Goal: Transaction & Acquisition: Purchase product/service

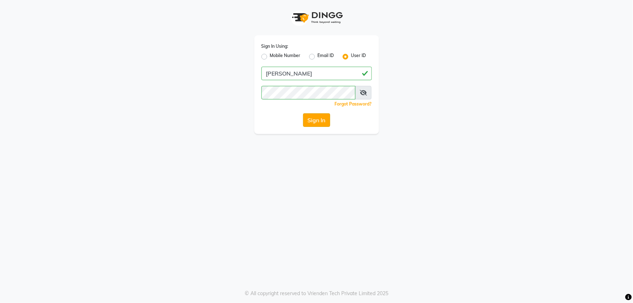
click at [312, 118] on button "Sign In" at bounding box center [316, 120] width 27 height 14
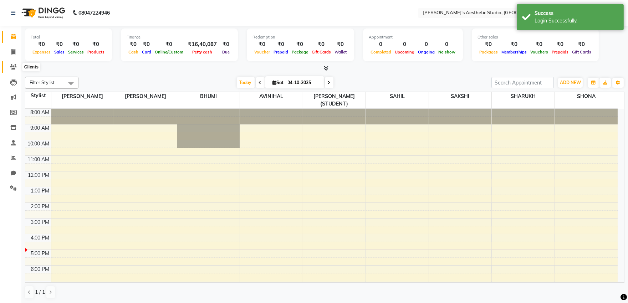
click at [13, 66] on icon at bounding box center [13, 66] width 7 height 5
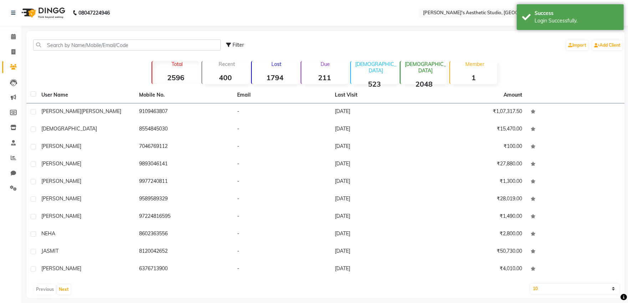
click at [77, 36] on div "Filter Import Add Client" at bounding box center [325, 45] width 595 height 22
click at [76, 43] on input "text" at bounding box center [126, 45] width 187 height 11
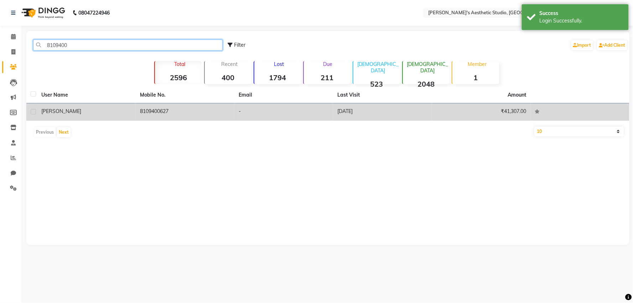
type input "8109400"
click at [132, 112] on td "[PERSON_NAME]" at bounding box center [86, 111] width 99 height 17
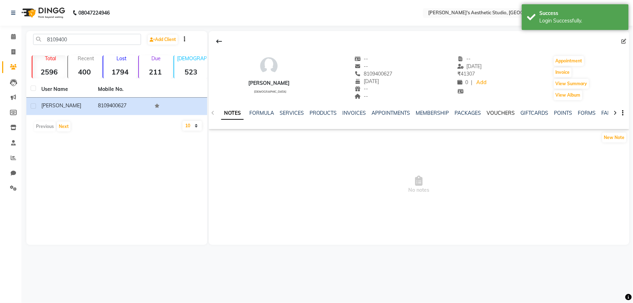
click at [489, 111] on link "VOUCHERS" at bounding box center [501, 113] width 28 height 6
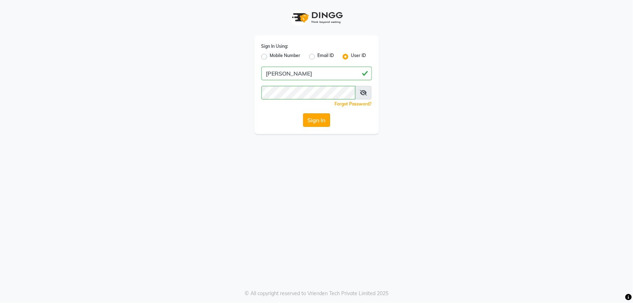
click at [314, 119] on button "Sign In" at bounding box center [316, 120] width 27 height 14
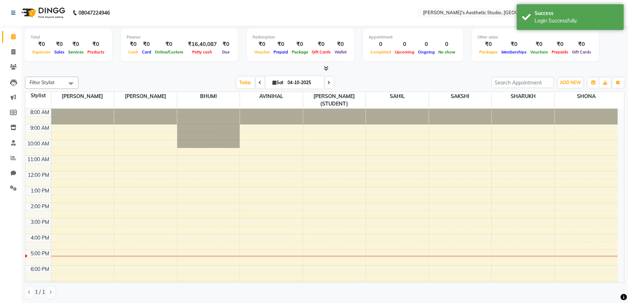
select select "en"
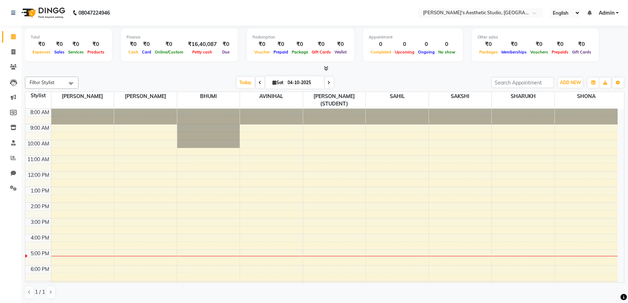
click at [421, 195] on div "8:00 AM 9:00 AM 10:00 AM 11:00 AM 12:00 PM 1:00 PM 2:00 PM 3:00 PM 4:00 PM 5:00…" at bounding box center [321, 211] width 592 height 204
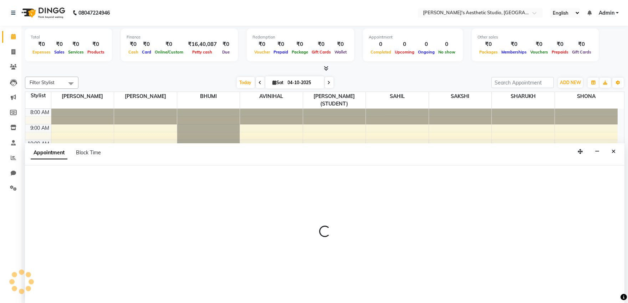
scroll to position [0, 0]
select select "65877"
select select "810"
select select "tentative"
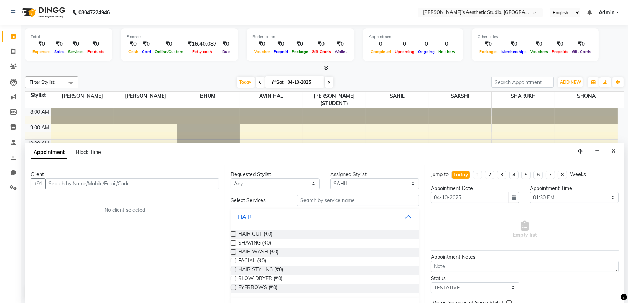
click at [11, 58] on li "Invoice" at bounding box center [10, 51] width 21 height 15
click at [11, 49] on icon at bounding box center [13, 51] width 4 height 5
select select "service"
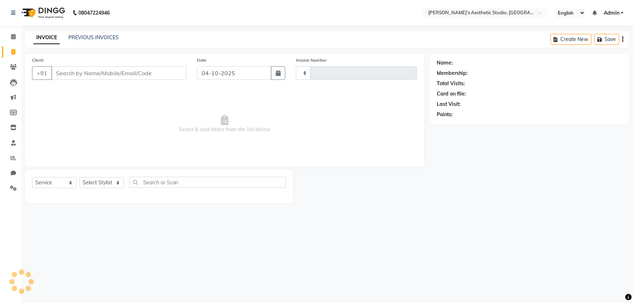
click at [11, 51] on icon at bounding box center [13, 51] width 4 height 5
select select "service"
type input "1635"
select select "4077"
click at [81, 76] on input "Client" at bounding box center [118, 73] width 135 height 14
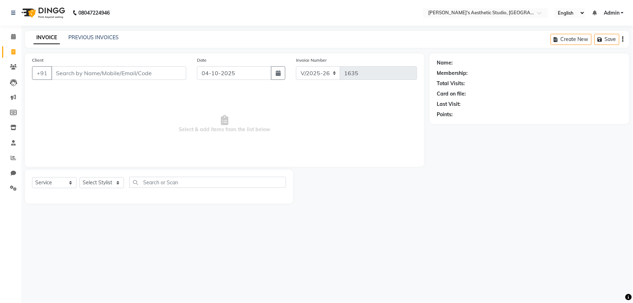
select select "membership"
click at [81, 76] on input "Client" at bounding box center [118, 73] width 135 height 14
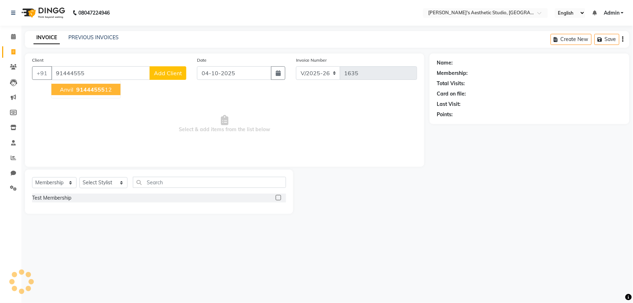
click at [90, 93] on span "91444555" at bounding box center [90, 89] width 29 height 7
type input "9144455512"
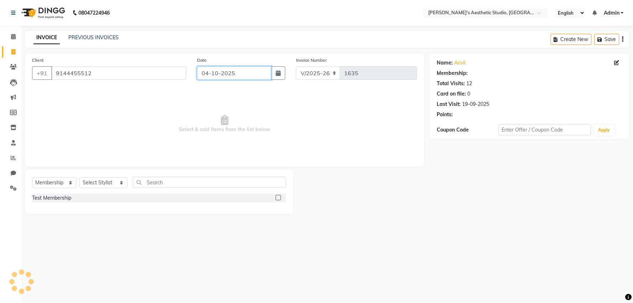
click at [235, 72] on input "04-10-2025" at bounding box center [234, 73] width 74 height 14
select select "10"
select select "2025"
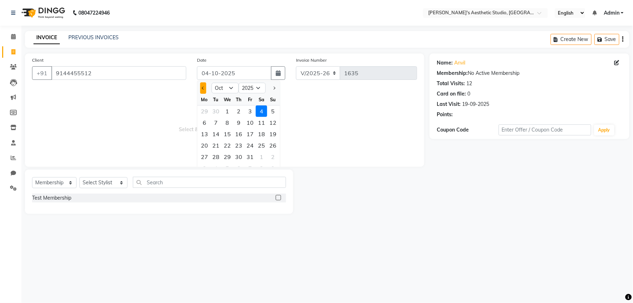
click at [204, 88] on span "Previous month" at bounding box center [203, 88] width 3 height 3
select select "9"
click at [220, 145] on div "23" at bounding box center [215, 145] width 11 height 11
type input "[DATE]"
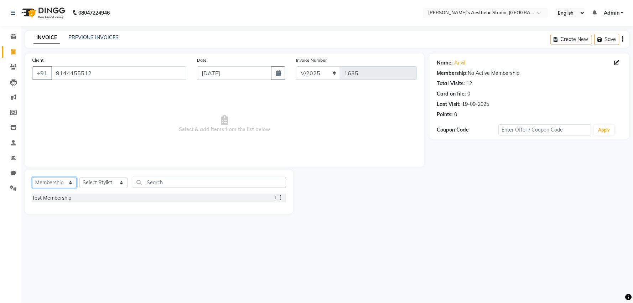
click at [63, 184] on select "Select Service Product Membership Package Voucher Prepaid Gift Card" at bounding box center [54, 182] width 45 height 11
select select "service"
click at [32, 178] on select "Select Service Product Membership Package Voucher Prepaid Gift Card" at bounding box center [54, 182] width 45 height 11
drag, startPoint x: 95, startPoint y: 182, endPoint x: 97, endPoint y: 187, distance: 4.8
click at [95, 182] on select "Select Stylist AVINIHAL BHUMI [PERSON_NAME] [PERSON_NAME] [PERSON_NAME] (STUDEN…" at bounding box center [103, 182] width 48 height 11
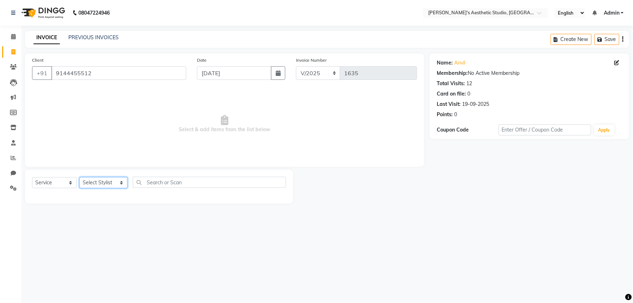
select select "33496"
click at [79, 178] on select "Select Stylist AVINIHAL BHUMI [PERSON_NAME] [PERSON_NAME] [PERSON_NAME] (STUDEN…" at bounding box center [103, 182] width 48 height 11
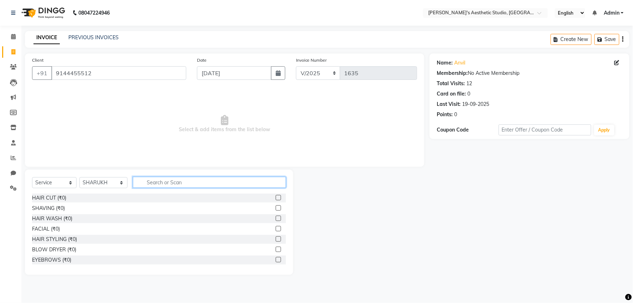
click at [156, 183] on input "text" at bounding box center [209, 182] width 153 height 11
click at [276, 207] on label at bounding box center [278, 207] width 5 height 5
click at [276, 207] on input "checkbox" at bounding box center [278, 208] width 5 height 5
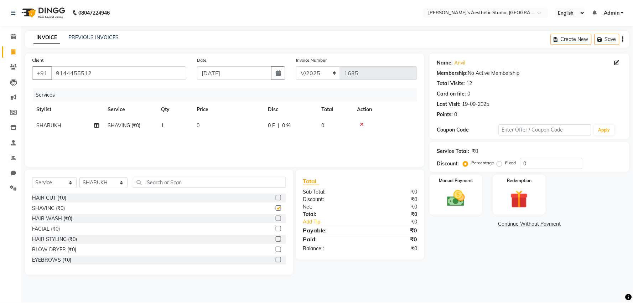
checkbox input "false"
click at [253, 127] on td "0" at bounding box center [227, 126] width 71 height 16
select select "33496"
click at [253, 127] on input "0" at bounding box center [258, 127] width 61 height 11
type input "0150"
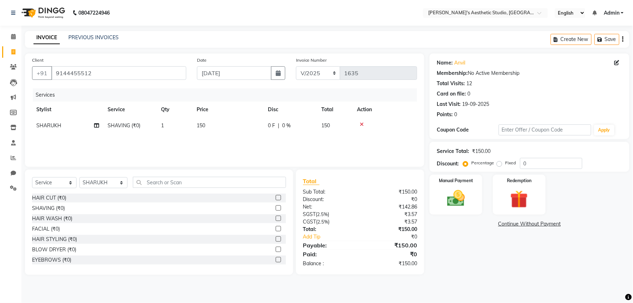
click at [253, 144] on div "Services Stylist Service Qty Price Disc Total Action [PERSON_NAME] SHAVING (₹0)…" at bounding box center [224, 123] width 385 height 71
click at [470, 198] on img at bounding box center [456, 198] width 30 height 21
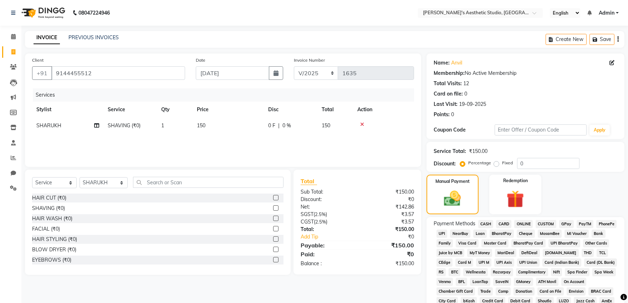
click at [516, 223] on span "ONLINE" at bounding box center [523, 224] width 19 height 8
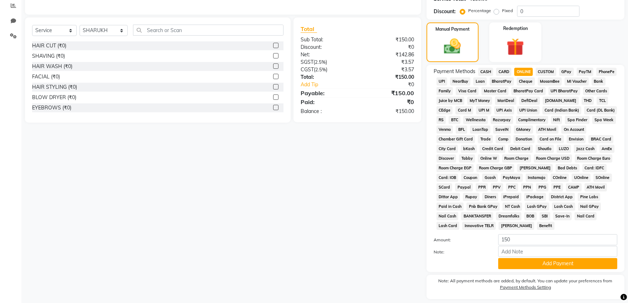
scroll to position [158, 0]
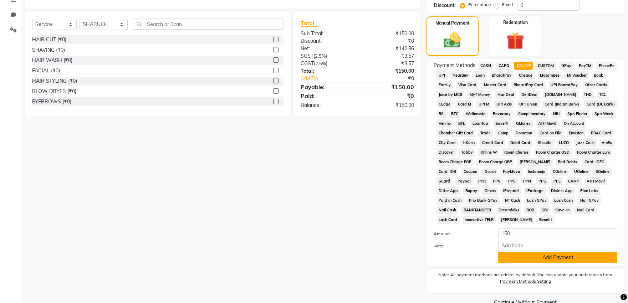
click at [530, 254] on button "Add Payment" at bounding box center [557, 257] width 119 height 11
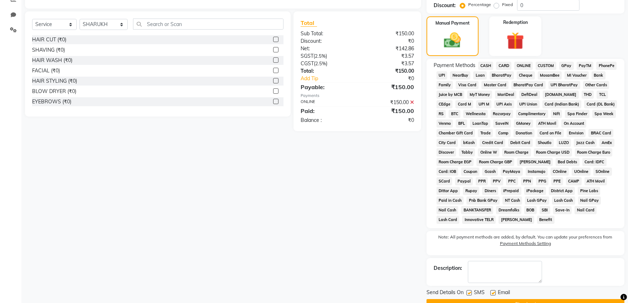
click at [490, 292] on label at bounding box center [492, 292] width 5 height 5
click at [490, 292] on input "checkbox" at bounding box center [492, 293] width 5 height 5
checkbox input "false"
click at [469, 294] on label at bounding box center [468, 292] width 5 height 5
click at [469, 294] on input "checkbox" at bounding box center [468, 293] width 5 height 5
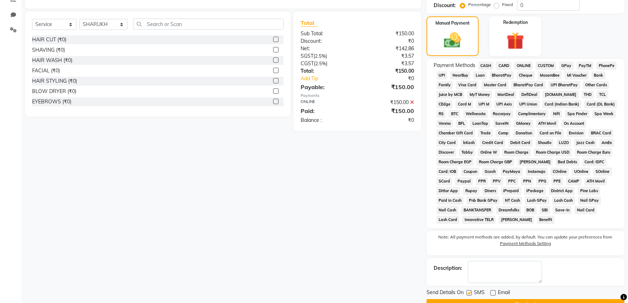
checkbox input "false"
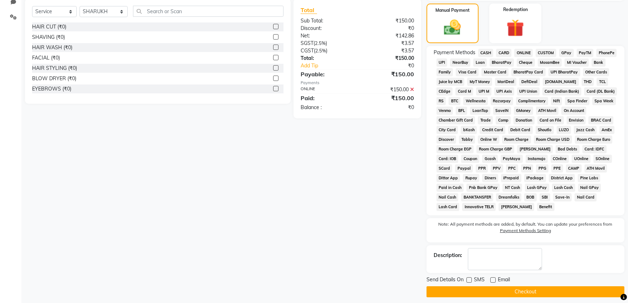
scroll to position [177, 0]
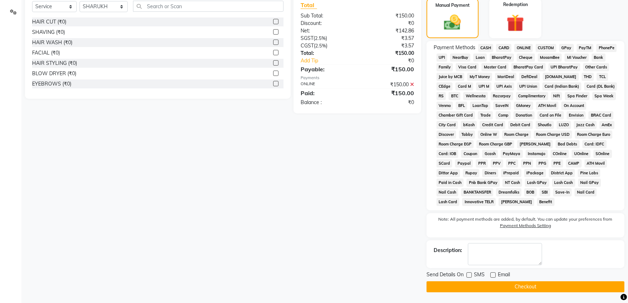
click at [470, 286] on button "Checkout" at bounding box center [525, 286] width 198 height 11
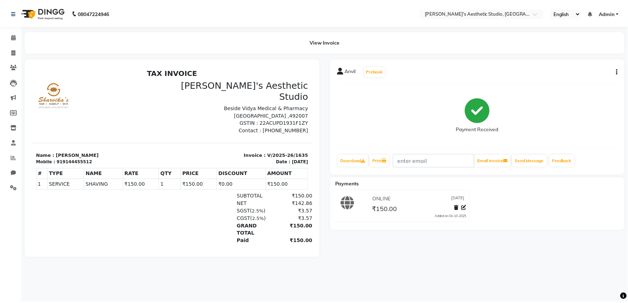
scroll to position [5, 0]
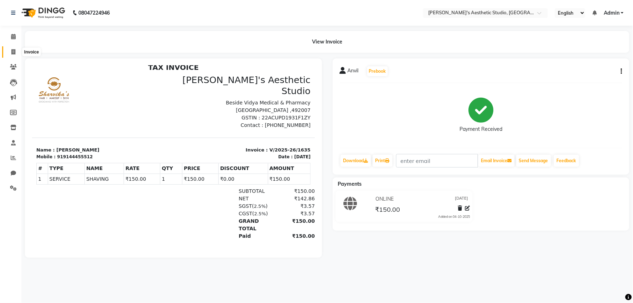
click at [11, 51] on icon at bounding box center [13, 51] width 4 height 5
select select "service"
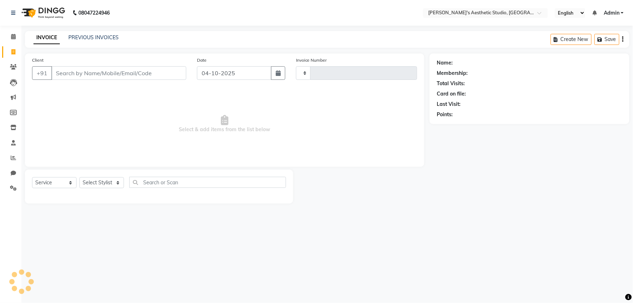
type input "1636"
select select "4077"
type input "9"
select select "membership"
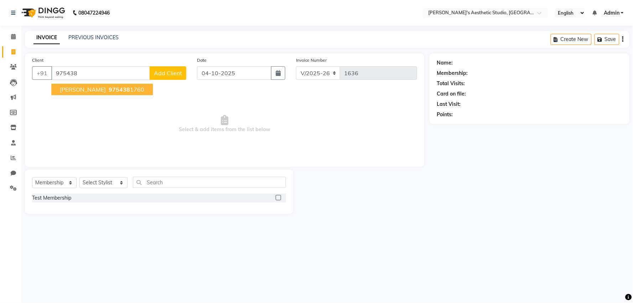
click at [91, 90] on span "[PERSON_NAME]" at bounding box center [83, 89] width 46 height 7
type input "9754381760"
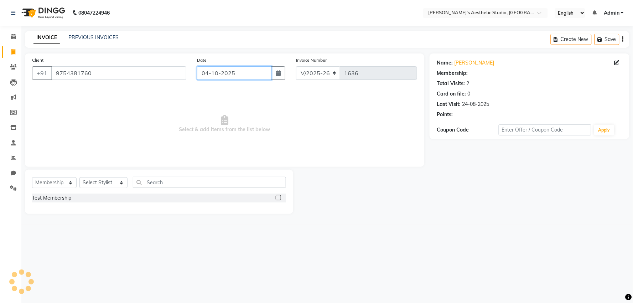
click at [207, 75] on input "04-10-2025" at bounding box center [234, 73] width 74 height 14
select select "10"
select select "2025"
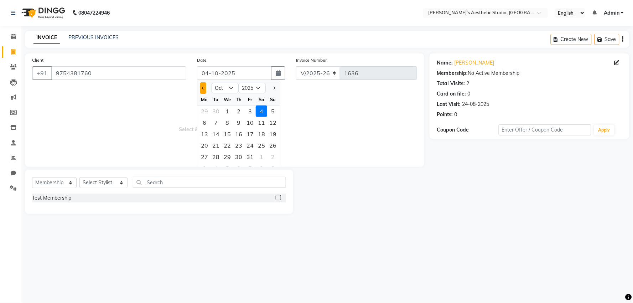
click at [202, 90] on button "Previous month" at bounding box center [203, 87] width 6 height 11
select select "9"
click at [218, 146] on div "23" at bounding box center [215, 145] width 11 height 11
type input "[DATE]"
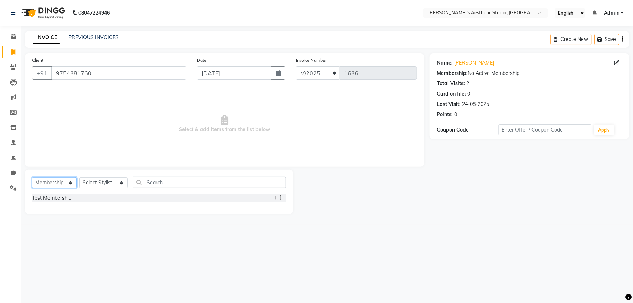
click at [52, 186] on select "Select Service Product Membership Package Voucher Prepaid Gift Card" at bounding box center [54, 182] width 45 height 11
select select "service"
click at [32, 178] on select "Select Service Product Membership Package Voucher Prepaid Gift Card" at bounding box center [54, 182] width 45 height 11
click at [87, 184] on select "Select Stylist AVINIHAL BHUMI [PERSON_NAME] [PERSON_NAME] [PERSON_NAME] (STUDEN…" at bounding box center [103, 182] width 48 height 11
select select "21633"
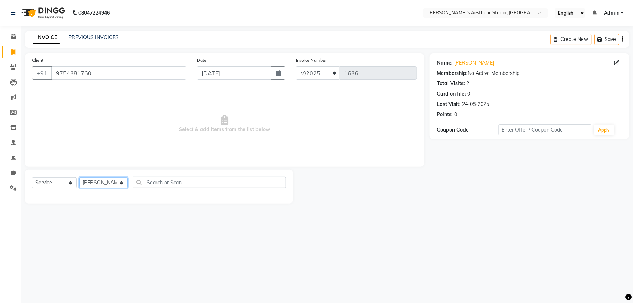
click at [79, 178] on select "Select Stylist AVINIHAL BHUMI [PERSON_NAME] [PERSON_NAME] [PERSON_NAME] (STUDEN…" at bounding box center [103, 182] width 48 height 11
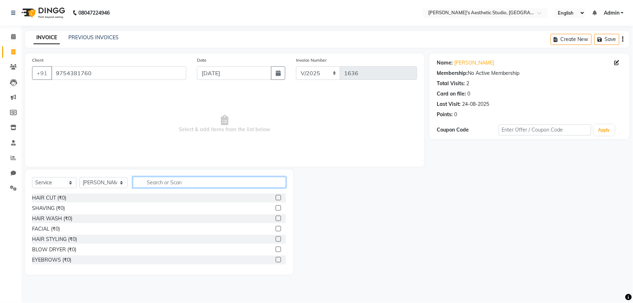
click at [149, 183] on input "text" at bounding box center [209, 182] width 153 height 11
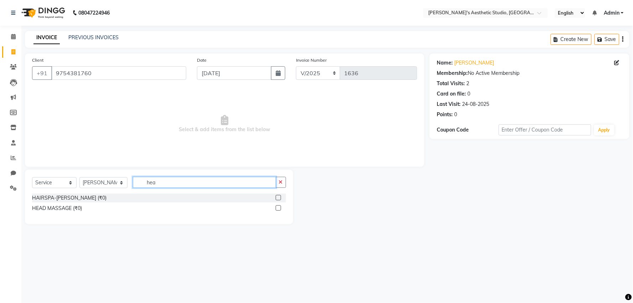
type input "hea"
click at [277, 207] on label at bounding box center [278, 207] width 5 height 5
click at [277, 207] on input "checkbox" at bounding box center [278, 208] width 5 height 5
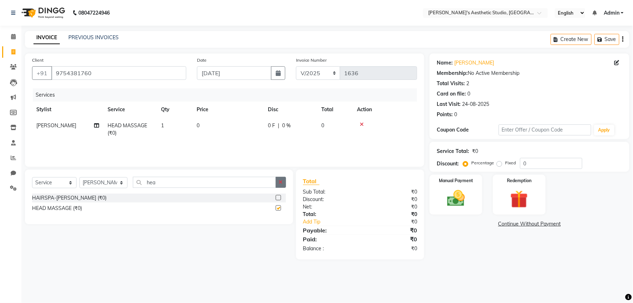
checkbox input "false"
click at [281, 185] on icon "button" at bounding box center [281, 182] width 4 height 5
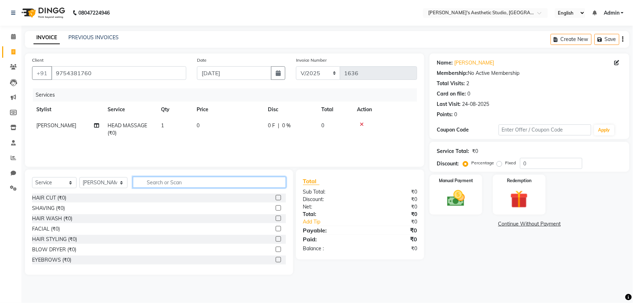
click at [278, 183] on input "text" at bounding box center [209, 182] width 153 height 11
type input "ped"
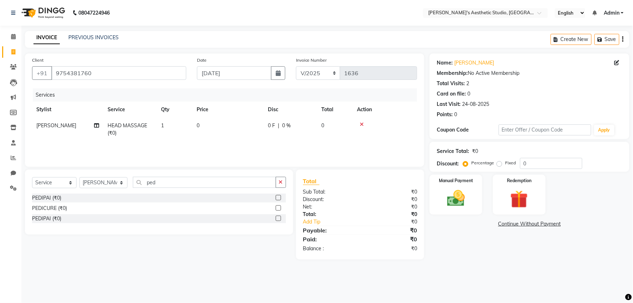
click at [277, 209] on label at bounding box center [278, 207] width 5 height 5
click at [277, 209] on input "checkbox" at bounding box center [278, 208] width 5 height 5
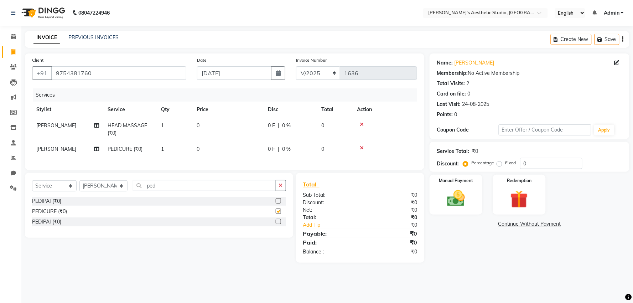
checkbox input "false"
click at [282, 188] on icon "button" at bounding box center [281, 185] width 4 height 5
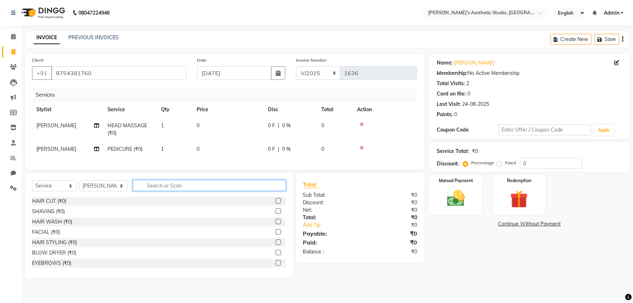
click at [280, 191] on input "text" at bounding box center [209, 185] width 153 height 11
type input "st"
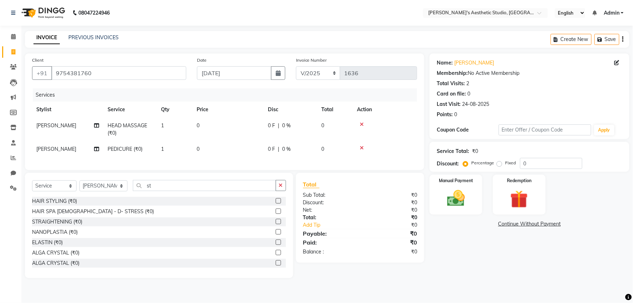
click at [276, 204] on label at bounding box center [278, 200] width 5 height 5
click at [276, 204] on input "checkbox" at bounding box center [278, 201] width 5 height 5
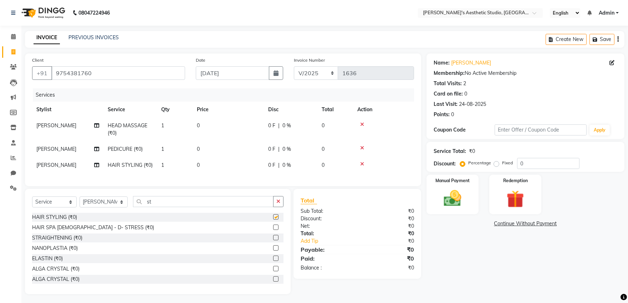
checkbox input "false"
click at [245, 128] on td "0" at bounding box center [227, 130] width 71 height 24
select select "21633"
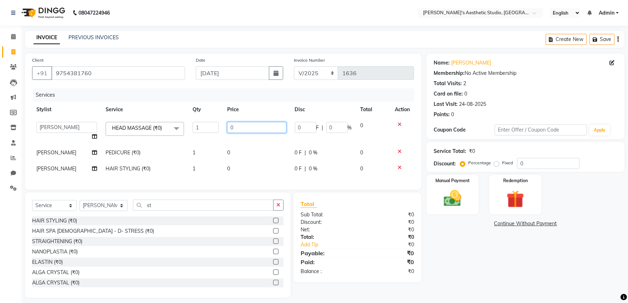
click at [245, 128] on input "0" at bounding box center [256, 127] width 59 height 11
type input "0500"
click at [247, 145] on td "0" at bounding box center [256, 153] width 67 height 16
select select "21633"
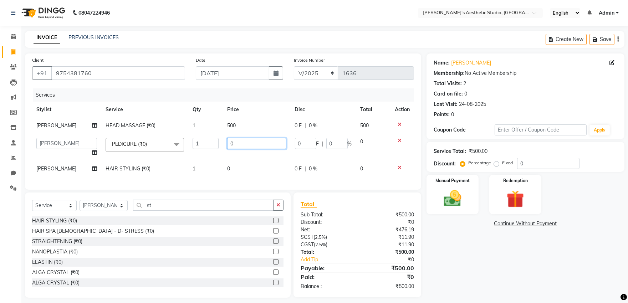
click at [246, 143] on input "0" at bounding box center [256, 143] width 59 height 11
type input "0500"
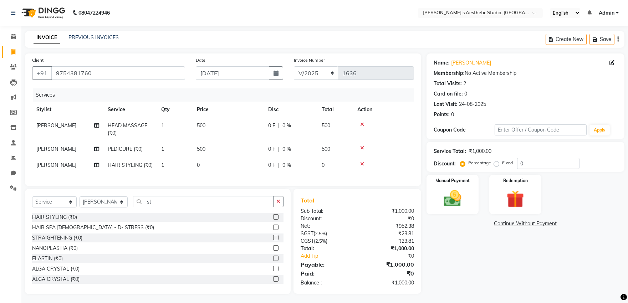
click at [245, 160] on tbody "[PERSON_NAME] HEAD MASSAGE (₹0) 1 500 0 F | 0 % 500 [PERSON_NAME] PEDICURE (₹0)…" at bounding box center [223, 146] width 382 height 56
click at [245, 160] on td "0" at bounding box center [227, 165] width 71 height 16
select select "21633"
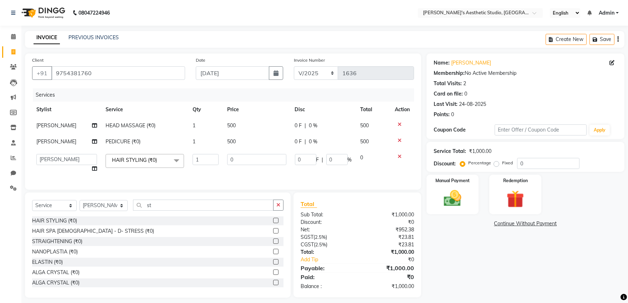
click at [245, 161] on input "0" at bounding box center [256, 159] width 59 height 11
type input "0300"
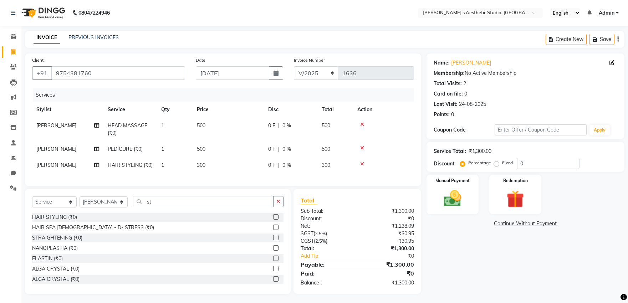
click at [245, 171] on td "300" at bounding box center [227, 165] width 71 height 16
select select "21633"
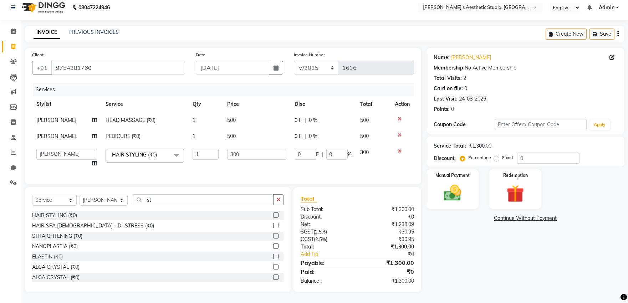
scroll to position [11, 0]
click at [448, 194] on img at bounding box center [452, 192] width 30 height 21
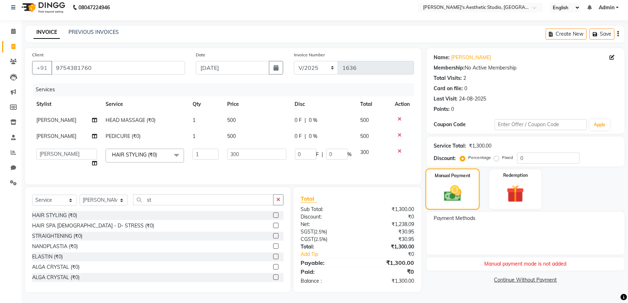
click at [461, 183] on img at bounding box center [452, 193] width 29 height 20
click at [515, 185] on img at bounding box center [515, 193] width 30 height 22
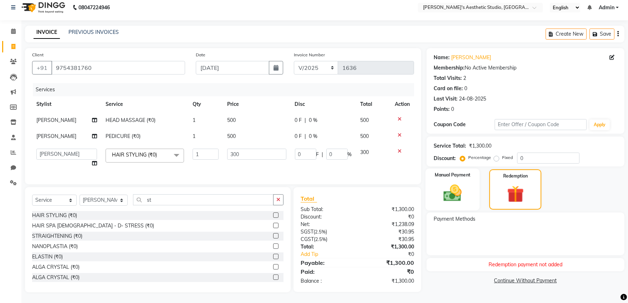
click at [453, 186] on img at bounding box center [452, 192] width 30 height 21
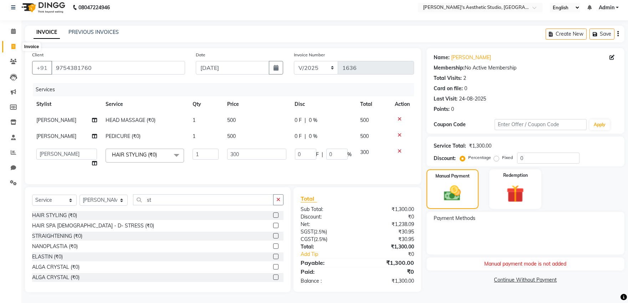
click at [9, 43] on span at bounding box center [13, 47] width 12 height 8
select select "service"
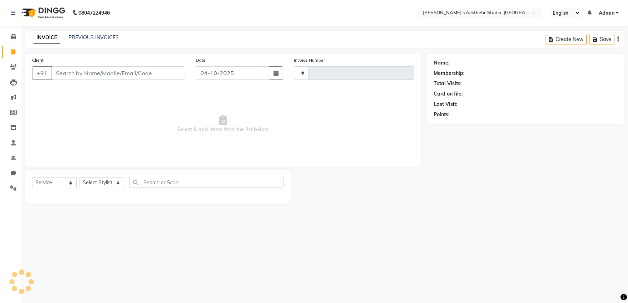
scroll to position [0, 0]
type input "1636"
select select "4077"
select select "membership"
click at [98, 70] on input "Client" at bounding box center [118, 73] width 135 height 14
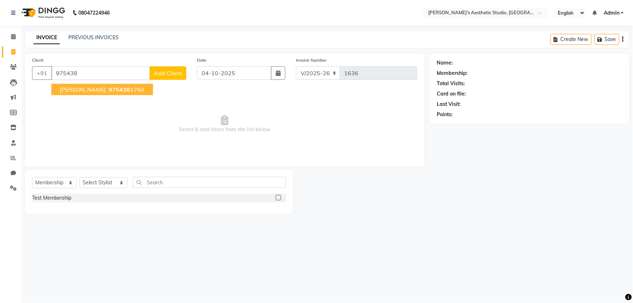
click at [109, 89] on span "975438" at bounding box center [119, 89] width 21 height 7
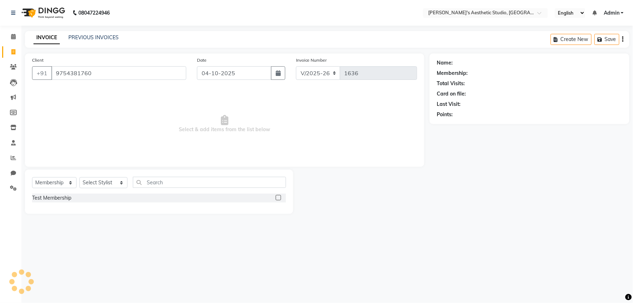
type input "9754381760"
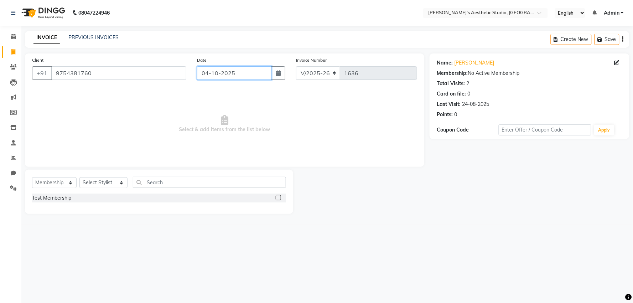
click at [223, 79] on input "04-10-2025" at bounding box center [234, 73] width 74 height 14
select select "10"
select select "2025"
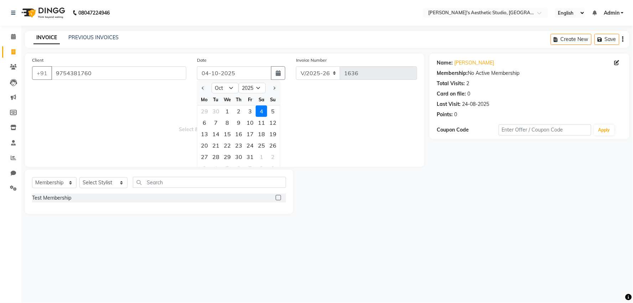
click at [197, 87] on div at bounding box center [204, 87] width 14 height 11
click at [201, 88] on button "Previous month" at bounding box center [203, 87] width 6 height 11
select select "9"
click at [215, 145] on div "23" at bounding box center [215, 145] width 11 height 11
type input "[DATE]"
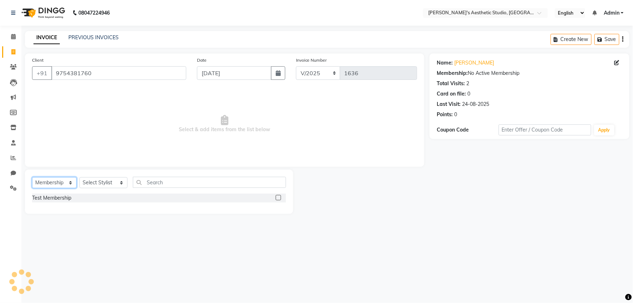
click at [60, 184] on select "Select Service Product Membership Package Voucher Prepaid Gift Card" at bounding box center [54, 182] width 45 height 11
select select "service"
click at [32, 178] on select "Select Service Product Membership Package Voucher Prepaid Gift Card" at bounding box center [54, 182] width 45 height 11
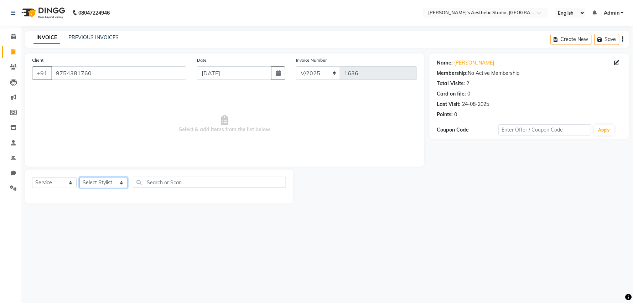
click at [91, 187] on select "Select Stylist AVINIHAL BHUMI [PERSON_NAME] [PERSON_NAME] [PERSON_NAME] (STUDEN…" at bounding box center [103, 182] width 48 height 11
select select "21633"
click at [79, 178] on select "Select Stylist AVINIHAL BHUMI [PERSON_NAME] [PERSON_NAME] [PERSON_NAME] (STUDEN…" at bounding box center [103, 182] width 48 height 11
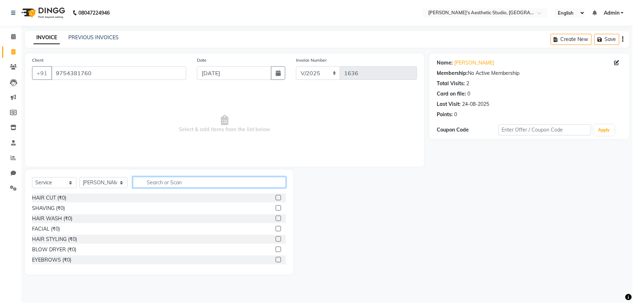
click at [206, 180] on input "text" at bounding box center [209, 182] width 153 height 11
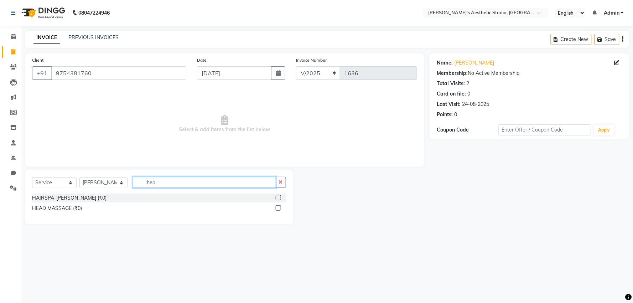
type input "hea"
click at [279, 210] on label at bounding box center [278, 207] width 5 height 5
click at [279, 210] on input "checkbox" at bounding box center [278, 208] width 5 height 5
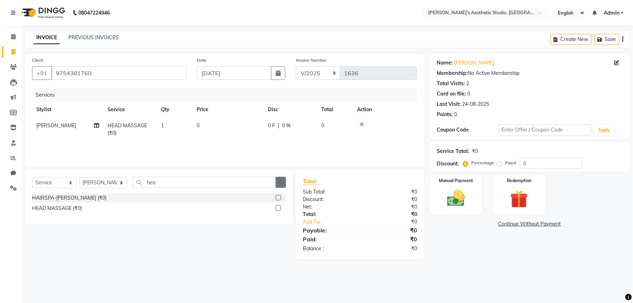
checkbox input "false"
click at [283, 185] on icon "button" at bounding box center [281, 182] width 4 height 5
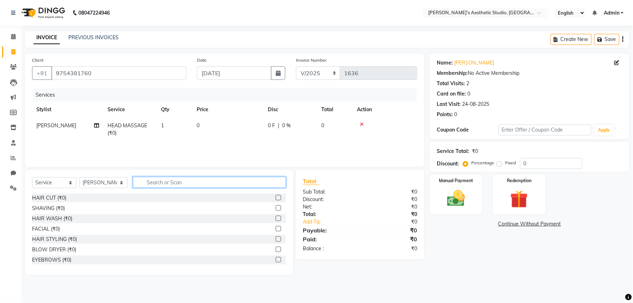
click at [283, 184] on input "text" at bounding box center [209, 182] width 153 height 11
type input "ped"
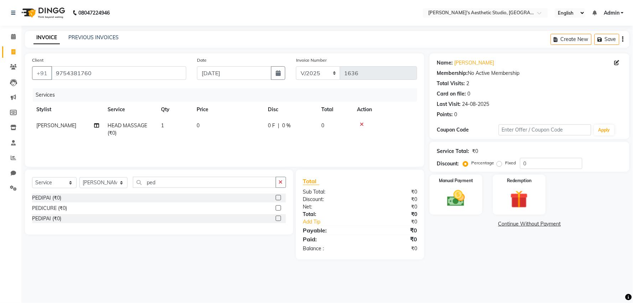
click at [278, 211] on div at bounding box center [278, 208] width 5 height 7
click at [277, 209] on label at bounding box center [278, 207] width 5 height 5
click at [277, 209] on input "checkbox" at bounding box center [278, 208] width 5 height 5
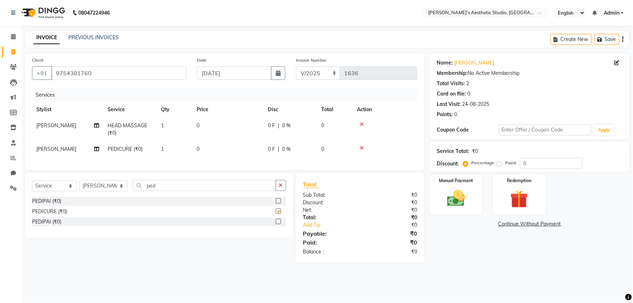
checkbox input "false"
click at [237, 128] on td "0" at bounding box center [227, 130] width 71 height 24
select select "21633"
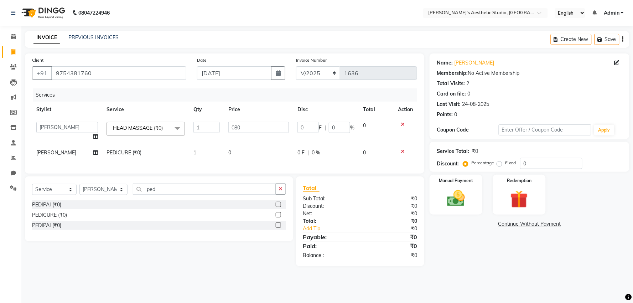
type input "0800"
click at [245, 144] on tbody "AVINIHAL BHUMI [PERSON_NAME] [PERSON_NAME] MEHAR NIGAR (STUDENT) [PERSON_NAME] …" at bounding box center [224, 139] width 385 height 43
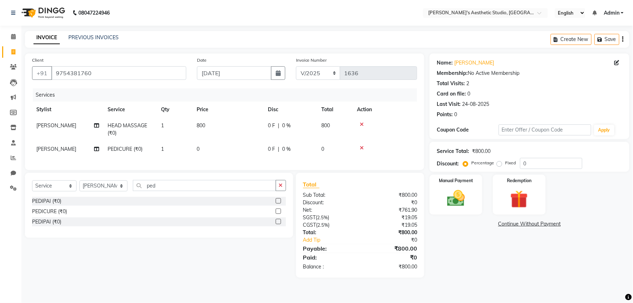
click at [245, 144] on td "0" at bounding box center [227, 149] width 71 height 16
select select "21633"
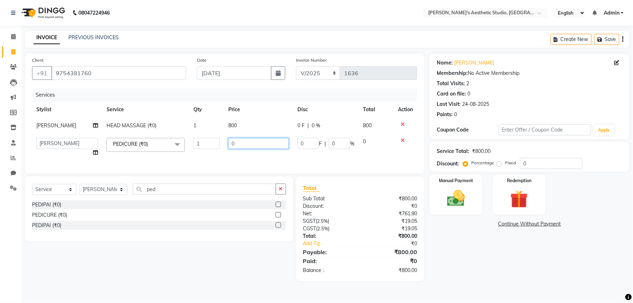
click at [245, 146] on input "0" at bounding box center [258, 143] width 61 height 11
type input "0500"
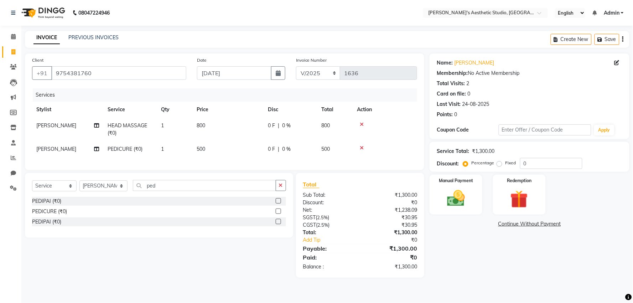
click at [483, 259] on div "Name: [PERSON_NAME] Membership: No Active Membership Total Visits: 2 Card on fi…" at bounding box center [532, 165] width 205 height 224
click at [475, 202] on div "Manual Payment" at bounding box center [456, 194] width 55 height 41
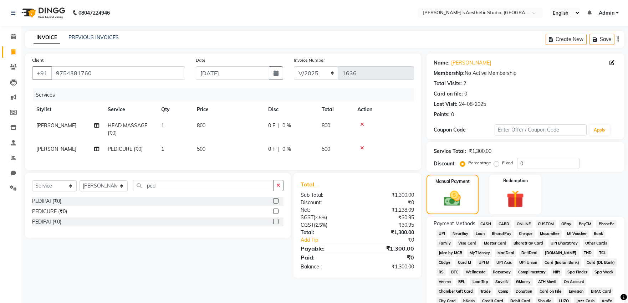
click at [519, 223] on span "ONLINE" at bounding box center [523, 224] width 19 height 8
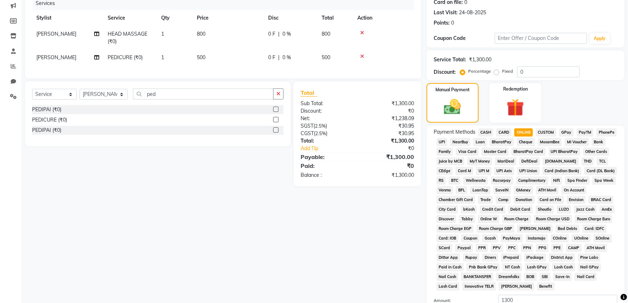
scroll to position [158, 0]
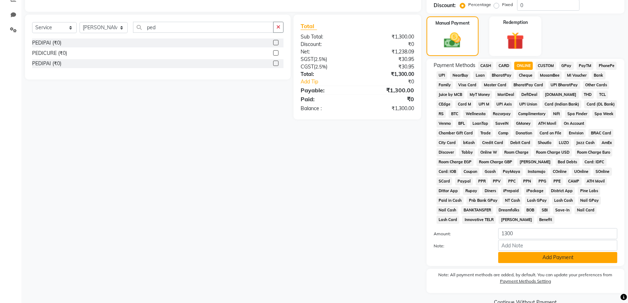
click at [525, 257] on button "Add Payment" at bounding box center [557, 257] width 119 height 11
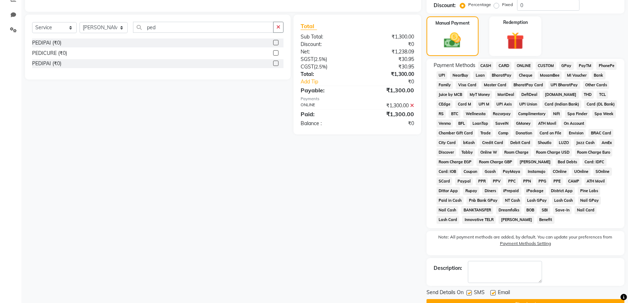
click at [493, 295] on label at bounding box center [492, 292] width 5 height 5
click at [493, 295] on input "checkbox" at bounding box center [492, 293] width 5 height 5
checkbox input "false"
click at [467, 293] on label at bounding box center [468, 292] width 5 height 5
click at [467, 293] on input "checkbox" at bounding box center [468, 293] width 5 height 5
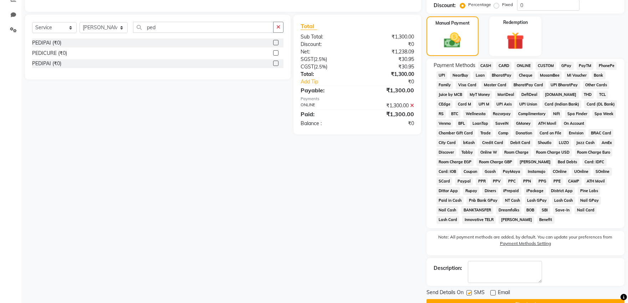
checkbox input "false"
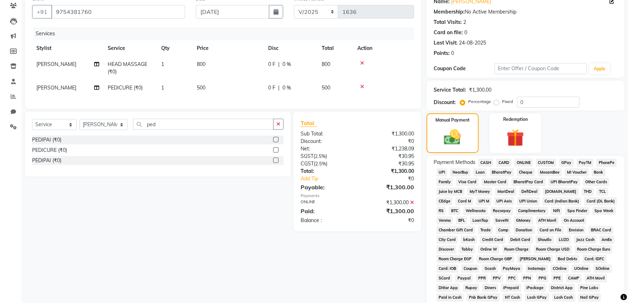
scroll to position [177, 0]
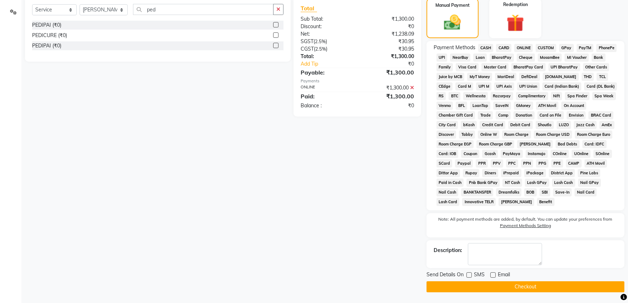
click at [466, 289] on button "Checkout" at bounding box center [525, 286] width 198 height 11
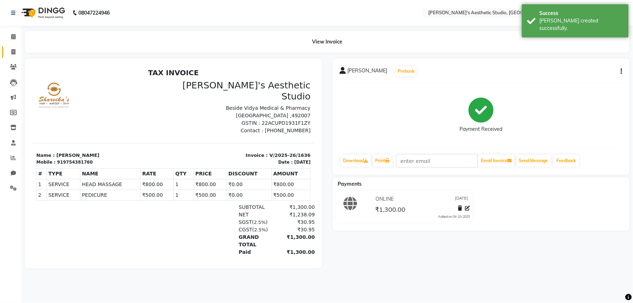
click at [12, 55] on icon at bounding box center [13, 51] width 4 height 5
select select "service"
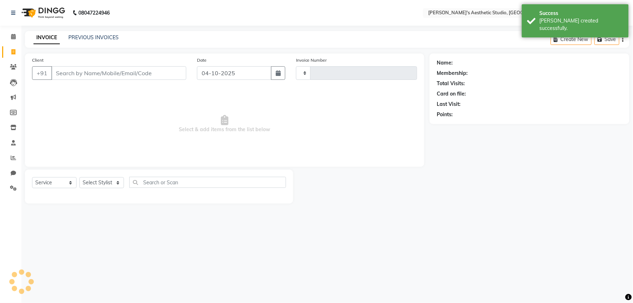
type input "1637"
select select "4077"
select select "membership"
click at [79, 78] on input "Client" at bounding box center [118, 73] width 135 height 14
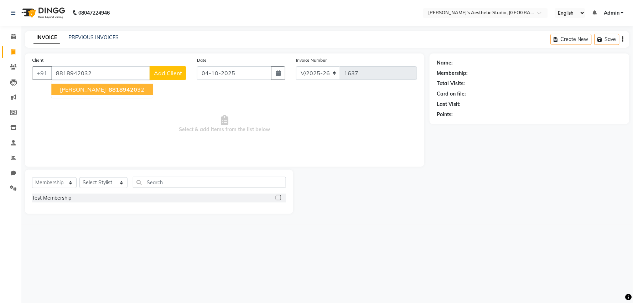
type input "8818942032"
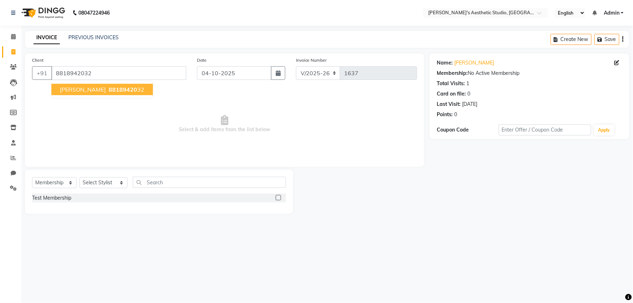
click at [140, 89] on ngb-highlight "88189420 32" at bounding box center [125, 89] width 37 height 7
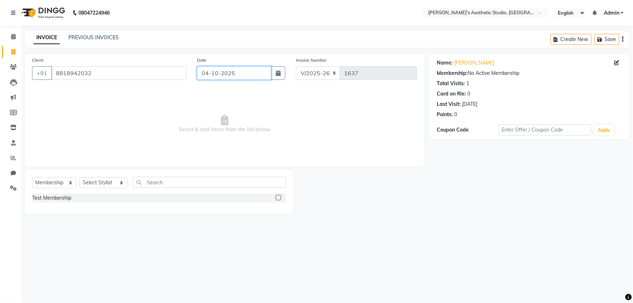
click at [219, 79] on input "04-10-2025" at bounding box center [234, 73] width 74 height 14
select select "10"
select select "2025"
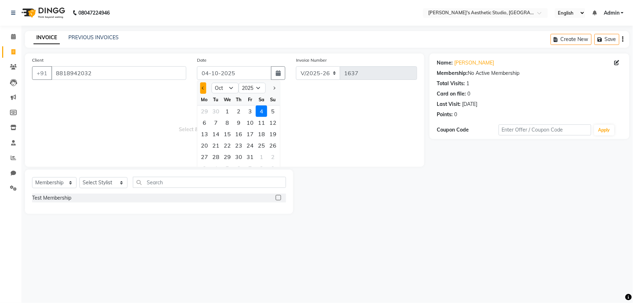
click at [202, 90] on button "Previous month" at bounding box center [203, 87] width 6 height 11
select select "9"
click at [215, 146] on div "23" at bounding box center [215, 145] width 11 height 11
type input "[DATE]"
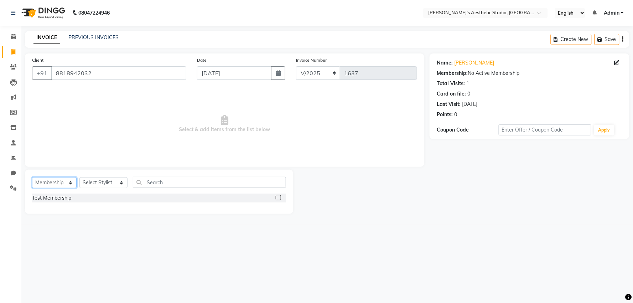
click at [57, 186] on select "Select Service Product Membership Package Voucher Prepaid Gift Card" at bounding box center [54, 182] width 45 height 11
click at [32, 178] on select "Select Service Product Membership Package Voucher Prepaid Gift Card" at bounding box center [54, 182] width 45 height 11
click at [59, 191] on div "Select Service Product Membership Package Voucher Prepaid Gift Card Select Styl…" at bounding box center [159, 185] width 254 height 17
click at [62, 186] on select "Select Service Product Membership Package Voucher Prepaid Gift Card" at bounding box center [54, 182] width 45 height 11
select select "service"
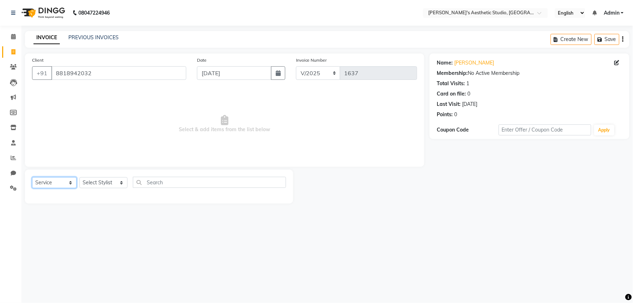
click at [32, 178] on select "Select Service Product Membership Package Voucher Prepaid Gift Card" at bounding box center [54, 182] width 45 height 11
click at [100, 183] on select "Select Stylist AVINIHAL BHUMI [PERSON_NAME] [PERSON_NAME] [PERSON_NAME] (STUDEN…" at bounding box center [103, 182] width 48 height 11
select select "21633"
click at [79, 178] on select "Select Stylist AVINIHAL BHUMI [PERSON_NAME] [PERSON_NAME] [PERSON_NAME] (STUDEN…" at bounding box center [103, 182] width 48 height 11
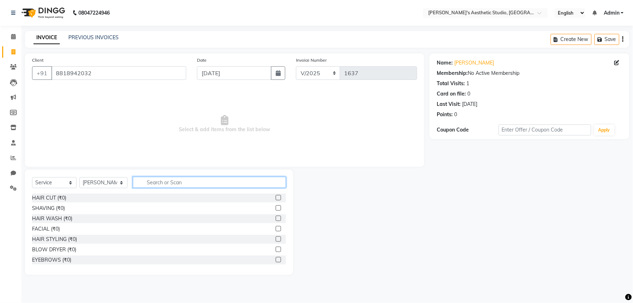
click at [169, 179] on input "text" at bounding box center [209, 182] width 153 height 11
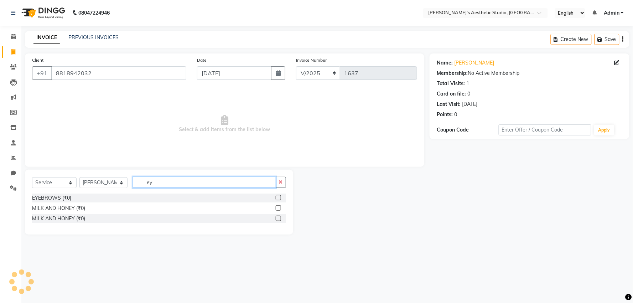
type input "ey"
click at [276, 201] on div at bounding box center [278, 198] width 5 height 7
click at [278, 197] on label at bounding box center [278, 197] width 5 height 5
click at [278, 197] on input "checkbox" at bounding box center [278, 198] width 5 height 5
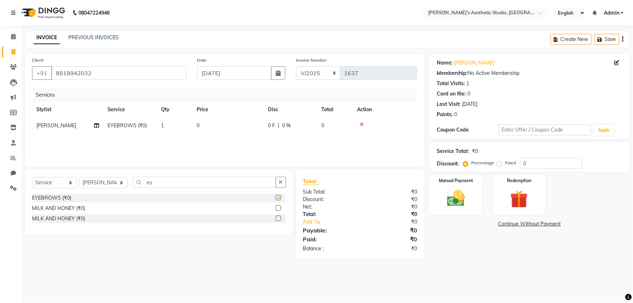
checkbox input "false"
click at [249, 125] on td "0" at bounding box center [227, 126] width 71 height 16
select select "21633"
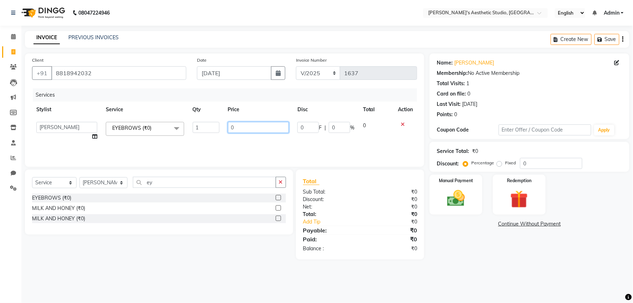
click at [249, 125] on input "0" at bounding box center [258, 127] width 61 height 11
type input "0150"
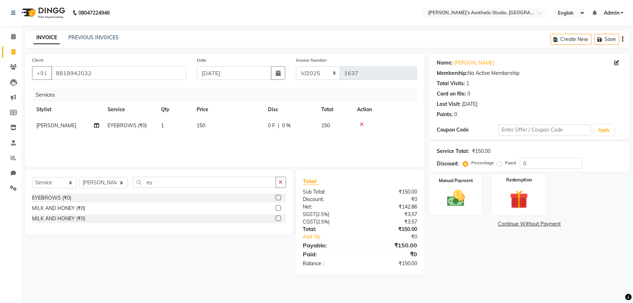
click at [507, 197] on img at bounding box center [520, 199] width 30 height 23
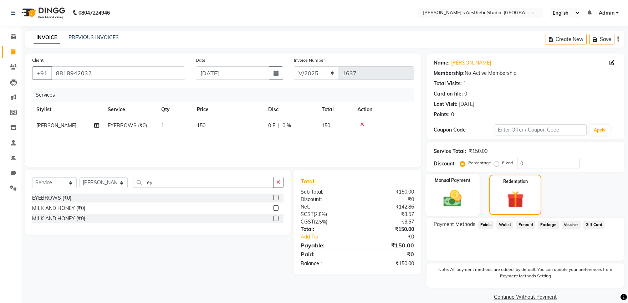
click at [478, 200] on div "Manual Payment" at bounding box center [452, 195] width 54 height 42
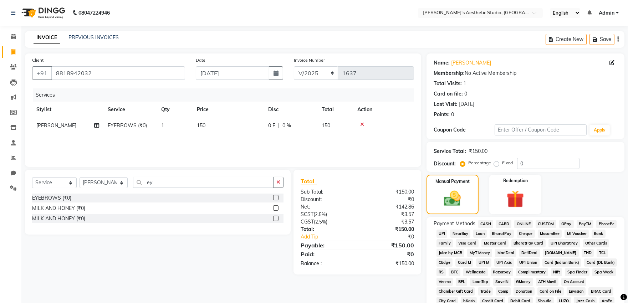
click at [533, 222] on div "CUSTOM" at bounding box center [545, 225] width 24 height 10
click at [528, 222] on span "ONLINE" at bounding box center [523, 224] width 19 height 8
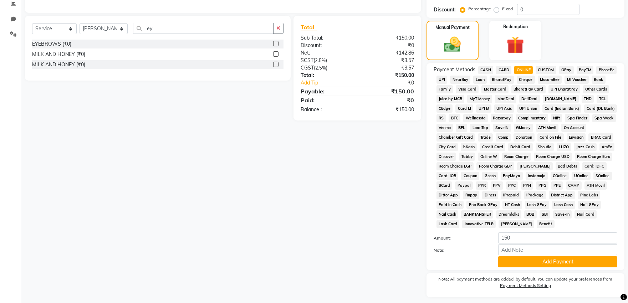
scroll to position [175, 0]
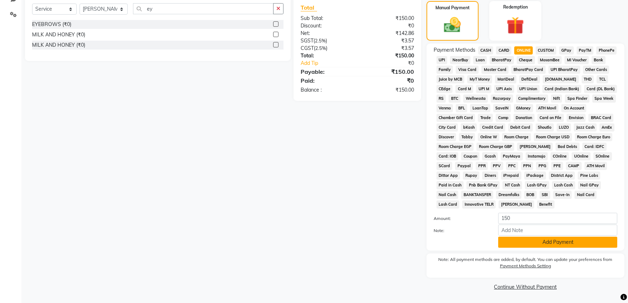
click at [532, 245] on button "Add Payment" at bounding box center [557, 242] width 119 height 11
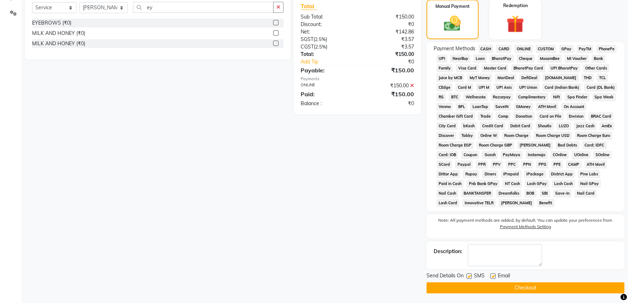
click at [490, 278] on label at bounding box center [492, 275] width 5 height 5
click at [490, 278] on input "checkbox" at bounding box center [492, 276] width 5 height 5
checkbox input "false"
click at [469, 277] on label at bounding box center [468, 275] width 5 height 5
click at [469, 277] on input "checkbox" at bounding box center [468, 276] width 5 height 5
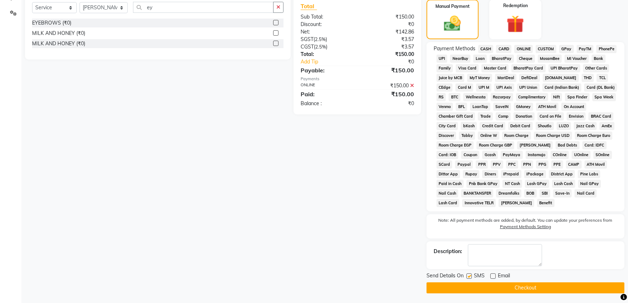
checkbox input "false"
click at [468, 284] on button "Checkout" at bounding box center [525, 287] width 198 height 11
click at [463, 292] on button "Checkout" at bounding box center [525, 287] width 198 height 11
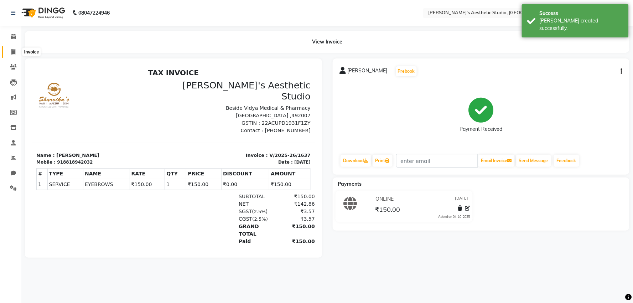
drag, startPoint x: 10, startPoint y: 52, endPoint x: 16, endPoint y: 57, distance: 7.8
click at [10, 52] on span at bounding box center [13, 52] width 12 height 8
select select "service"
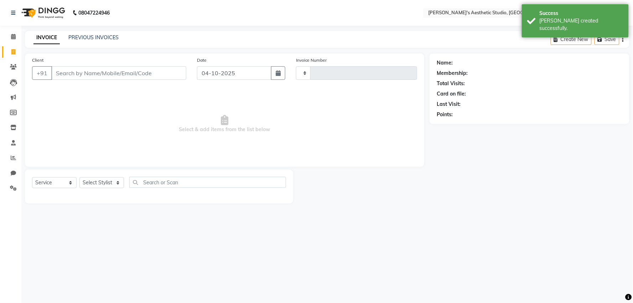
type input "1638"
select select "4077"
click at [72, 77] on input "Client" at bounding box center [118, 73] width 135 height 14
select select "membership"
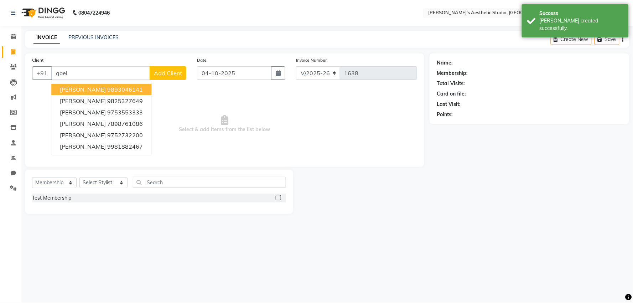
click at [83, 90] on span "[PERSON_NAME]" at bounding box center [83, 89] width 46 height 7
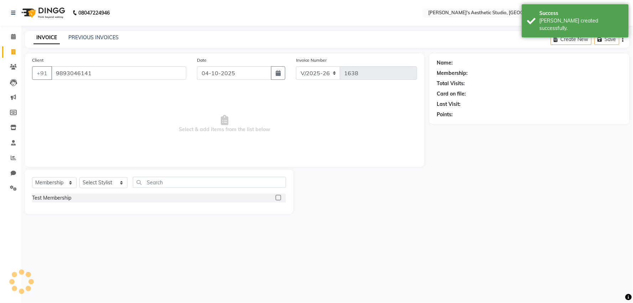
type input "9893046141"
drag, startPoint x: 227, startPoint y: 72, endPoint x: 229, endPoint y: 77, distance: 5.0
click at [229, 73] on input "04-10-2025" at bounding box center [234, 73] width 74 height 14
select select "10"
select select "2025"
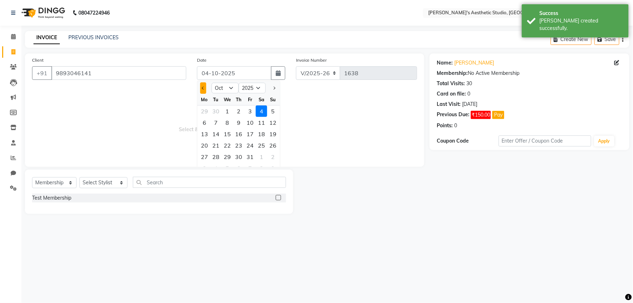
click at [205, 89] on button "Previous month" at bounding box center [203, 87] width 6 height 11
select select "9"
click at [214, 148] on div "23" at bounding box center [215, 145] width 11 height 11
type input "[DATE]"
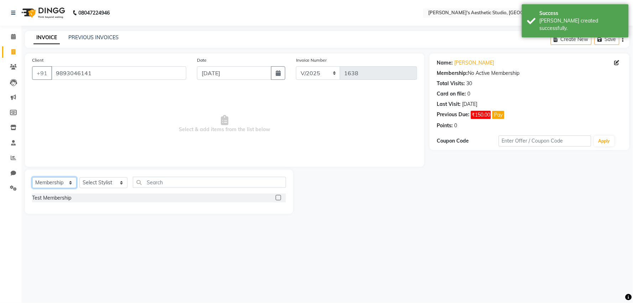
drag, startPoint x: 54, startPoint y: 180, endPoint x: 54, endPoint y: 185, distance: 5.3
click at [54, 180] on select "Select Service Product Membership Package Voucher Prepaid Gift Card" at bounding box center [54, 182] width 45 height 11
select select "service"
click at [32, 178] on select "Select Service Product Membership Package Voucher Prepaid Gift Card" at bounding box center [54, 182] width 45 height 11
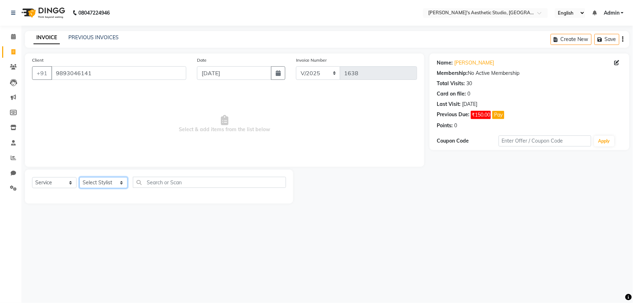
click at [95, 180] on select "Select Stylist AVINIHAL BHUMI [PERSON_NAME] [PERSON_NAME] [PERSON_NAME] (STUDEN…" at bounding box center [103, 182] width 48 height 11
select select "78750"
click at [79, 178] on select "Select Stylist AVINIHAL BHUMI [PERSON_NAME] [PERSON_NAME] [PERSON_NAME] (STUDEN…" at bounding box center [103, 182] width 48 height 11
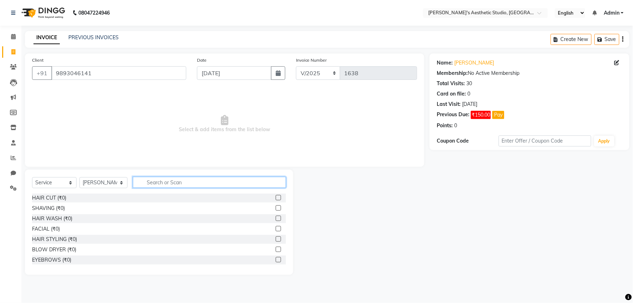
click at [156, 184] on input "text" at bounding box center [209, 182] width 153 height 11
type input "wa"
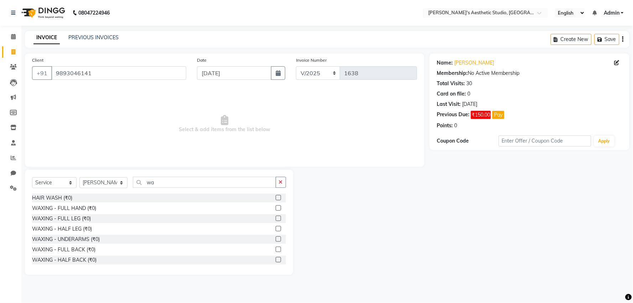
click at [269, 196] on div "HAIR WASH (₹0)" at bounding box center [159, 198] width 254 height 9
click at [276, 195] on label at bounding box center [278, 197] width 5 height 5
click at [276, 196] on input "checkbox" at bounding box center [278, 198] width 5 height 5
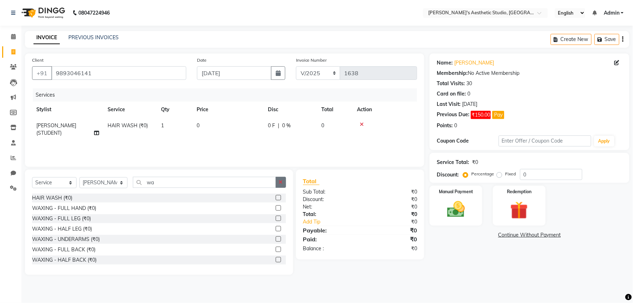
checkbox input "false"
click at [279, 186] on button "button" at bounding box center [281, 182] width 10 height 11
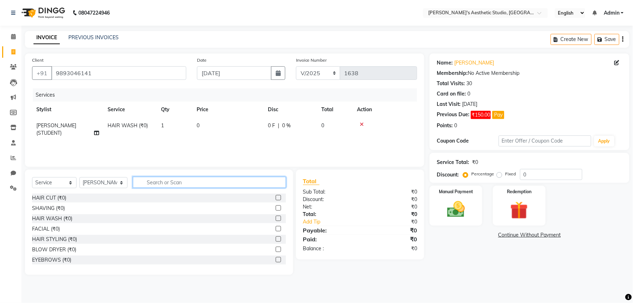
click at [279, 185] on input "text" at bounding box center [209, 182] width 153 height 11
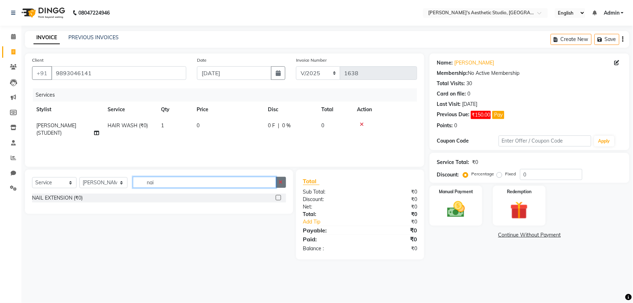
type input "nai"
click at [280, 183] on icon "button" at bounding box center [281, 182] width 4 height 5
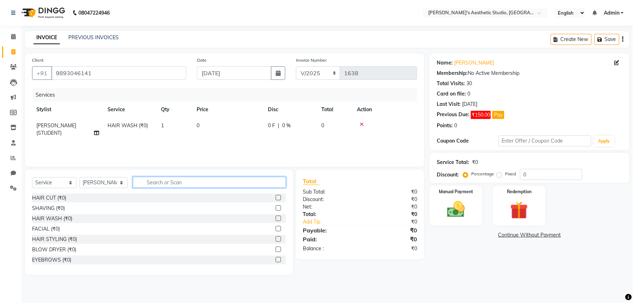
click at [280, 183] on input "text" at bounding box center [209, 182] width 153 height 11
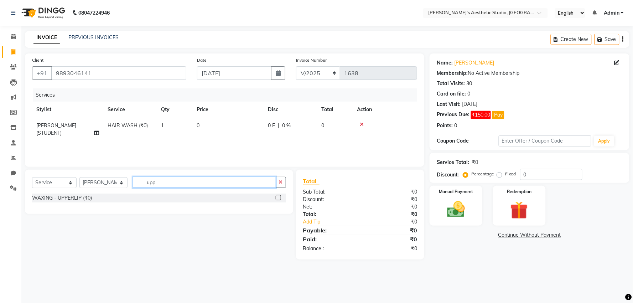
type input "upp"
click at [278, 198] on label at bounding box center [278, 197] width 5 height 5
click at [278, 198] on input "checkbox" at bounding box center [278, 198] width 5 height 5
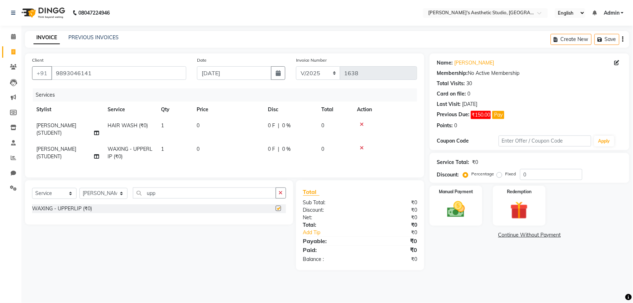
checkbox input "false"
click at [228, 125] on td "0" at bounding box center [227, 130] width 71 height 24
select select "78750"
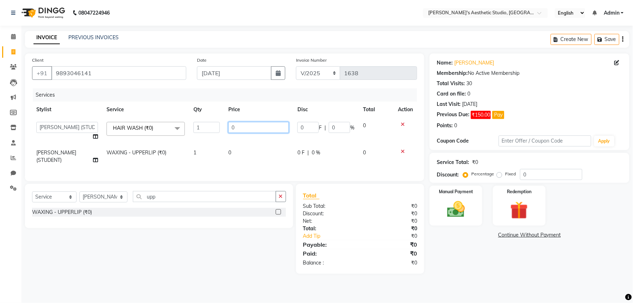
click at [228, 125] on input "0" at bounding box center [258, 127] width 61 height 11
type input "500"
click at [242, 153] on td "0" at bounding box center [258, 157] width 69 height 24
select select "78750"
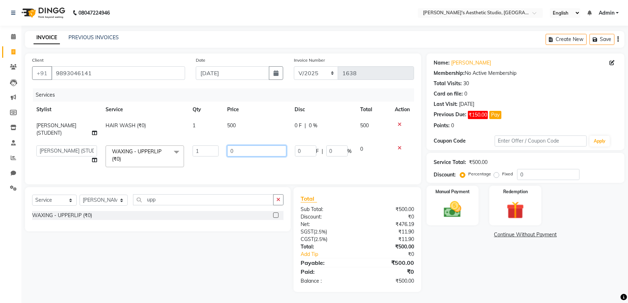
click at [247, 146] on input "0" at bounding box center [256, 150] width 59 height 11
type input "0200"
click at [251, 169] on div "Services Stylist Service Qty Price Disc Total Action MEHAR NIGAR (STUDENT) HAIR…" at bounding box center [224, 132] width 385 height 89
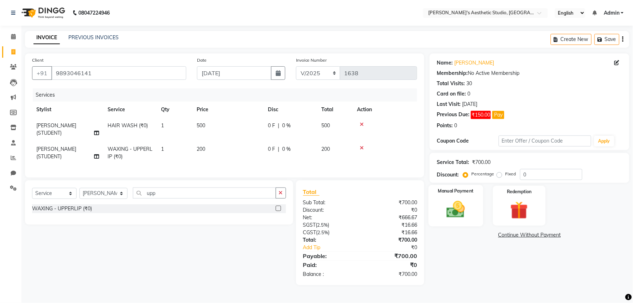
click at [476, 205] on div "Manual Payment" at bounding box center [456, 205] width 55 height 41
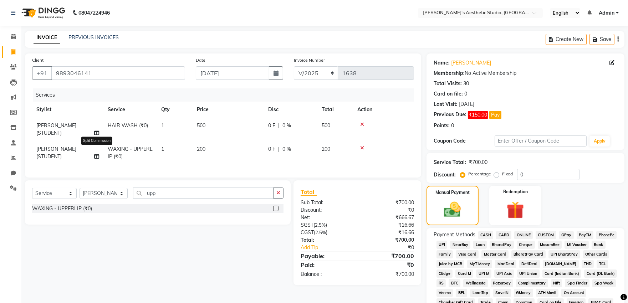
click at [94, 155] on icon at bounding box center [96, 156] width 5 height 5
select select "78750"
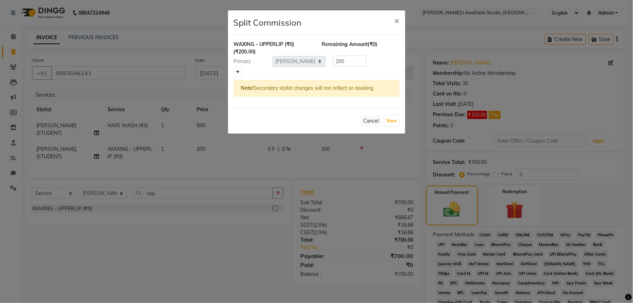
click at [237, 69] on link at bounding box center [238, 72] width 7 height 9
type input "100"
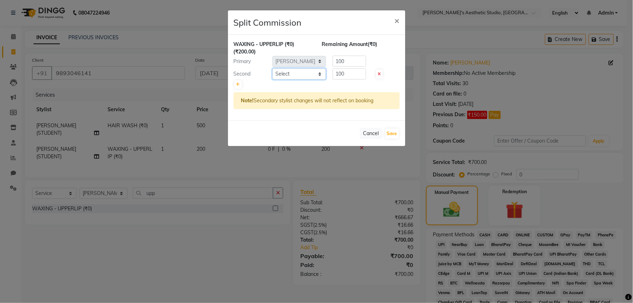
drag, startPoint x: 286, startPoint y: 74, endPoint x: 286, endPoint y: 78, distance: 4.3
click at [286, 74] on select "Select AVINIHAL BHUMI [PERSON_NAME] [PERSON_NAME] (STUDENT) [PERSON_NAME] [PERS…" at bounding box center [299, 73] width 53 height 11
select select "65383"
click at [273, 68] on select "Select AVINIHAL BHUMI [PERSON_NAME] [PERSON_NAME] (STUDENT) [PERSON_NAME] [PERS…" at bounding box center [299, 73] width 53 height 11
click at [389, 131] on button "Save" at bounding box center [392, 134] width 14 height 10
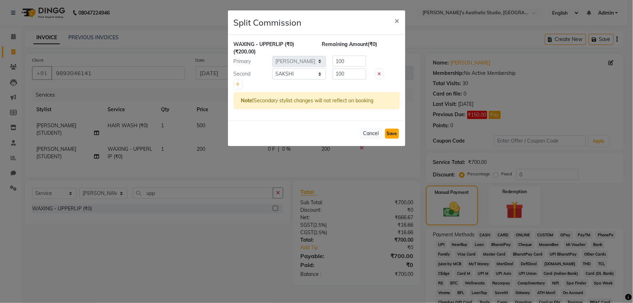
select select "Select"
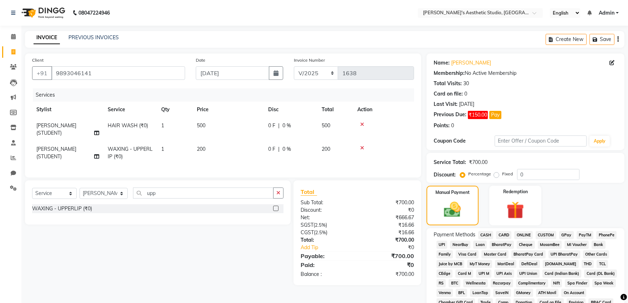
click at [60, 147] on span "[PERSON_NAME] (STUDENT)" at bounding box center [56, 153] width 40 height 14
select select "78750"
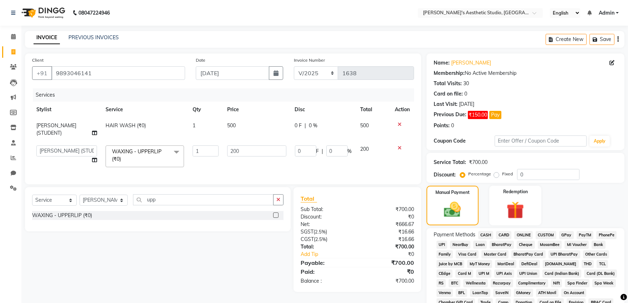
click at [60, 147] on select "AVINIHAL BHUMI [PERSON_NAME] [PERSON_NAME] (STUDENT) [PERSON_NAME] [PERSON_NAME…" at bounding box center [66, 150] width 61 height 11
select select "21633"
click at [479, 234] on span "CASH" at bounding box center [485, 235] width 15 height 8
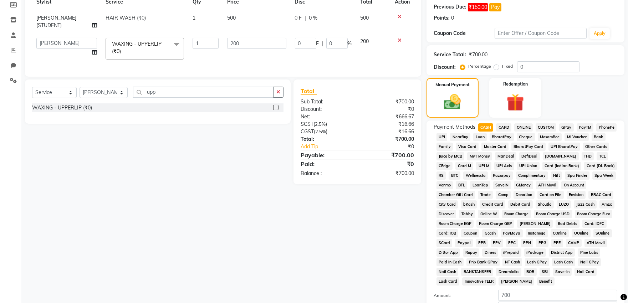
scroll to position [186, 0]
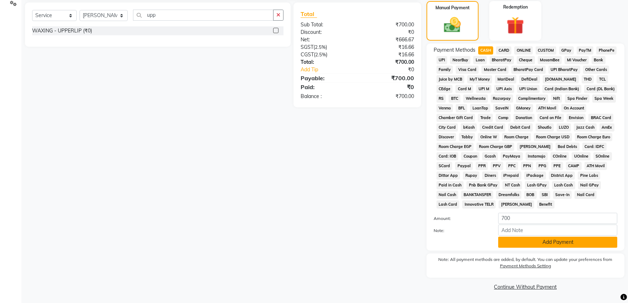
click at [505, 245] on button "Add Payment" at bounding box center [557, 242] width 119 height 11
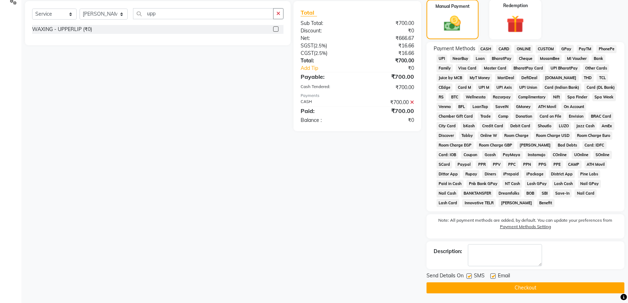
click at [491, 277] on label at bounding box center [492, 275] width 5 height 5
click at [491, 277] on input "checkbox" at bounding box center [492, 276] width 5 height 5
checkbox input "false"
click at [468, 276] on label at bounding box center [468, 275] width 5 height 5
click at [468, 276] on input "checkbox" at bounding box center [468, 276] width 5 height 5
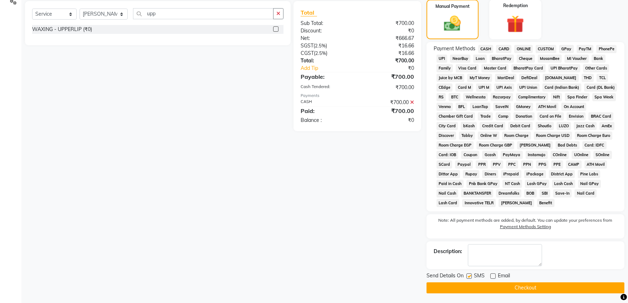
checkbox input "false"
click at [470, 287] on button "Checkout" at bounding box center [525, 287] width 198 height 11
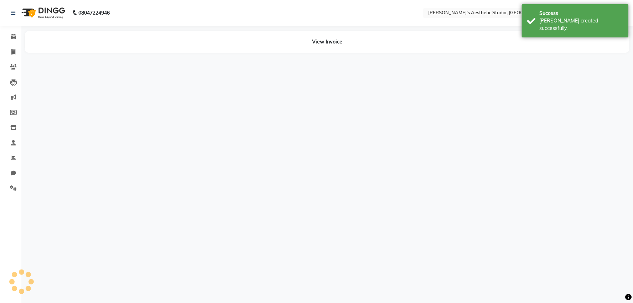
select select "78750"
select select "21633"
select select "65383"
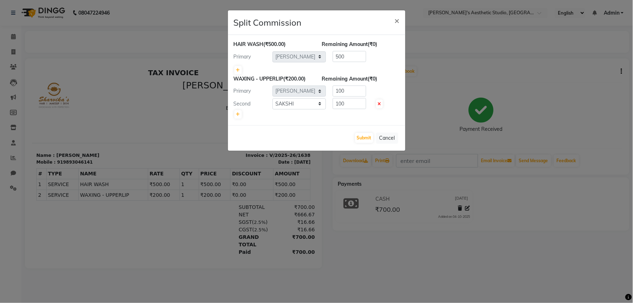
click at [95, 52] on ngb-modal-window "Split Commission × HAIR WASH (₹500.00) Remaining Amount (₹0) Primary Select AVI…" at bounding box center [316, 151] width 633 height 303
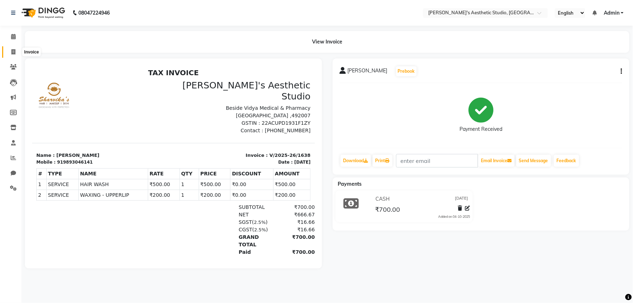
click at [16, 53] on span at bounding box center [13, 52] width 12 height 8
select select "service"
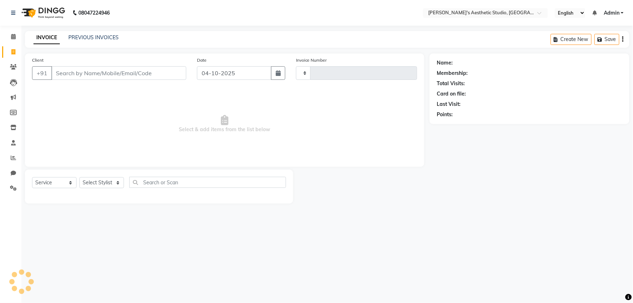
click at [67, 71] on input "Client" at bounding box center [118, 73] width 135 height 14
type input "1639"
select select "4077"
select select "membership"
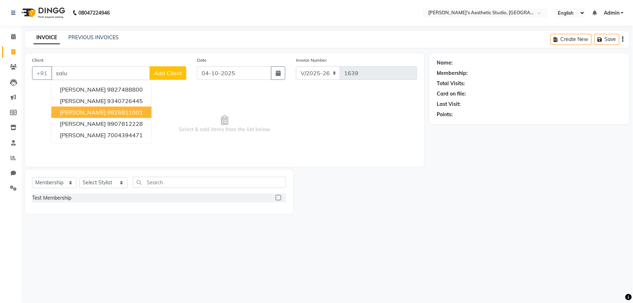
click at [109, 110] on ngb-highlight "9826811001" at bounding box center [125, 112] width 36 height 7
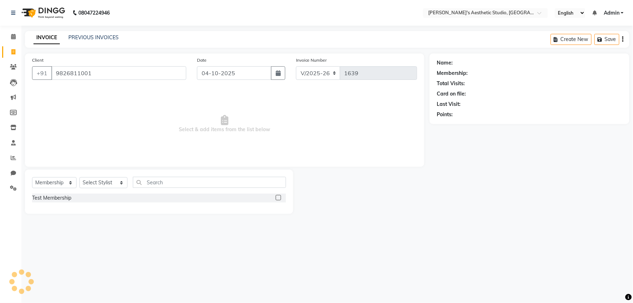
type input "9826811001"
click at [220, 76] on input "04-10-2025" at bounding box center [234, 73] width 74 height 14
select select "10"
select select "2025"
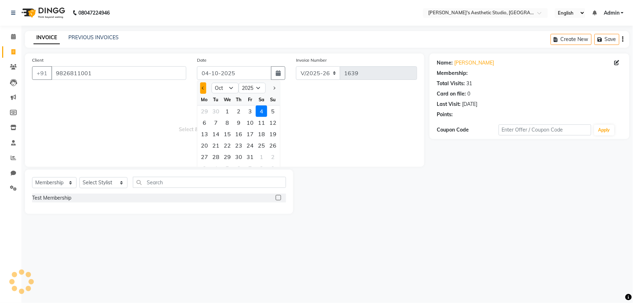
click at [203, 87] on span "Previous month" at bounding box center [203, 88] width 3 height 3
select select "9"
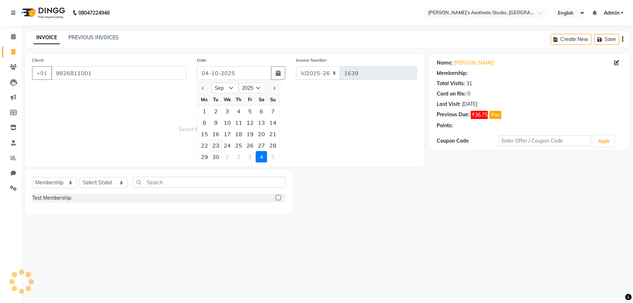
click at [213, 145] on div "23" at bounding box center [215, 145] width 11 height 11
type input "[DATE]"
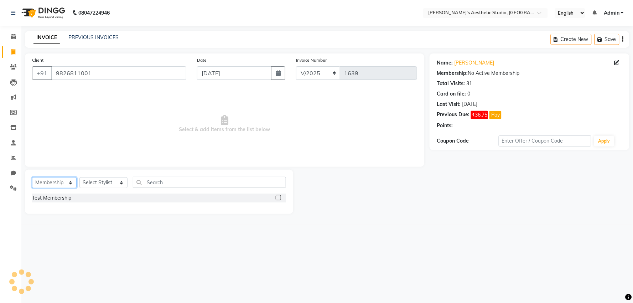
click at [68, 186] on select "Select Service Product Membership Package Voucher Prepaid Gift Card" at bounding box center [54, 182] width 45 height 11
select select "service"
click at [32, 178] on select "Select Service Product Membership Package Voucher Prepaid Gift Card" at bounding box center [54, 182] width 45 height 11
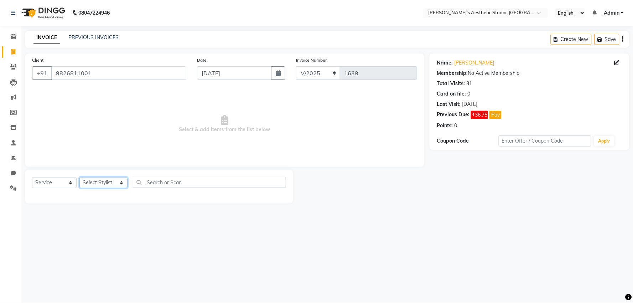
click at [107, 181] on select "Select Stylist AVINIHAL BHUMI [PERSON_NAME] [PERSON_NAME] [PERSON_NAME] (STUDEN…" at bounding box center [103, 182] width 48 height 11
select select "78750"
click at [79, 178] on select "Select Stylist AVINIHAL BHUMI [PERSON_NAME] [PERSON_NAME] [PERSON_NAME] (STUDEN…" at bounding box center [103, 182] width 48 height 11
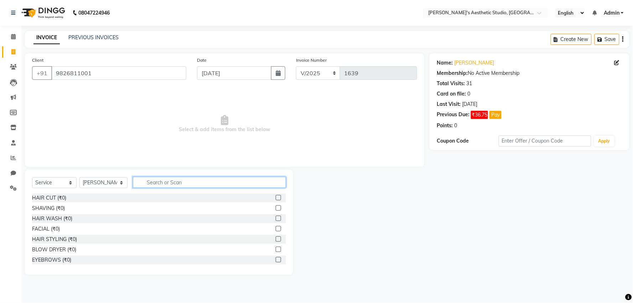
click at [165, 181] on input "text" at bounding box center [209, 182] width 153 height 11
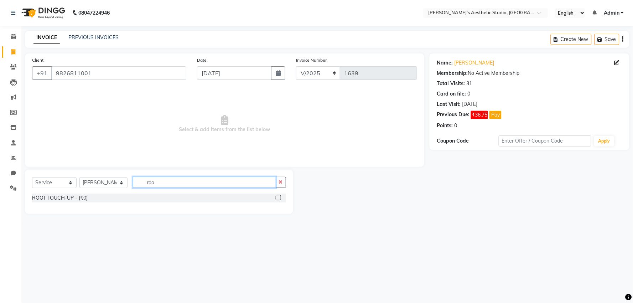
type input "roo"
click at [280, 198] on label at bounding box center [278, 197] width 5 height 5
click at [280, 198] on input "checkbox" at bounding box center [278, 198] width 5 height 5
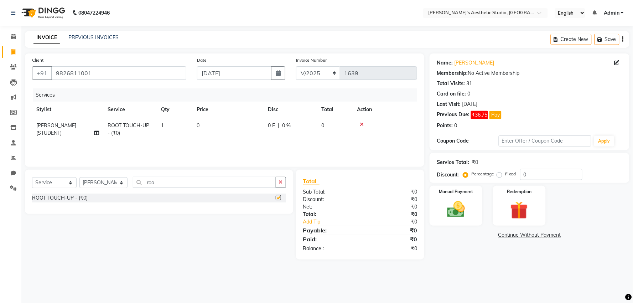
checkbox input "false"
click at [282, 183] on icon "button" at bounding box center [281, 182] width 4 height 5
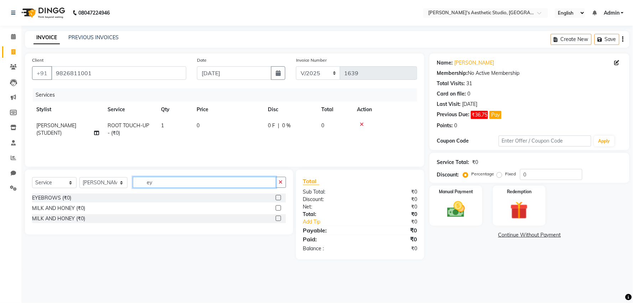
type input "ey"
click at [277, 200] on label at bounding box center [278, 197] width 5 height 5
click at [277, 200] on input "checkbox" at bounding box center [278, 198] width 5 height 5
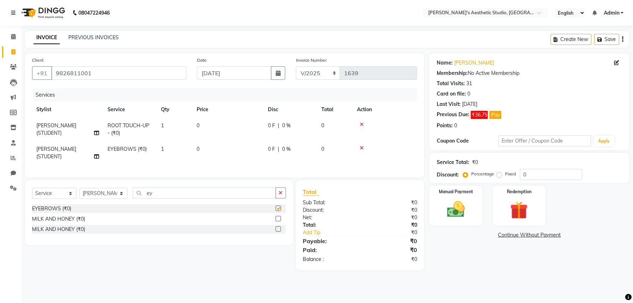
checkbox input "false"
click at [245, 124] on td "0" at bounding box center [227, 130] width 71 height 24
select select "78750"
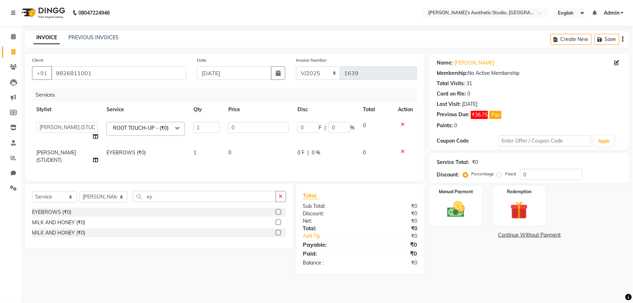
click at [245, 124] on input "0" at bounding box center [258, 127] width 61 height 11
type input "01200"
click at [241, 148] on td "0" at bounding box center [258, 157] width 69 height 24
select select "78750"
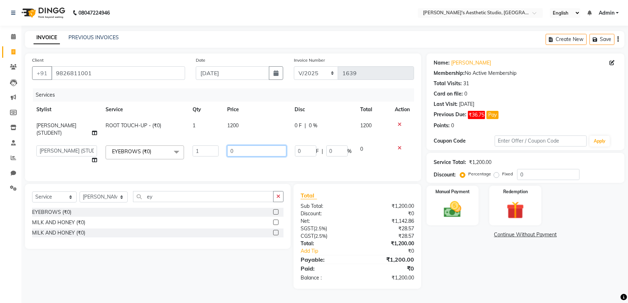
click at [241, 148] on input "0" at bounding box center [256, 150] width 59 height 11
type input "0100"
click at [243, 163] on td "0100" at bounding box center [258, 154] width 69 height 27
select select "78750"
click at [57, 151] on select "AVINIHAL BHUMI [PERSON_NAME] [PERSON_NAME] (STUDENT) [PERSON_NAME] [PERSON_NAME…" at bounding box center [66, 150] width 61 height 11
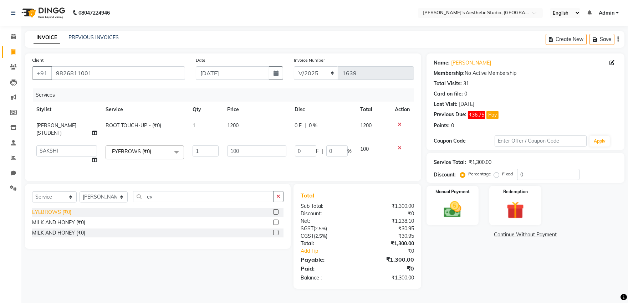
select select "65383"
click at [463, 219] on img at bounding box center [452, 209] width 30 height 21
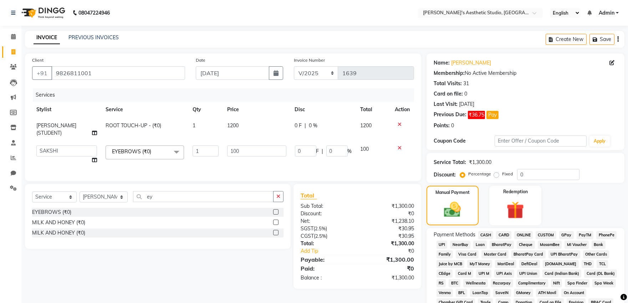
click at [485, 235] on span "CASH" at bounding box center [485, 235] width 15 height 8
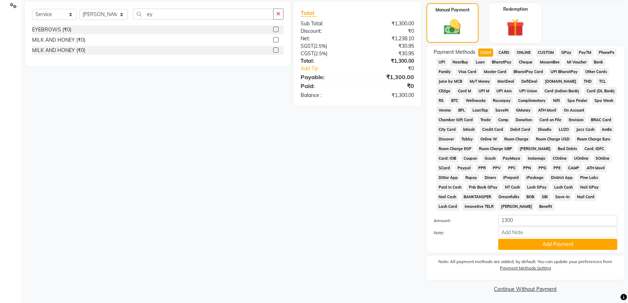
scroll to position [186, 0]
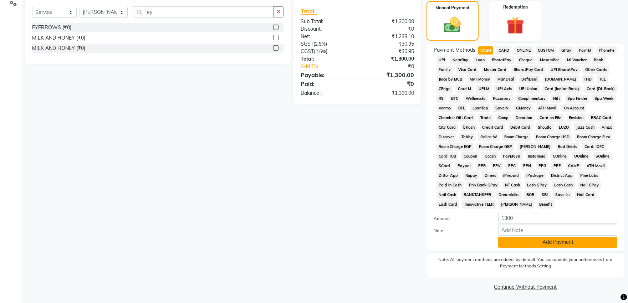
click at [505, 246] on button "Add Payment" at bounding box center [557, 242] width 119 height 11
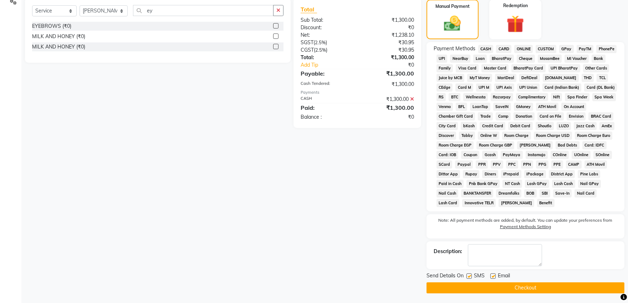
click at [491, 277] on label at bounding box center [492, 275] width 5 height 5
click at [491, 277] on input "checkbox" at bounding box center [492, 276] width 5 height 5
checkbox input "false"
click at [469, 279] on label at bounding box center [468, 275] width 5 height 5
click at [469, 279] on input "checkbox" at bounding box center [468, 276] width 5 height 5
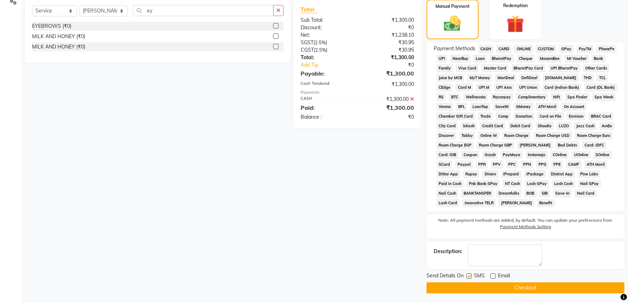
checkbox input "false"
click at [469, 287] on button "Checkout" at bounding box center [525, 287] width 198 height 11
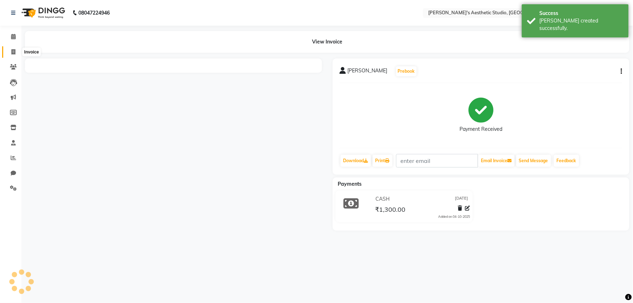
click at [15, 52] on icon at bounding box center [13, 51] width 4 height 5
select select "service"
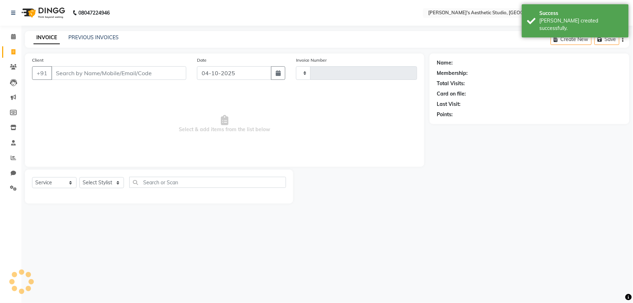
type input "1640"
select select "4077"
click at [75, 77] on input "Client" at bounding box center [118, 73] width 135 height 14
type input "9827832"
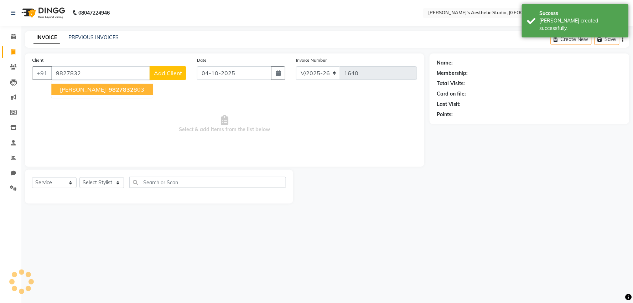
select select "membership"
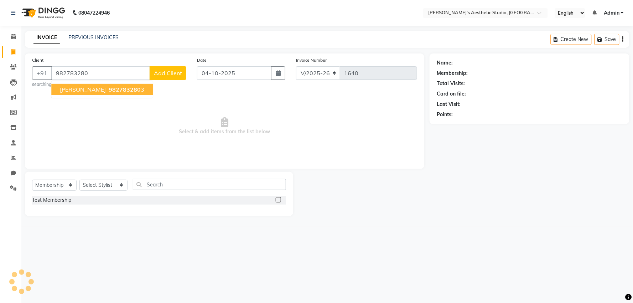
click at [109, 90] on span "982783280" at bounding box center [125, 89] width 32 height 7
type input "9827832803"
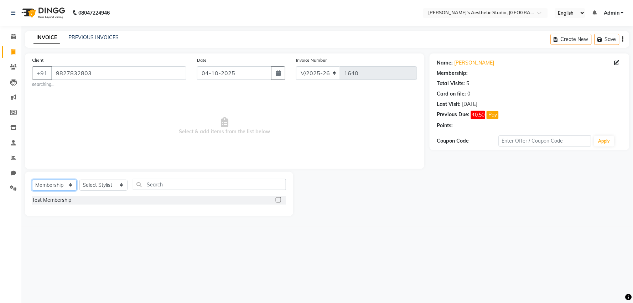
click at [63, 188] on select "Select Service Product Membership Package Voucher Prepaid Gift Card" at bounding box center [54, 185] width 45 height 11
select select "P"
click at [32, 180] on select "Select Service Product Membership Package Voucher Prepaid Gift Card" at bounding box center [54, 185] width 45 height 11
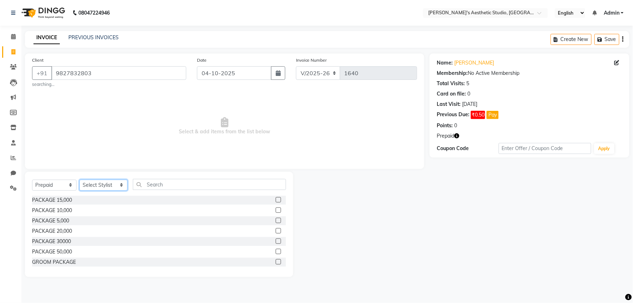
click at [96, 185] on select "Select Stylist AVINIHAL BHUMI [PERSON_NAME] [PERSON_NAME] [PERSON_NAME] (STUDEN…" at bounding box center [103, 185] width 48 height 11
select select "31934"
click at [79, 180] on select "Select Stylist AVINIHAL BHUMI [PERSON_NAME] [PERSON_NAME] [PERSON_NAME] (STUDEN…" at bounding box center [103, 185] width 48 height 11
click at [276, 211] on label at bounding box center [278, 209] width 5 height 5
click at [276, 211] on input "checkbox" at bounding box center [278, 210] width 5 height 5
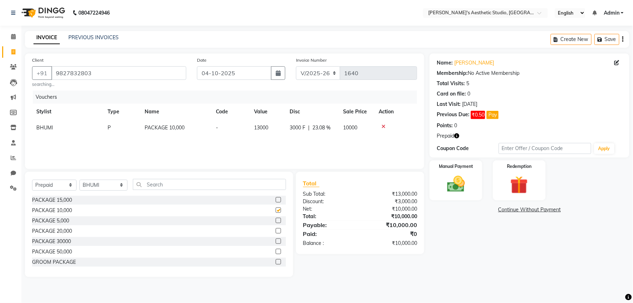
checkbox input "false"
click at [223, 71] on input "04-10-2025" at bounding box center [234, 73] width 74 height 14
select select "10"
select select "2025"
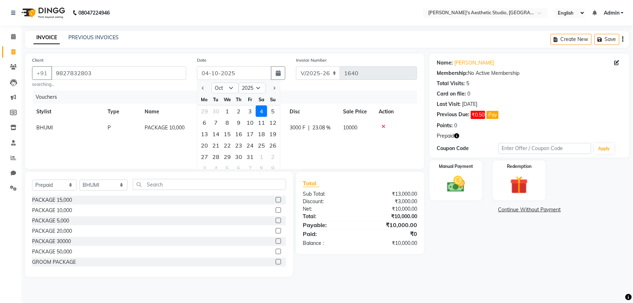
click at [198, 85] on div at bounding box center [204, 87] width 14 height 11
click at [200, 86] on div at bounding box center [204, 87] width 14 height 11
click at [205, 87] on span "Previous month" at bounding box center [203, 88] width 3 height 3
select select "9"
click at [216, 144] on div "23" at bounding box center [215, 145] width 11 height 11
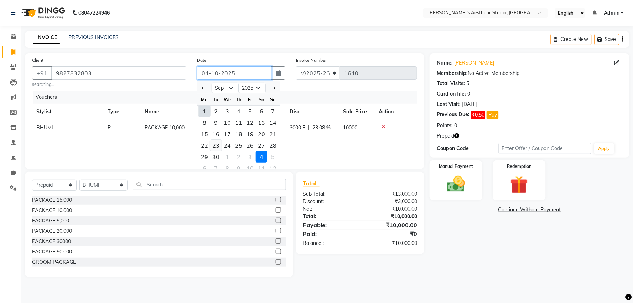
type input "[DATE]"
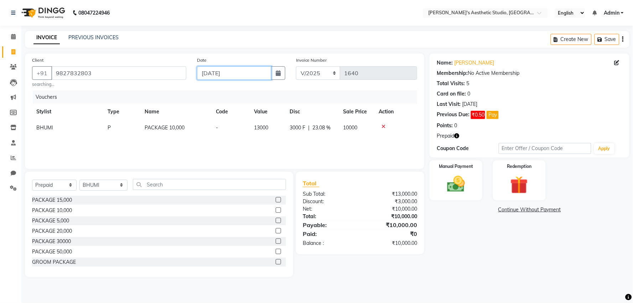
click at [219, 67] on input "[DATE]" at bounding box center [234, 73] width 74 height 14
select select "9"
select select "2025"
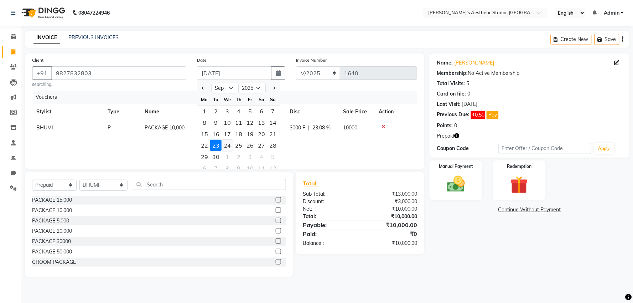
click at [225, 144] on div "24" at bounding box center [227, 145] width 11 height 11
type input "[DATE]"
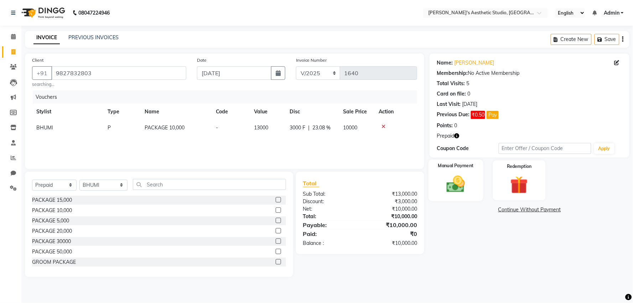
click at [457, 187] on img at bounding box center [456, 184] width 30 height 21
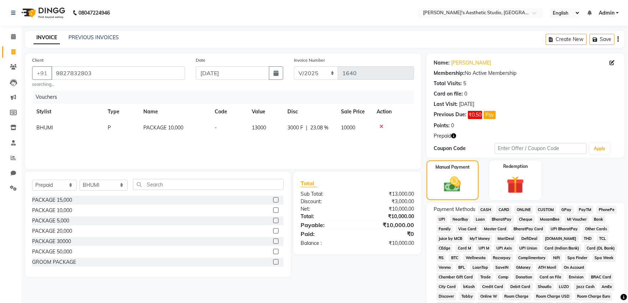
click at [483, 209] on span "CASH" at bounding box center [485, 210] width 15 height 8
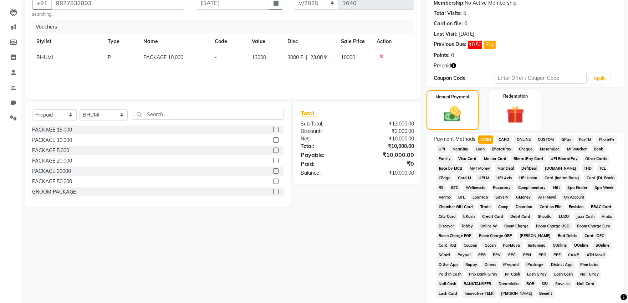
scroll to position [158, 0]
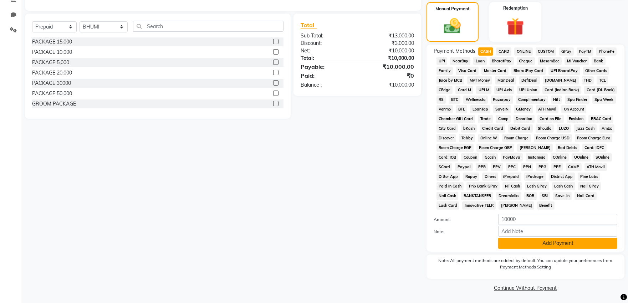
click at [507, 244] on button "Add Payment" at bounding box center [557, 243] width 119 height 11
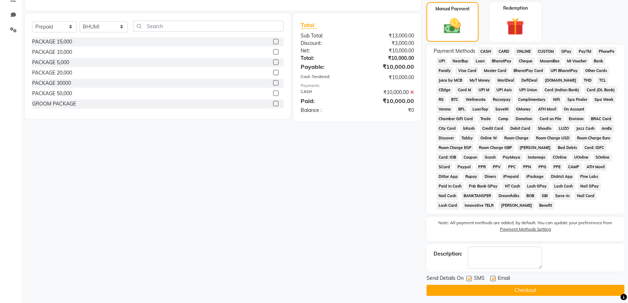
click at [493, 279] on label at bounding box center [492, 278] width 5 height 5
click at [493, 279] on input "checkbox" at bounding box center [492, 279] width 5 height 5
checkbox input "false"
click at [468, 281] on label at bounding box center [468, 278] width 5 height 5
click at [468, 281] on input "checkbox" at bounding box center [468, 279] width 5 height 5
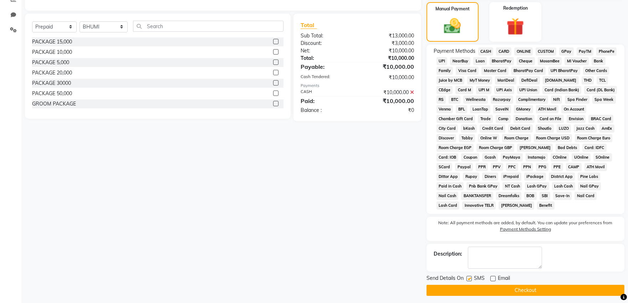
checkbox input "false"
click at [468, 292] on button "Checkout" at bounding box center [525, 290] width 198 height 11
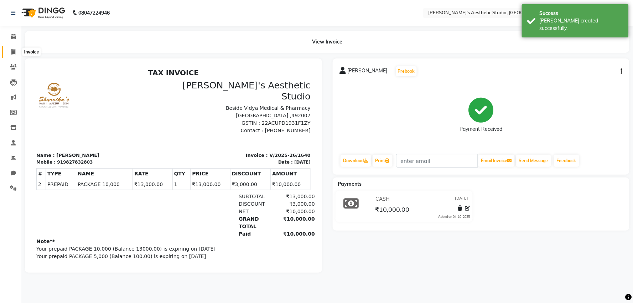
click at [10, 53] on span at bounding box center [13, 52] width 12 height 8
select select "service"
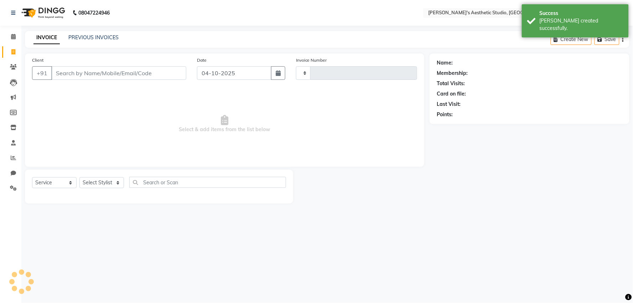
type input "1641"
select select "4077"
click at [107, 69] on input "Client" at bounding box center [118, 73] width 135 height 14
select select "membership"
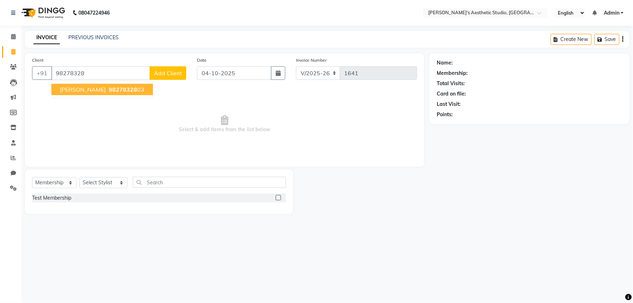
click at [109, 91] on span "98278328" at bounding box center [123, 89] width 29 height 7
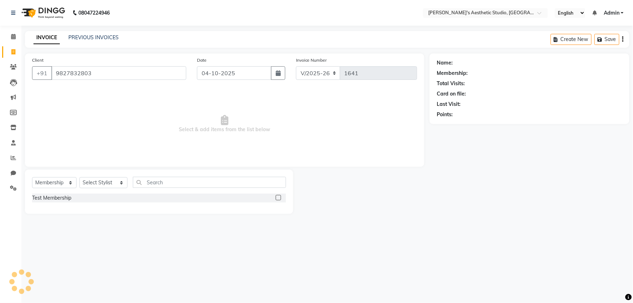
type input "9827832803"
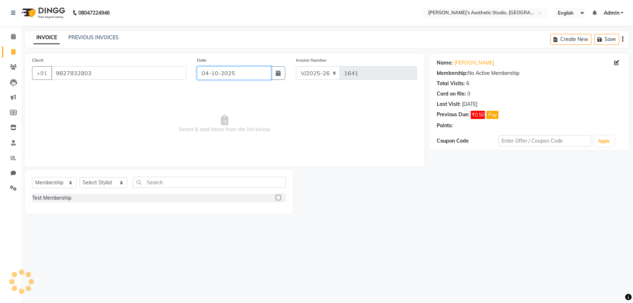
click at [229, 76] on input "04-10-2025" at bounding box center [234, 73] width 74 height 14
select select "10"
select select "2025"
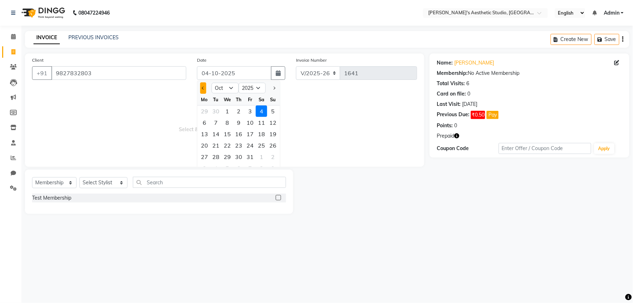
click at [205, 87] on button "Previous month" at bounding box center [203, 87] width 6 height 11
select select "9"
click at [230, 143] on div "24" at bounding box center [227, 145] width 11 height 11
type input "[DATE]"
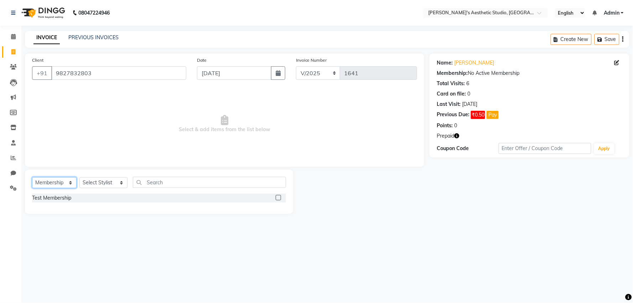
drag, startPoint x: 68, startPoint y: 183, endPoint x: 66, endPoint y: 188, distance: 5.0
click at [68, 183] on select "Select Service Product Membership Package Voucher Prepaid Gift Card" at bounding box center [54, 182] width 45 height 11
select select "service"
click at [32, 178] on select "Select Service Product Membership Package Voucher Prepaid Gift Card" at bounding box center [54, 182] width 45 height 11
click at [92, 183] on select "Select Stylist AVINIHAL BHUMI [PERSON_NAME] [PERSON_NAME] [PERSON_NAME] (STUDEN…" at bounding box center [103, 182] width 48 height 11
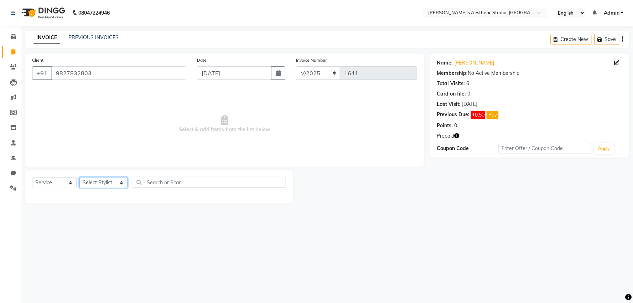
select select "33496"
click at [79, 178] on select "Select Stylist AVINIHAL BHUMI [PERSON_NAME] [PERSON_NAME] [PERSON_NAME] (STUDEN…" at bounding box center [103, 182] width 48 height 11
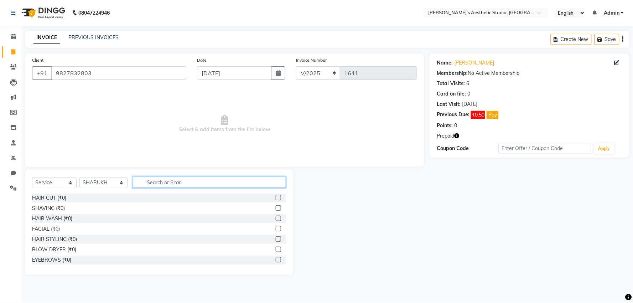
click at [170, 182] on input "text" at bounding box center [209, 182] width 153 height 11
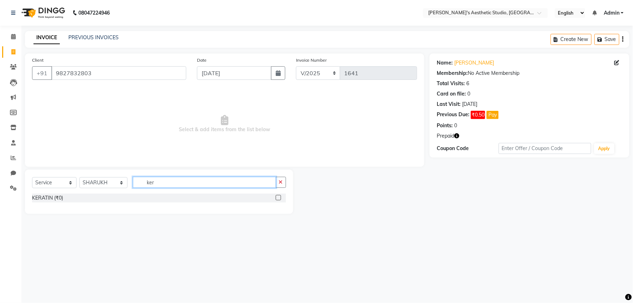
type input "ker"
click at [277, 197] on label at bounding box center [278, 197] width 5 height 5
click at [277, 197] on input "checkbox" at bounding box center [278, 198] width 5 height 5
checkbox input "true"
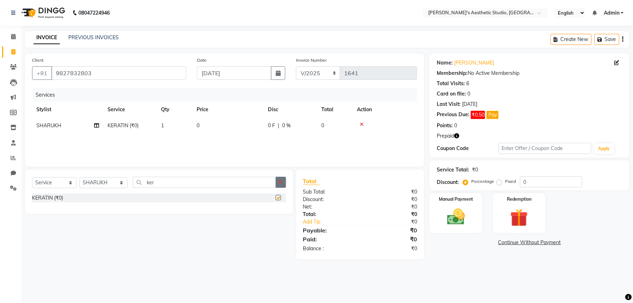
click at [280, 182] on icon "button" at bounding box center [281, 182] width 4 height 5
checkbox input "false"
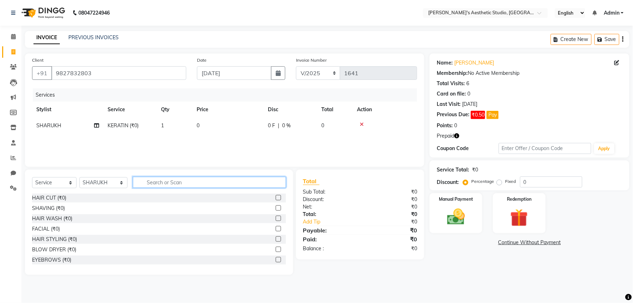
click at [280, 182] on input "text" at bounding box center [209, 182] width 153 height 11
type input "fac"
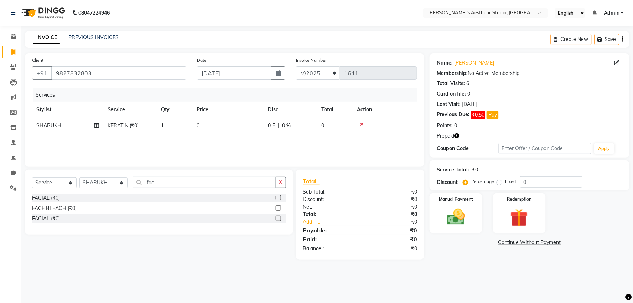
click at [277, 197] on label at bounding box center [278, 197] width 5 height 5
click at [277, 197] on input "checkbox" at bounding box center [278, 198] width 5 height 5
checkbox input "false"
click at [240, 123] on td "0" at bounding box center [227, 126] width 71 height 16
select select "33496"
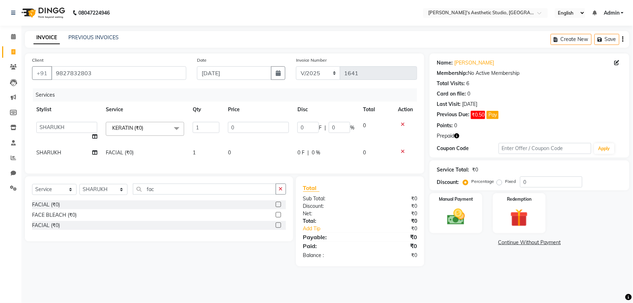
click at [240, 123] on input "0" at bounding box center [258, 127] width 61 height 11
type input "07000"
click at [247, 147] on td "0" at bounding box center [259, 153] width 70 height 16
select select "33496"
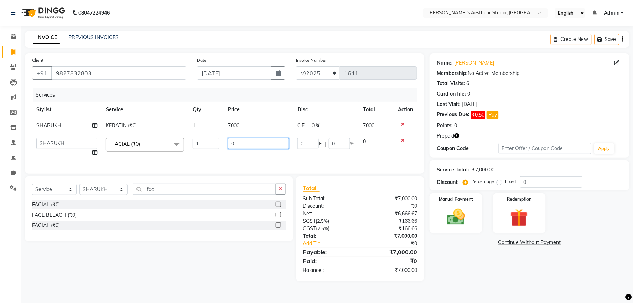
click at [247, 147] on input "0" at bounding box center [258, 143] width 61 height 11
type input "02000"
click at [247, 155] on div "Services Stylist Service Qty Price Disc Total Action [PERSON_NAME] KERATIN (₹0)…" at bounding box center [224, 127] width 385 height 78
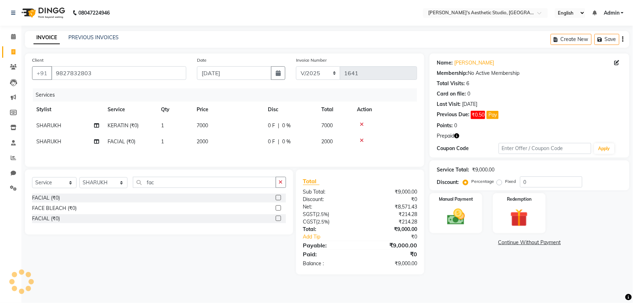
click at [53, 135] on td "SHARUKH" at bounding box center [67, 142] width 71 height 16
select select "33496"
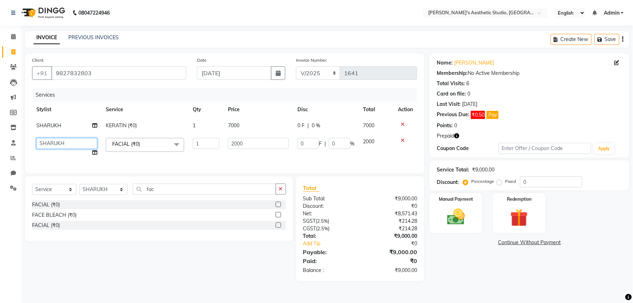
click at [49, 147] on select "AVINIHAL BHUMI [PERSON_NAME] [PERSON_NAME] (STUDENT) [PERSON_NAME] [PERSON_NAME…" at bounding box center [66, 143] width 61 height 11
select select "65383"
click at [526, 227] on img at bounding box center [520, 217] width 30 height 23
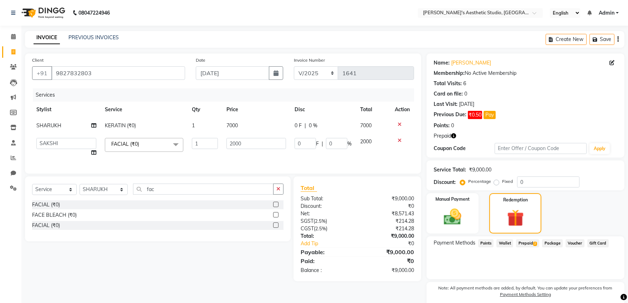
click at [535, 242] on span "2" at bounding box center [535, 244] width 4 height 4
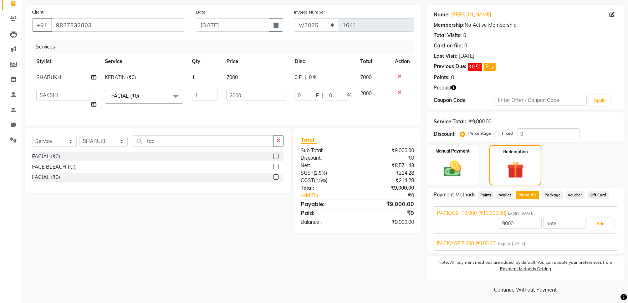
scroll to position [51, 0]
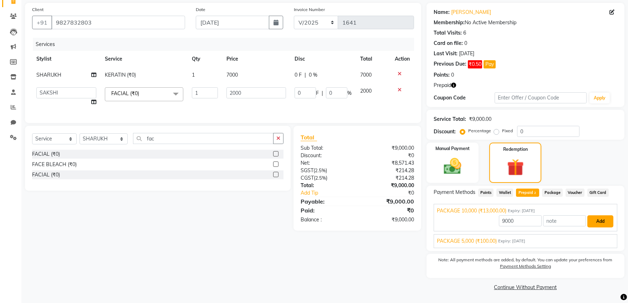
click at [594, 216] on button "Add" at bounding box center [600, 221] width 26 height 12
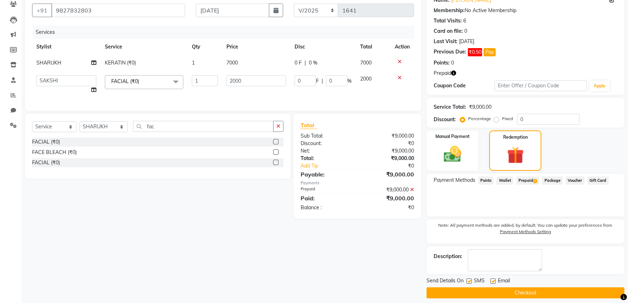
scroll to position [68, 0]
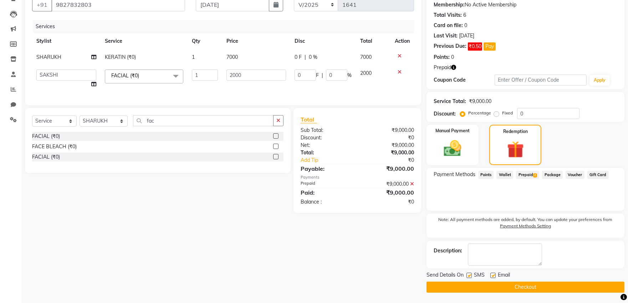
click at [494, 275] on label at bounding box center [492, 275] width 5 height 5
click at [494, 275] on input "checkbox" at bounding box center [492, 275] width 5 height 5
checkbox input "false"
click at [470, 273] on label at bounding box center [468, 275] width 5 height 5
click at [470, 273] on input "checkbox" at bounding box center [468, 275] width 5 height 5
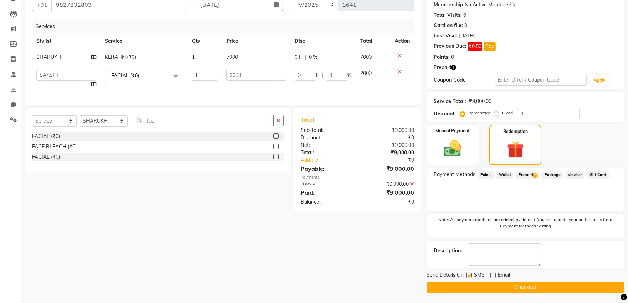
checkbox input "false"
click at [471, 286] on button "Checkout" at bounding box center [525, 287] width 198 height 11
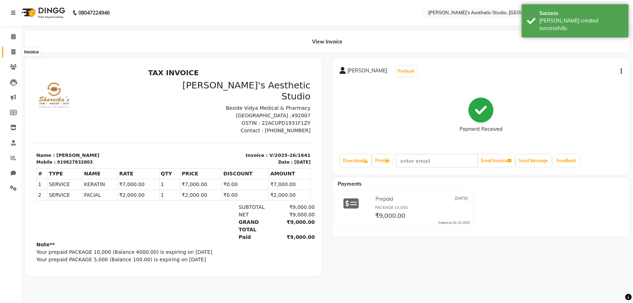
drag, startPoint x: 14, startPoint y: 52, endPoint x: 22, endPoint y: 55, distance: 9.0
click at [14, 52] on icon at bounding box center [13, 51] width 4 height 5
select select "4077"
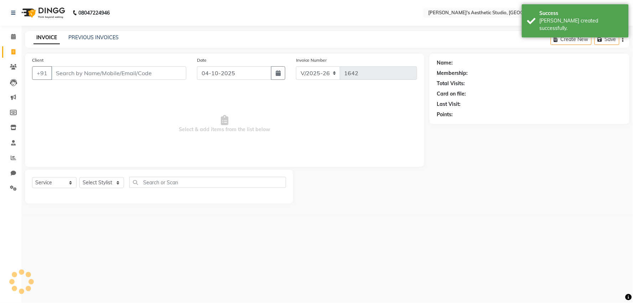
click at [51, 68] on input "Client" at bounding box center [118, 73] width 135 height 14
select select "membership"
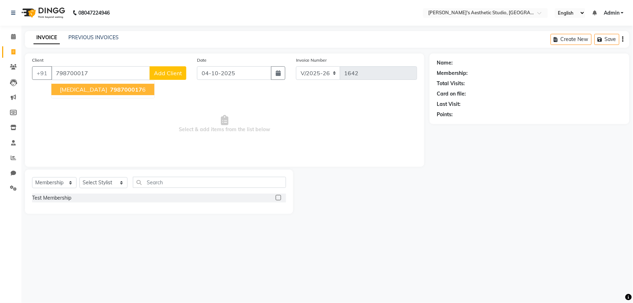
click at [110, 88] on span "798700017" at bounding box center [126, 89] width 32 height 7
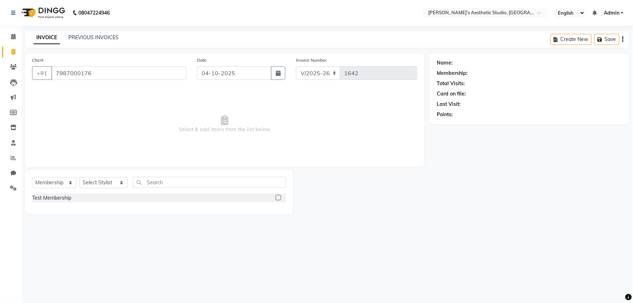
type input "7987000176"
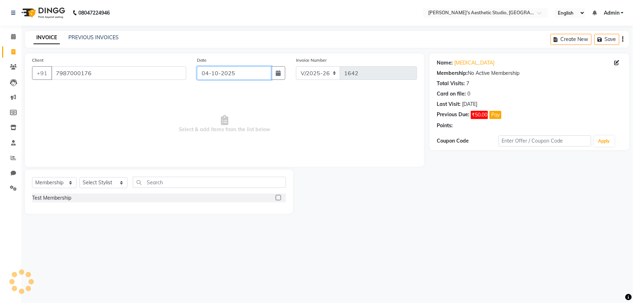
click at [226, 70] on input "04-10-2025" at bounding box center [234, 73] width 74 height 14
select select "10"
select select "2025"
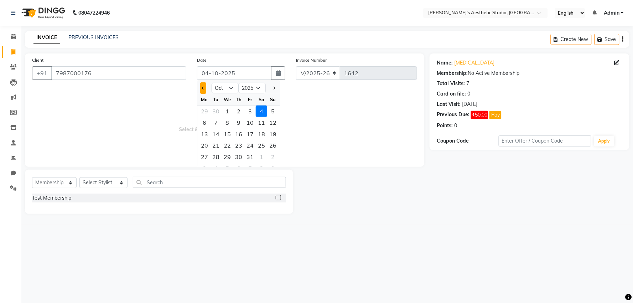
click at [202, 90] on button "Previous month" at bounding box center [203, 87] width 6 height 11
select select "9"
click at [230, 144] on div "24" at bounding box center [227, 145] width 11 height 11
type input "[DATE]"
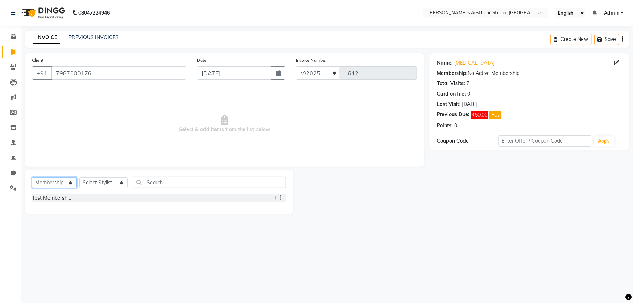
click at [61, 186] on select "Select Service Product Membership Package Voucher Prepaid Gift Card" at bounding box center [54, 182] width 45 height 11
select select "service"
click at [32, 178] on select "Select Service Product Membership Package Voucher Prepaid Gift Card" at bounding box center [54, 182] width 45 height 11
click at [91, 185] on select "Select Stylist AVINIHAL BHUMI [PERSON_NAME] [PERSON_NAME] [PERSON_NAME] (STUDEN…" at bounding box center [103, 182] width 48 height 11
select select "37774"
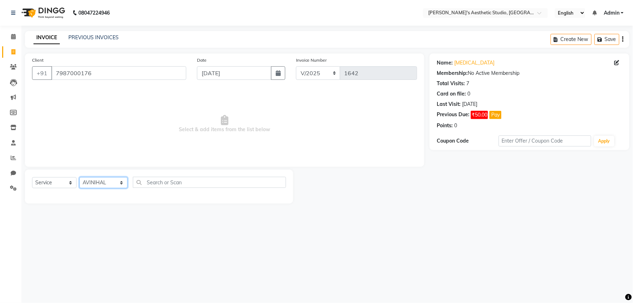
click at [79, 178] on select "Select Stylist AVINIHAL BHUMI [PERSON_NAME] [PERSON_NAME] [PERSON_NAME] (STUDEN…" at bounding box center [103, 182] width 48 height 11
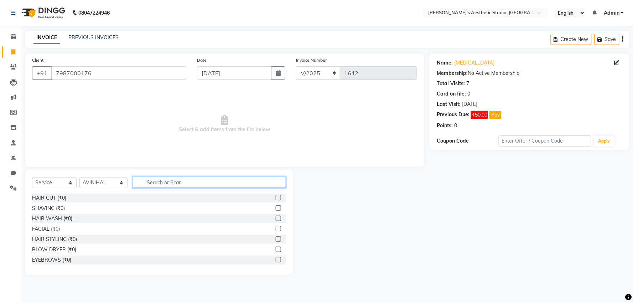
click at [152, 182] on input "text" at bounding box center [209, 182] width 153 height 11
type input "wa"
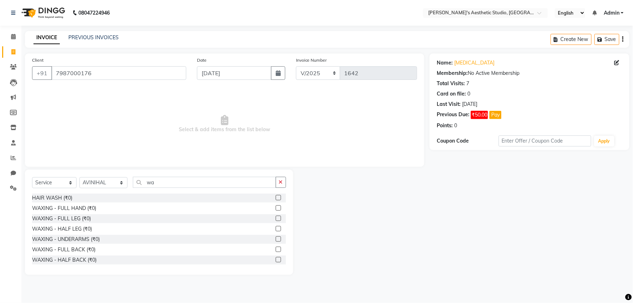
click at [276, 196] on label at bounding box center [278, 197] width 5 height 5
click at [276, 196] on input "checkbox" at bounding box center [278, 198] width 5 height 5
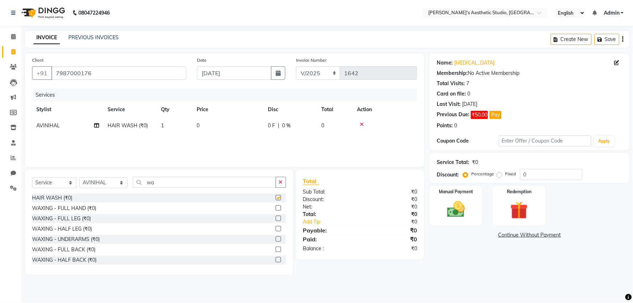
checkbox input "false"
click at [247, 128] on td "0" at bounding box center [227, 126] width 71 height 16
click at [247, 128] on input "0" at bounding box center [258, 127] width 61 height 11
type input "0500"
click at [250, 149] on div "Services Stylist Service Qty Price Disc Total Action AVINIHAL BHUMI [PERSON_NAM…" at bounding box center [224, 123] width 385 height 71
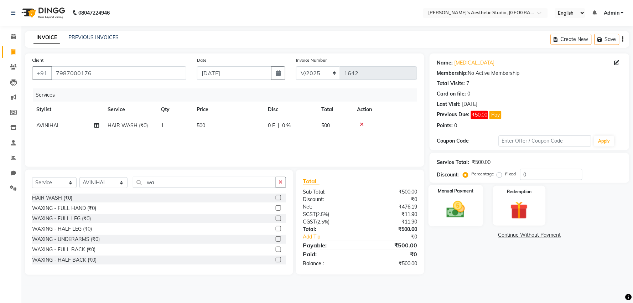
click at [454, 221] on div "Manual Payment" at bounding box center [456, 205] width 55 height 41
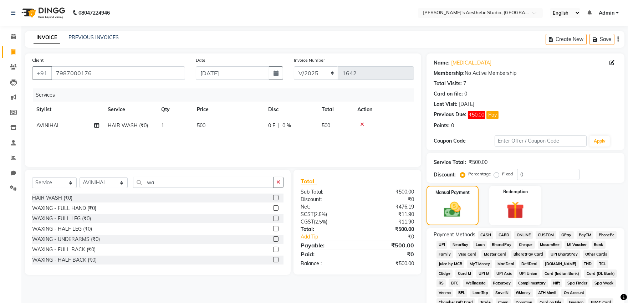
click at [482, 235] on span "CASH" at bounding box center [485, 235] width 15 height 8
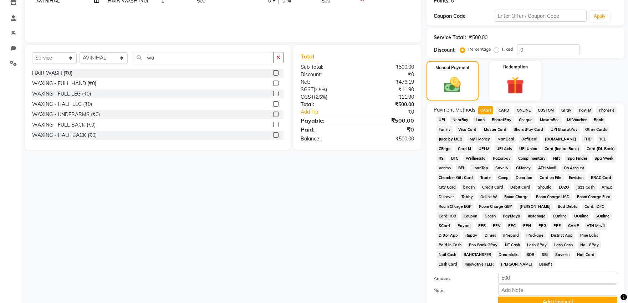
scroll to position [158, 0]
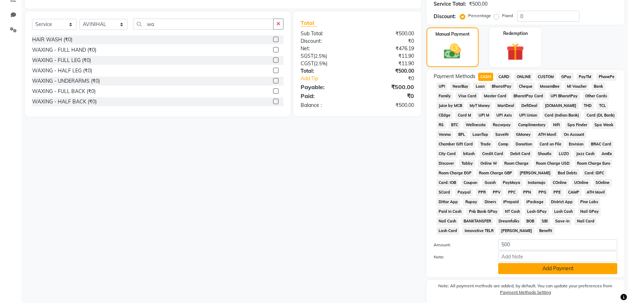
click at [522, 269] on button "Add Payment" at bounding box center [557, 268] width 119 height 11
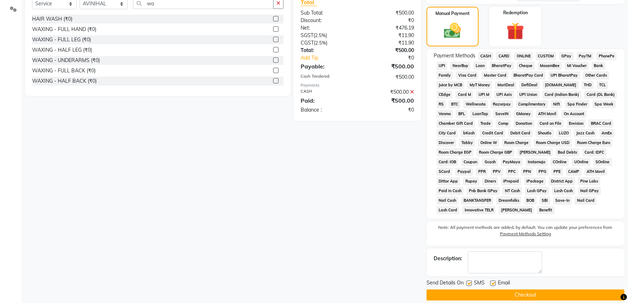
scroll to position [188, 0]
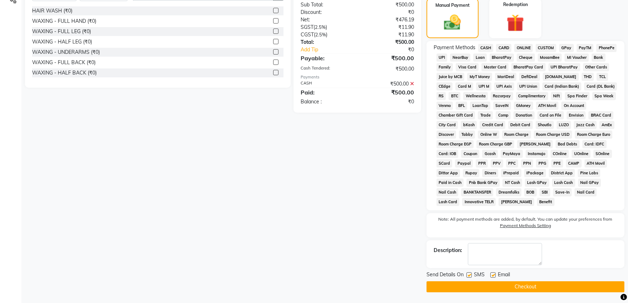
click at [493, 277] on label at bounding box center [492, 274] width 5 height 5
click at [493, 277] on input "checkbox" at bounding box center [492, 275] width 5 height 5
checkbox input "false"
click at [469, 273] on label at bounding box center [468, 274] width 5 height 5
click at [469, 273] on input "checkbox" at bounding box center [468, 275] width 5 height 5
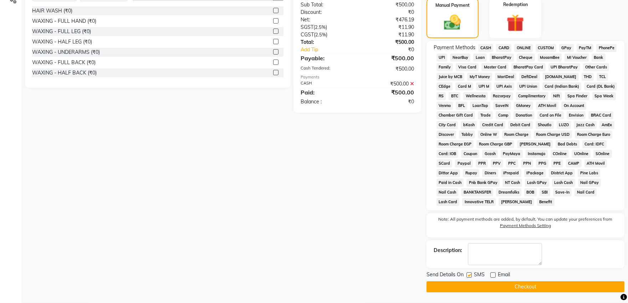
checkbox input "false"
click at [438, 286] on button "Checkout" at bounding box center [525, 286] width 198 height 11
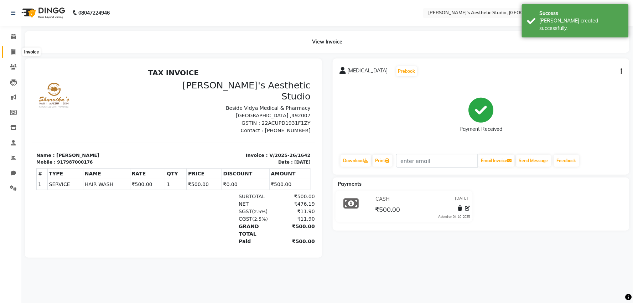
click at [15, 48] on span at bounding box center [13, 52] width 12 height 8
select select "service"
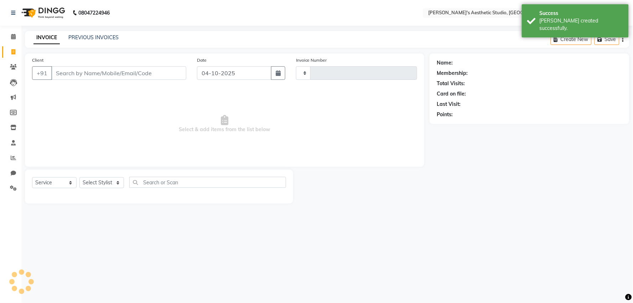
click at [79, 77] on input "Client" at bounding box center [118, 73] width 135 height 14
select select "4077"
type input "1643"
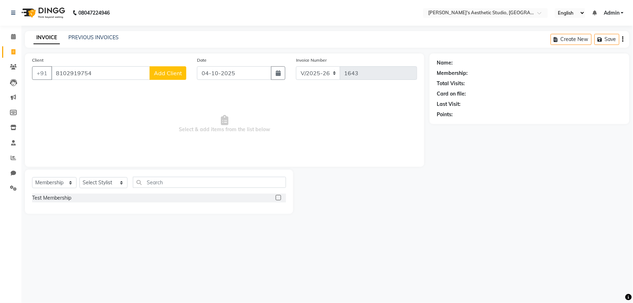
click at [179, 77] on button "Add Client" at bounding box center [168, 73] width 37 height 14
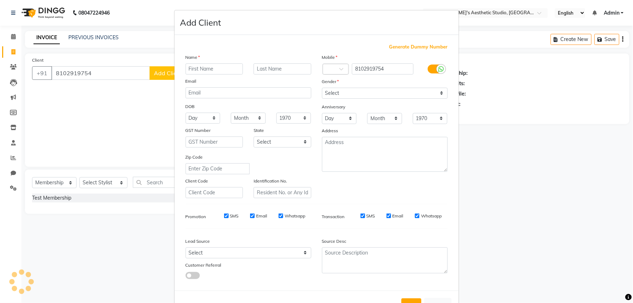
click at [204, 70] on input "text" at bounding box center [215, 68] width 58 height 11
click at [340, 95] on select "Select [DEMOGRAPHIC_DATA] [DEMOGRAPHIC_DATA] Other Prefer Not To Say" at bounding box center [385, 93] width 126 height 11
click at [322, 88] on select "Select [DEMOGRAPHIC_DATA] [DEMOGRAPHIC_DATA] Other Prefer Not To Say" at bounding box center [385, 93] width 126 height 11
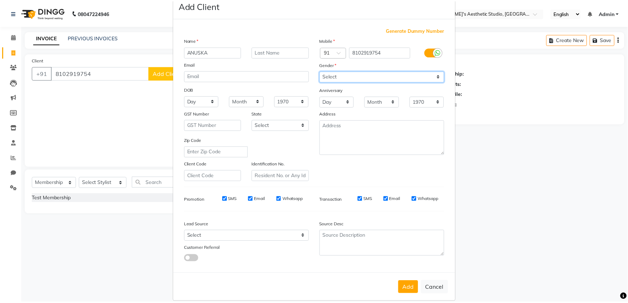
scroll to position [26, 0]
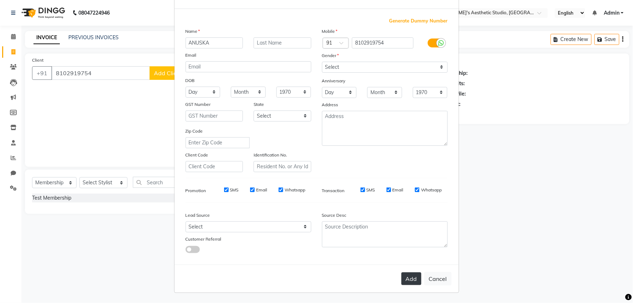
click at [415, 282] on button "Add" at bounding box center [412, 278] width 20 height 13
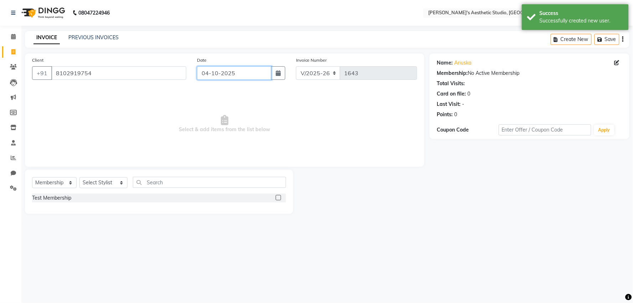
click at [233, 75] on input "04-10-2025" at bounding box center [234, 73] width 74 height 14
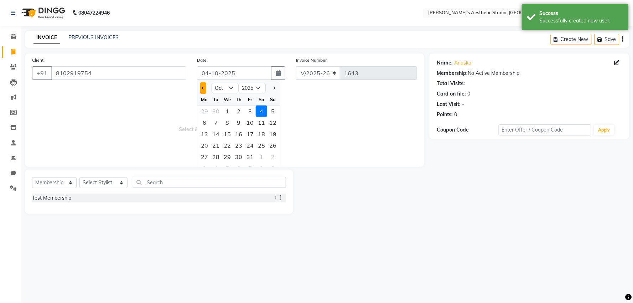
click at [204, 86] on button "Previous month" at bounding box center [203, 87] width 6 height 11
click at [228, 147] on div "24" at bounding box center [227, 145] width 11 height 11
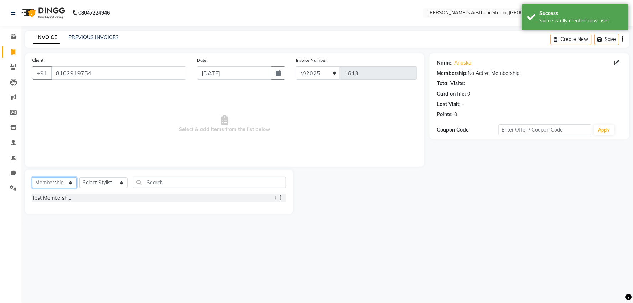
click at [63, 182] on select "Select Service Product Membership Package Voucher Prepaid Gift Card" at bounding box center [54, 182] width 45 height 11
click at [32, 178] on select "Select Service Product Membership Package Voucher Prepaid Gift Card" at bounding box center [54, 182] width 45 height 11
click at [110, 181] on select "Select Stylist AVINIHAL BHUMI [PERSON_NAME] [PERSON_NAME] [PERSON_NAME] (STUDEN…" at bounding box center [103, 182] width 48 height 11
click at [79, 178] on select "Select Stylist AVINIHAL BHUMI [PERSON_NAME] [PERSON_NAME] [PERSON_NAME] (STUDEN…" at bounding box center [103, 182] width 48 height 11
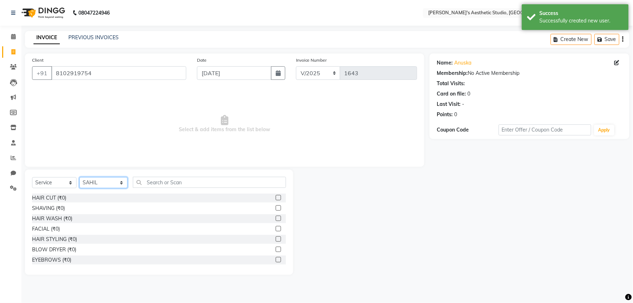
drag, startPoint x: 106, startPoint y: 183, endPoint x: 105, endPoint y: 186, distance: 3.7
click at [106, 183] on select "Select Stylist AVINIHAL BHUMI [PERSON_NAME] [PERSON_NAME] [PERSON_NAME] (STUDEN…" at bounding box center [103, 182] width 48 height 11
click at [79, 178] on select "Select Stylist AVINIHAL BHUMI [PERSON_NAME] [PERSON_NAME] [PERSON_NAME] (STUDEN…" at bounding box center [103, 182] width 48 height 11
click at [101, 188] on select "Select Stylist AVINIHAL BHUMI [PERSON_NAME] [PERSON_NAME] [PERSON_NAME] (STUDEN…" at bounding box center [103, 182] width 48 height 11
click at [79, 178] on select "Select Stylist AVINIHAL BHUMI [PERSON_NAME] [PERSON_NAME] [PERSON_NAME] (STUDEN…" at bounding box center [103, 182] width 48 height 11
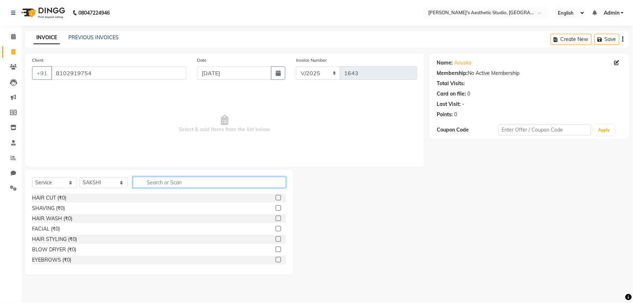
click at [155, 185] on input "text" at bounding box center [209, 182] width 153 height 11
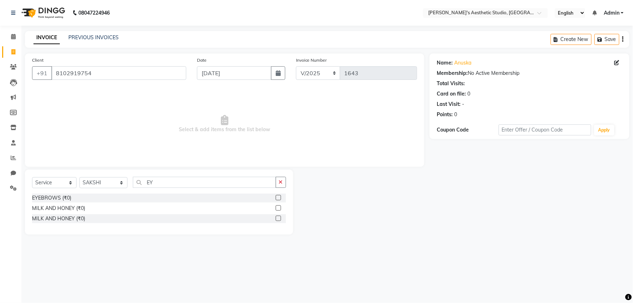
click at [277, 198] on label at bounding box center [278, 197] width 5 height 5
click at [277, 198] on input "checkbox" at bounding box center [278, 198] width 5 height 5
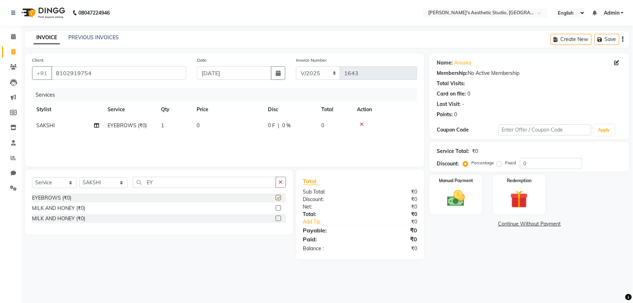
click at [245, 127] on td "0" at bounding box center [227, 126] width 71 height 16
click at [495, 258] on div "Name: [PERSON_NAME] Membership: No Active Membership Total Visits: Card on file…" at bounding box center [532, 163] width 205 height 221
click at [472, 197] on div "Manual Payment" at bounding box center [456, 194] width 55 height 41
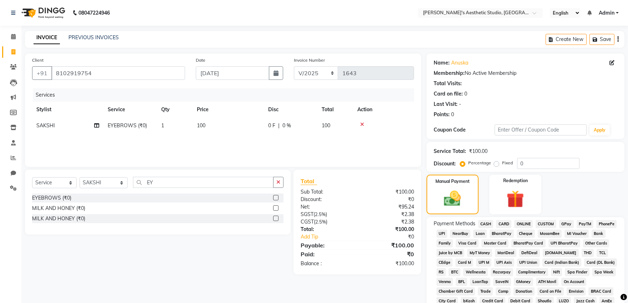
click at [518, 222] on span "ONLINE" at bounding box center [523, 224] width 19 height 8
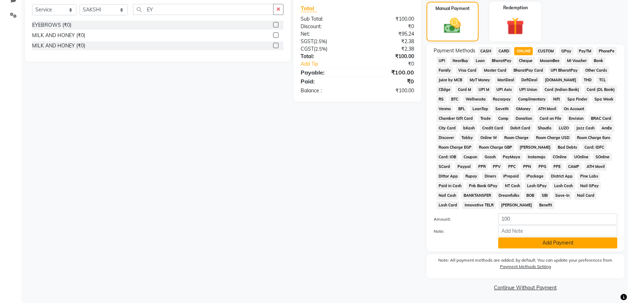
scroll to position [175, 0]
click at [524, 244] on button "Add Payment" at bounding box center [557, 242] width 119 height 11
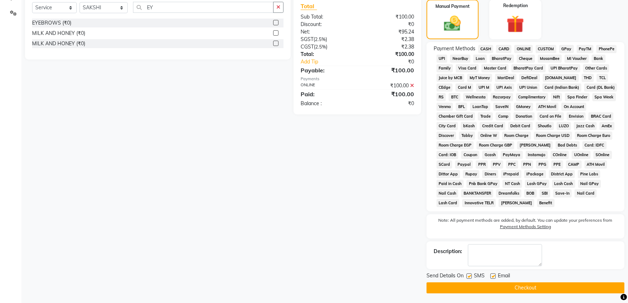
drag, startPoint x: 491, startPoint y: 277, endPoint x: 486, endPoint y: 282, distance: 7.8
click at [490, 278] on label at bounding box center [492, 275] width 5 height 5
click at [490, 278] on input "checkbox" at bounding box center [492, 276] width 5 height 5
click at [468, 277] on label at bounding box center [468, 275] width 5 height 5
click at [468, 277] on input "checkbox" at bounding box center [468, 276] width 5 height 5
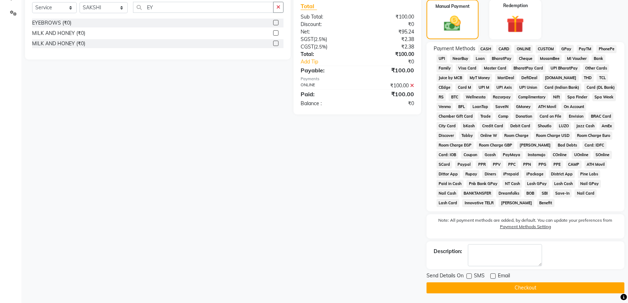
click at [468, 288] on button "Checkout" at bounding box center [525, 287] width 198 height 11
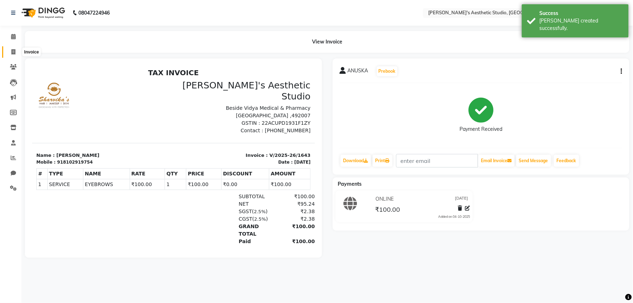
click at [9, 51] on span at bounding box center [13, 52] width 12 height 8
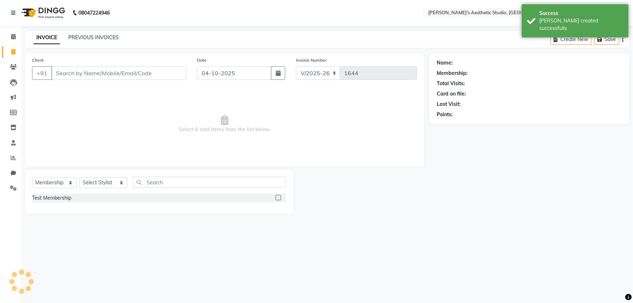
click at [71, 72] on input "Client" at bounding box center [118, 73] width 135 height 14
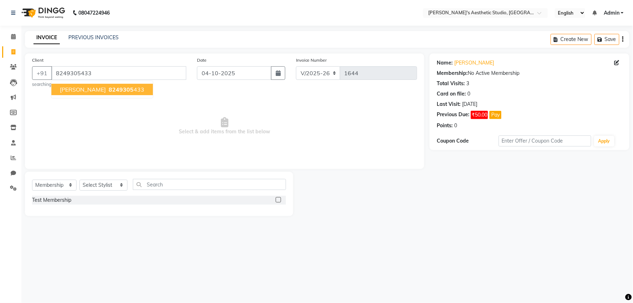
click at [94, 89] on span "[PERSON_NAME]" at bounding box center [83, 89] width 46 height 7
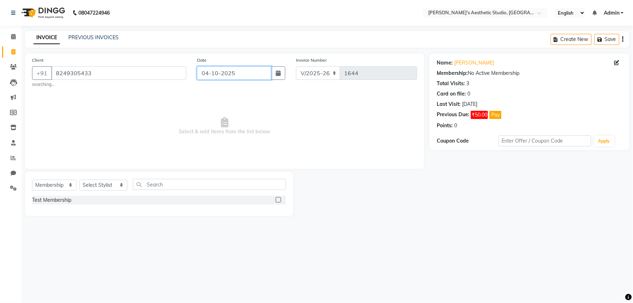
click at [254, 73] on input "04-10-2025" at bounding box center [234, 73] width 74 height 14
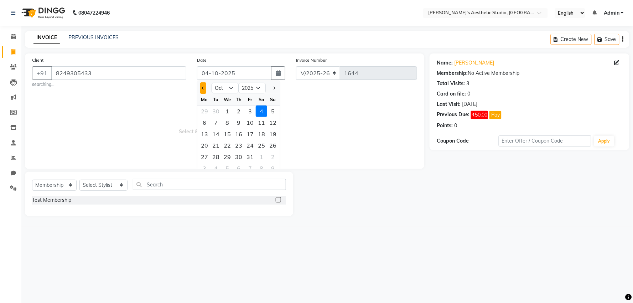
click at [203, 88] on span "Previous month" at bounding box center [203, 88] width 3 height 3
click at [239, 147] on div "25" at bounding box center [238, 145] width 11 height 11
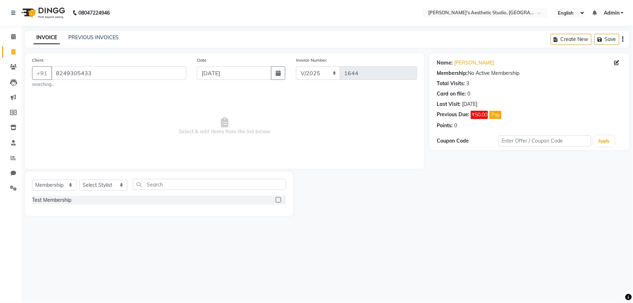
click at [55, 192] on div "Select Service Product Membership Package Voucher Prepaid Gift Card Select Styl…" at bounding box center [159, 187] width 254 height 17
click at [56, 186] on select "Select Service Product Membership Package Voucher Prepaid Gift Card" at bounding box center [54, 185] width 45 height 11
click at [32, 180] on select "Select Service Product Membership Package Voucher Prepaid Gift Card" at bounding box center [54, 185] width 45 height 11
click at [58, 192] on div "Select Service Product Membership Package Voucher Prepaid Gift Card Select Styl…" at bounding box center [159, 187] width 254 height 17
click at [32, 180] on select "Select Service Product Membership Package Voucher Prepaid Gift Card" at bounding box center [54, 185] width 45 height 11
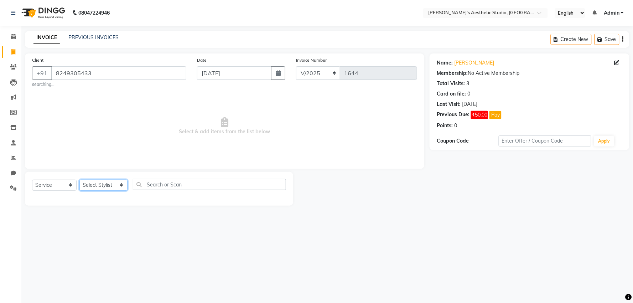
click at [97, 186] on select "Select Stylist AVINIHAL BHUMI [PERSON_NAME] [PERSON_NAME] [PERSON_NAME] (STUDEN…" at bounding box center [103, 185] width 48 height 11
click at [79, 180] on select "Select Stylist AVINIHAL BHUMI [PERSON_NAME] [PERSON_NAME] [PERSON_NAME] (STUDEN…" at bounding box center [103, 185] width 48 height 11
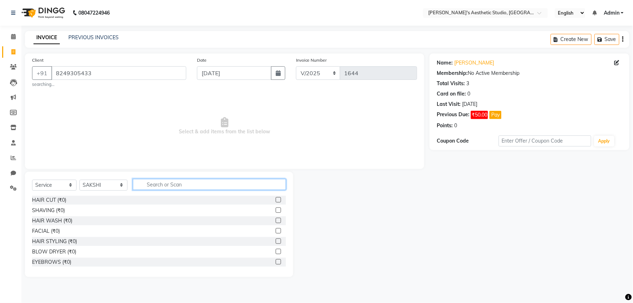
click at [164, 186] on input "text" at bounding box center [209, 184] width 153 height 11
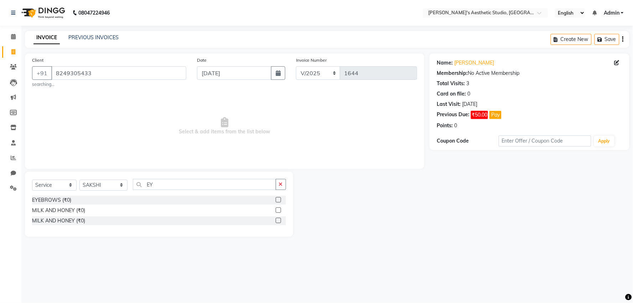
click at [280, 199] on label at bounding box center [278, 199] width 5 height 5
click at [280, 199] on input "checkbox" at bounding box center [278, 200] width 5 height 5
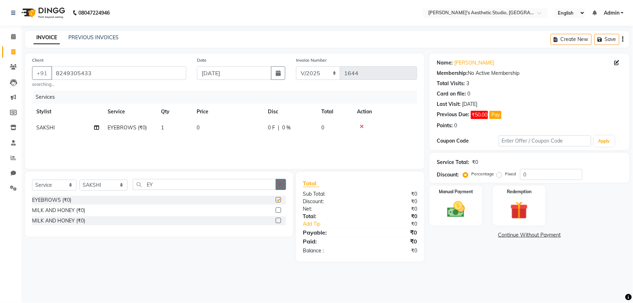
click at [281, 188] on button "button" at bounding box center [281, 184] width 10 height 11
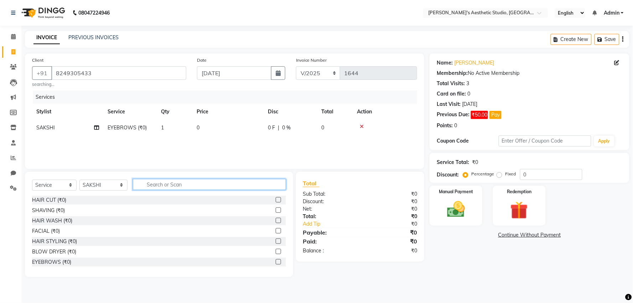
click at [281, 188] on input "text" at bounding box center [209, 184] width 153 height 11
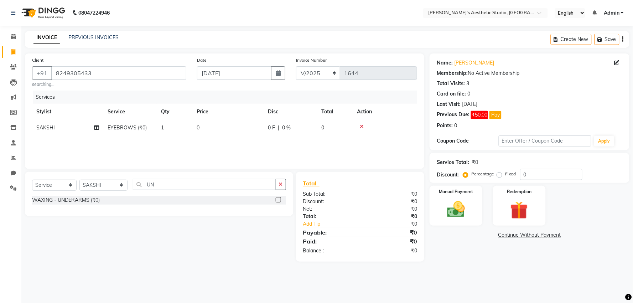
click at [277, 200] on label at bounding box center [278, 199] width 5 height 5
click at [277, 200] on input "checkbox" at bounding box center [278, 200] width 5 height 5
click at [243, 127] on td "0" at bounding box center [227, 128] width 71 height 16
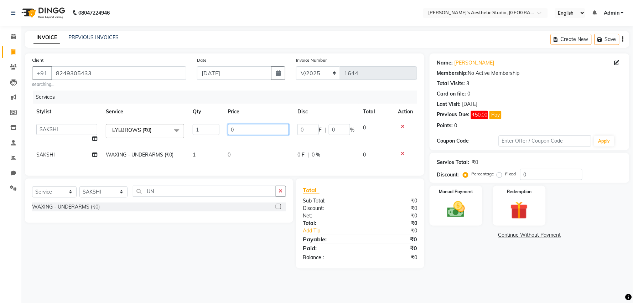
click at [243, 127] on input "0" at bounding box center [258, 129] width 61 height 11
click at [250, 144] on tbody "AVINIHAL BHUMI [PERSON_NAME] [PERSON_NAME] MEHAR NIGAR (STUDENT) [PERSON_NAME] …" at bounding box center [224, 141] width 385 height 43
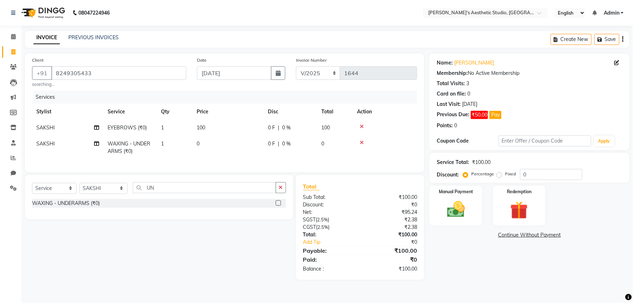
click at [251, 146] on td "0" at bounding box center [227, 148] width 71 height 24
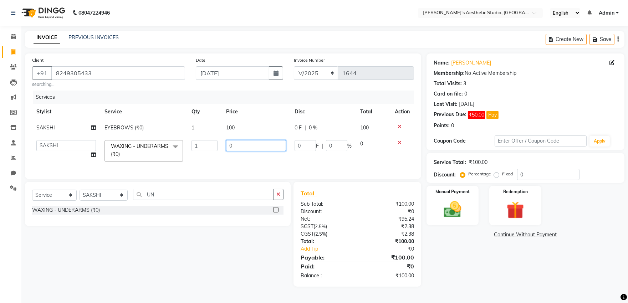
click at [251, 146] on input "0" at bounding box center [256, 145] width 60 height 11
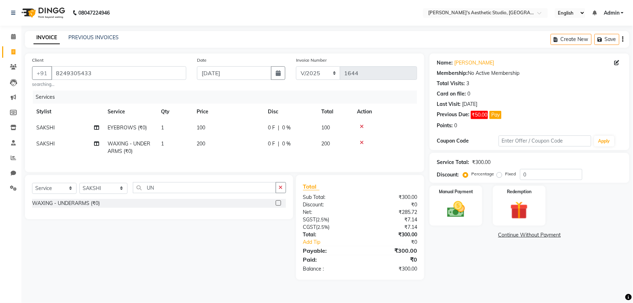
click at [249, 156] on td "200" at bounding box center [227, 148] width 71 height 24
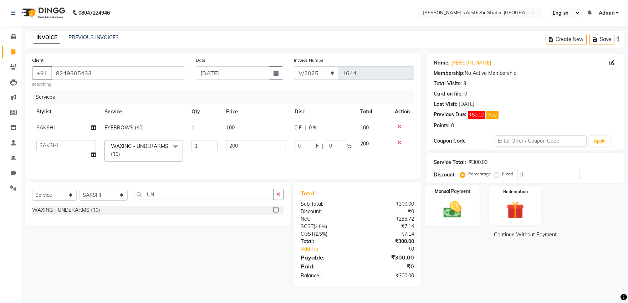
click at [472, 202] on div "Manual Payment" at bounding box center [452, 205] width 54 height 41
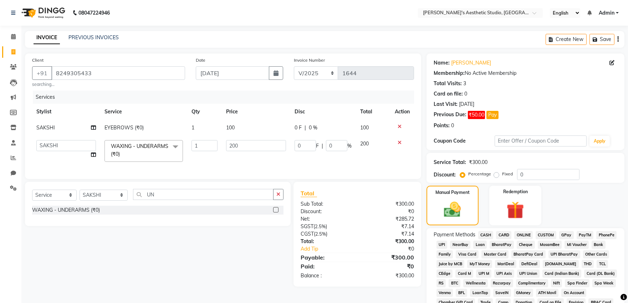
click at [482, 233] on span "CASH" at bounding box center [485, 235] width 15 height 8
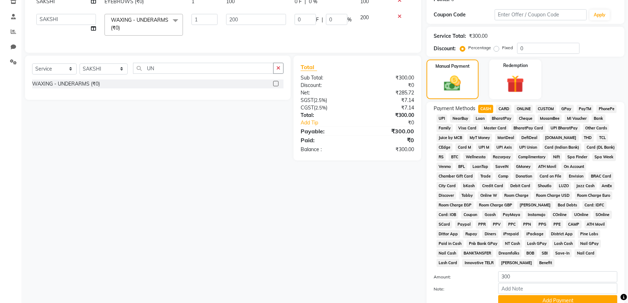
scroll to position [158, 0]
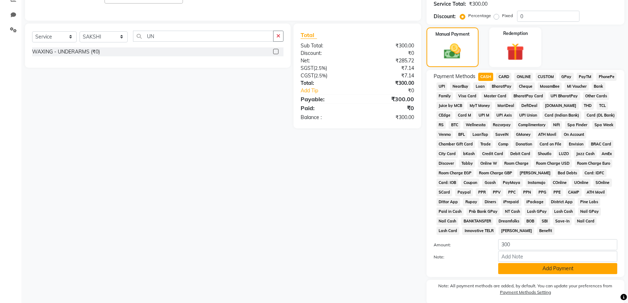
click at [529, 267] on button "Add Payment" at bounding box center [557, 268] width 119 height 11
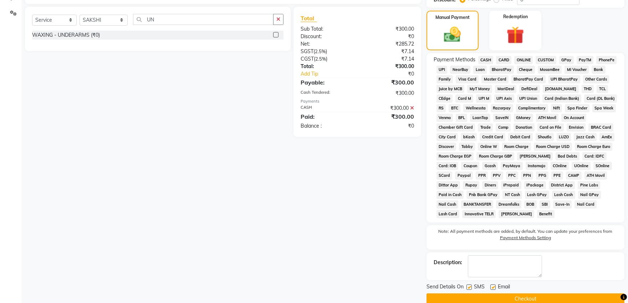
scroll to position [188, 0]
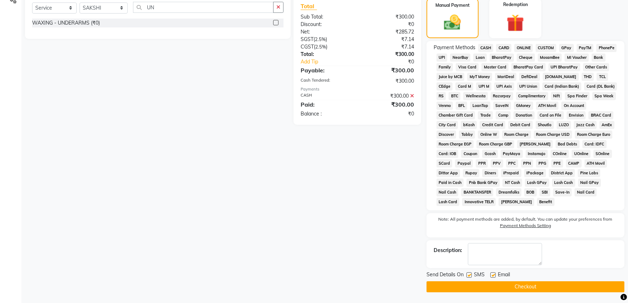
click at [493, 274] on label at bounding box center [492, 274] width 5 height 5
click at [493, 274] on input "checkbox" at bounding box center [492, 275] width 5 height 5
click at [463, 276] on div "Send Details On SMS Email" at bounding box center [525, 275] width 198 height 9
click at [466, 275] on label at bounding box center [468, 274] width 5 height 5
click at [466, 275] on input "checkbox" at bounding box center [468, 275] width 5 height 5
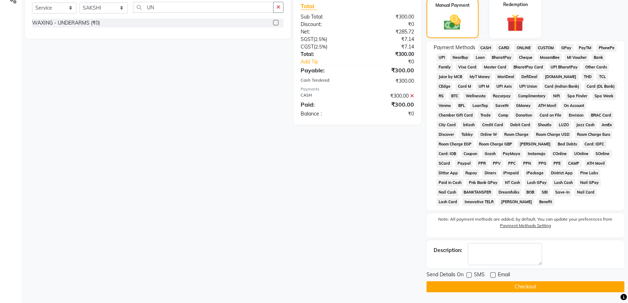
click at [469, 283] on button "Checkout" at bounding box center [525, 286] width 198 height 11
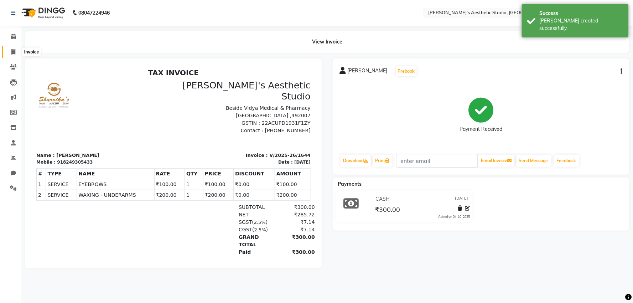
click at [10, 54] on span at bounding box center [13, 52] width 12 height 8
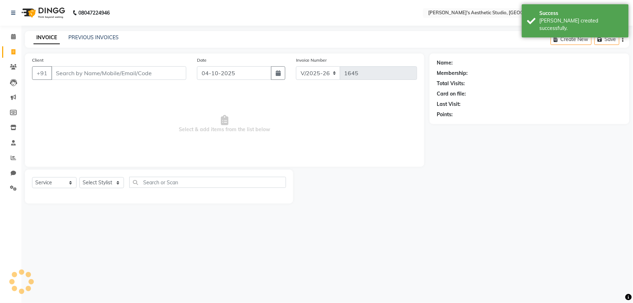
click at [70, 75] on input "Client" at bounding box center [118, 73] width 135 height 14
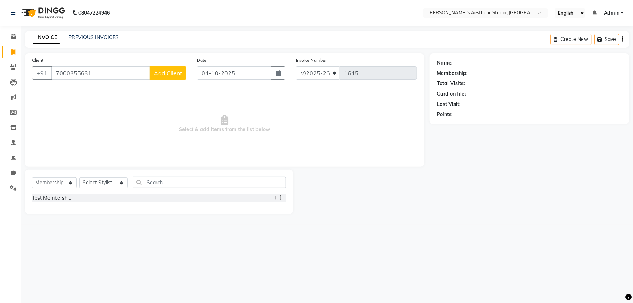
click at [173, 70] on span "Add Client" at bounding box center [168, 73] width 28 height 7
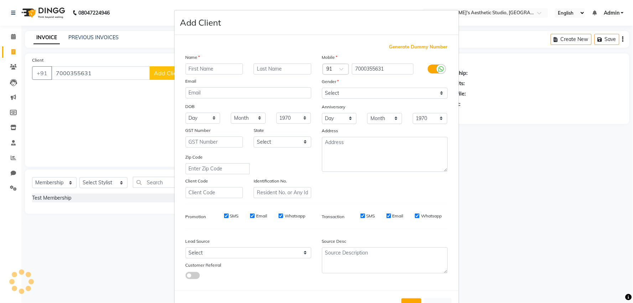
click at [191, 63] on input "text" at bounding box center [215, 68] width 58 height 11
click at [354, 97] on select "Select [DEMOGRAPHIC_DATA] [DEMOGRAPHIC_DATA] Other Prefer Not To Say" at bounding box center [385, 93] width 126 height 11
click at [322, 88] on select "Select [DEMOGRAPHIC_DATA] [DEMOGRAPHIC_DATA] Other Prefer Not To Say" at bounding box center [385, 93] width 126 height 11
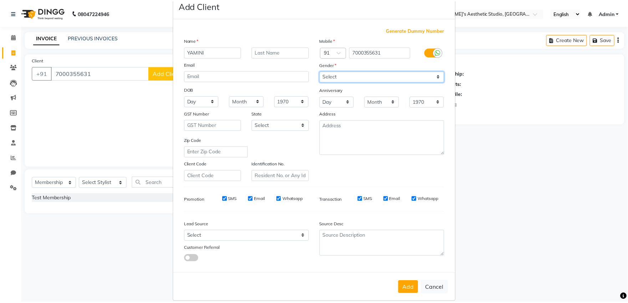
scroll to position [26, 0]
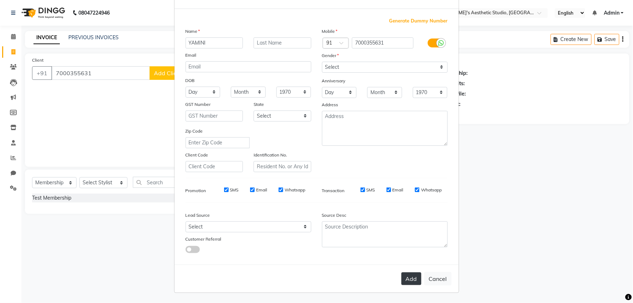
click at [405, 277] on button "Add" at bounding box center [412, 278] width 20 height 13
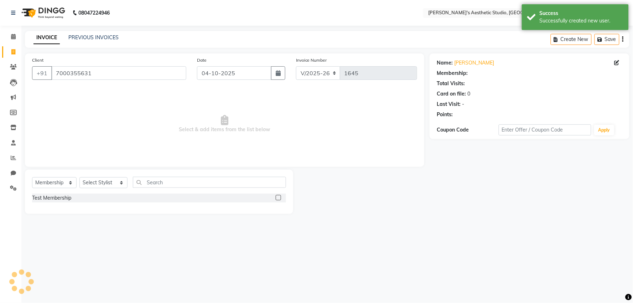
click at [223, 65] on div "Date [DATE]" at bounding box center [241, 70] width 99 height 29
click at [220, 68] on input "04-10-2025" at bounding box center [234, 73] width 74 height 14
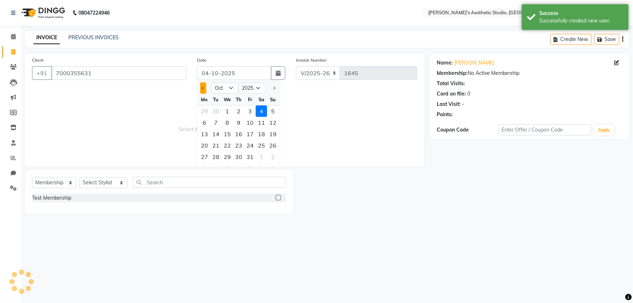
click at [202, 89] on button "Previous month" at bounding box center [203, 87] width 6 height 11
click at [237, 147] on div "25" at bounding box center [238, 145] width 11 height 11
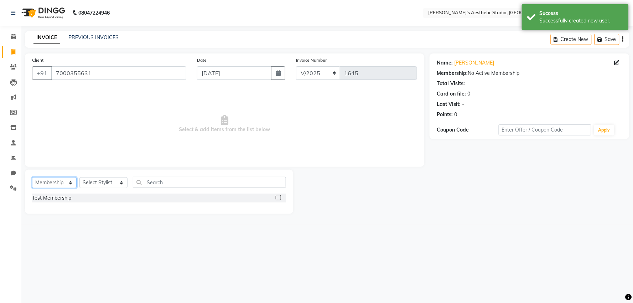
click at [56, 180] on select "Select Service Product Membership Package Voucher Prepaid Gift Card" at bounding box center [54, 182] width 45 height 11
click at [32, 178] on select "Select Service Product Membership Package Voucher Prepaid Gift Card" at bounding box center [54, 182] width 45 height 11
click at [115, 184] on select "Select Stylist AVINIHAL BHUMI [PERSON_NAME] [PERSON_NAME] [PERSON_NAME] (STUDEN…" at bounding box center [103, 182] width 48 height 11
click at [79, 178] on select "Select Stylist AVINIHAL BHUMI [PERSON_NAME] [PERSON_NAME] [PERSON_NAME] (STUDEN…" at bounding box center [103, 182] width 48 height 11
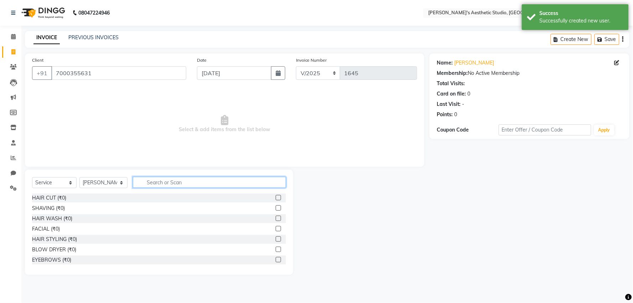
click at [156, 184] on input "text" at bounding box center [209, 182] width 153 height 11
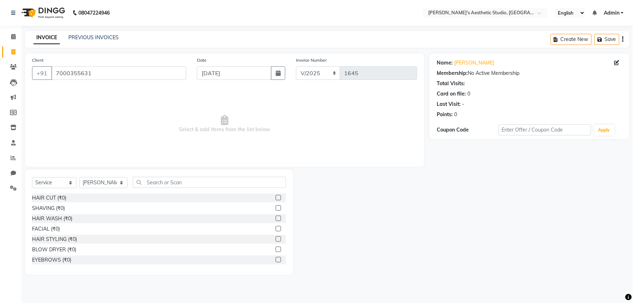
click at [276, 199] on label at bounding box center [278, 197] width 5 height 5
click at [276, 199] on input "checkbox" at bounding box center [278, 198] width 5 height 5
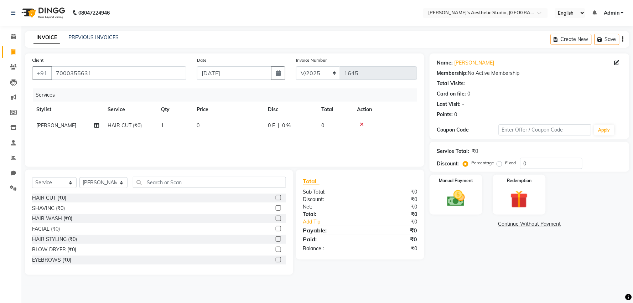
click at [276, 197] on label at bounding box center [278, 197] width 5 height 5
click at [276, 197] on input "checkbox" at bounding box center [278, 198] width 5 height 5
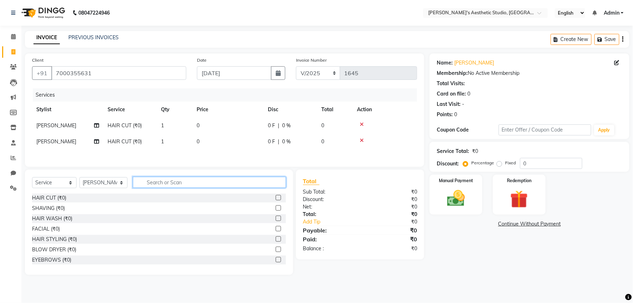
click at [266, 185] on input "text" at bounding box center [209, 182] width 153 height 11
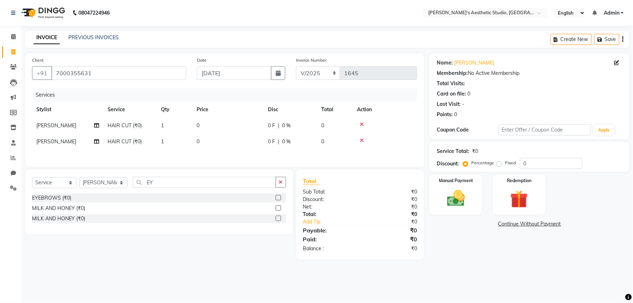
click at [277, 198] on label at bounding box center [278, 197] width 5 height 5
click at [277, 198] on input "checkbox" at bounding box center [278, 198] width 5 height 5
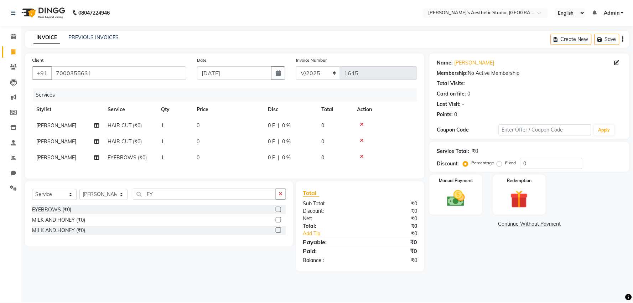
click at [72, 158] on span "[PERSON_NAME]" at bounding box center [56, 157] width 40 height 6
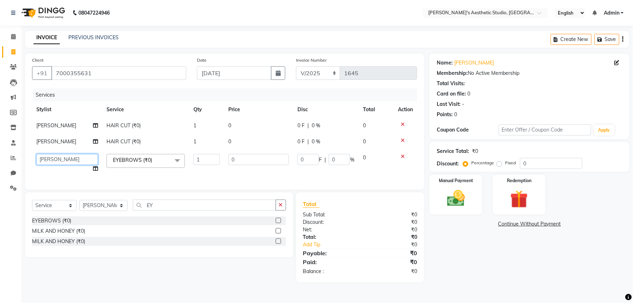
click at [72, 158] on select "AVINIHAL BHUMI [PERSON_NAME] [PERSON_NAME] (STUDENT) [PERSON_NAME] [PERSON_NAME…" at bounding box center [67, 159] width 62 height 11
click at [65, 164] on select "AVINIHAL BHUMI [PERSON_NAME] [PERSON_NAME] (STUDENT) [PERSON_NAME] [PERSON_NAME…" at bounding box center [67, 159] width 62 height 11
click at [255, 123] on td "0" at bounding box center [258, 126] width 69 height 16
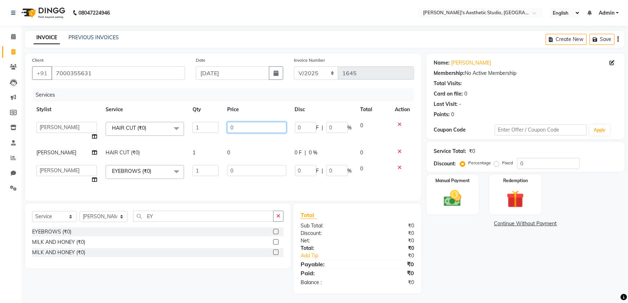
click at [255, 123] on input "0" at bounding box center [256, 127] width 59 height 11
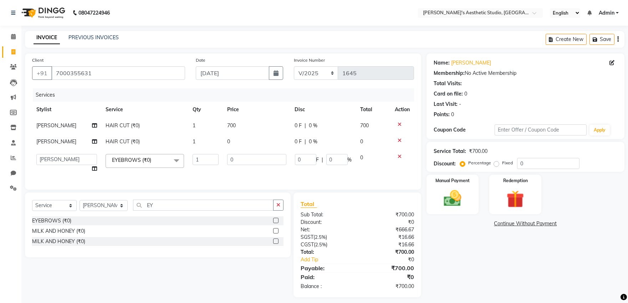
click at [254, 146] on td "0" at bounding box center [256, 142] width 67 height 16
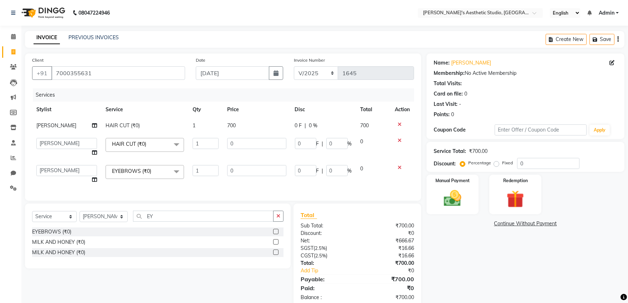
click at [254, 146] on input "0" at bounding box center [256, 143] width 59 height 11
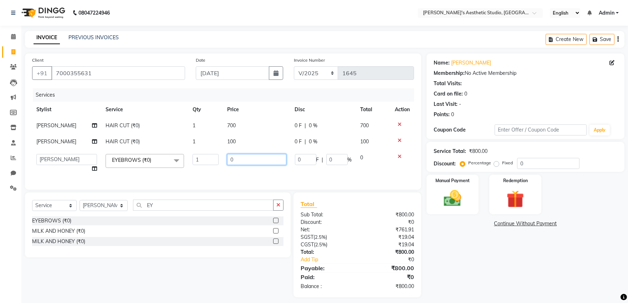
click at [258, 169] on td "0" at bounding box center [256, 163] width 67 height 27
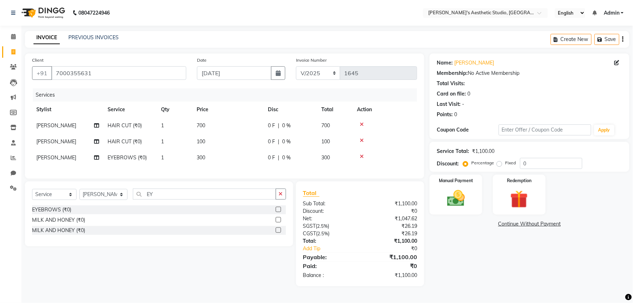
click at [258, 170] on div "Services Stylist Service Qty Price Disc Total Action [PERSON_NAME] HAIR CUT (₹0…" at bounding box center [224, 129] width 385 height 83
click at [455, 186] on div "Manual Payment" at bounding box center [456, 194] width 55 height 41
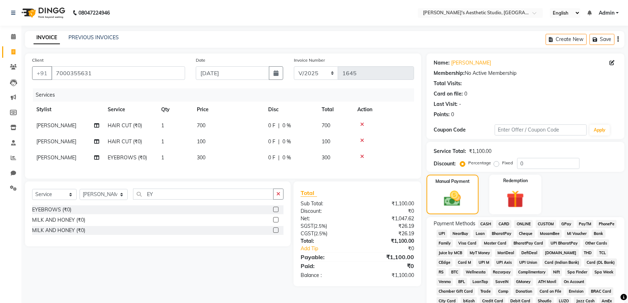
click at [487, 225] on span "CASH" at bounding box center [485, 224] width 15 height 8
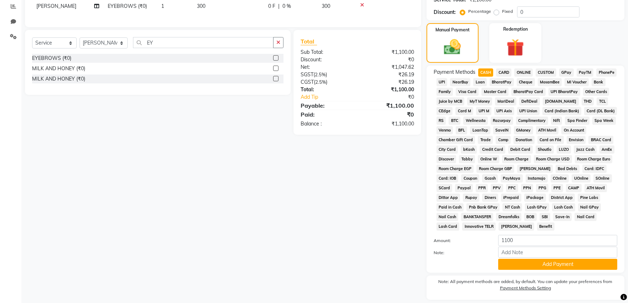
scroll to position [175, 0]
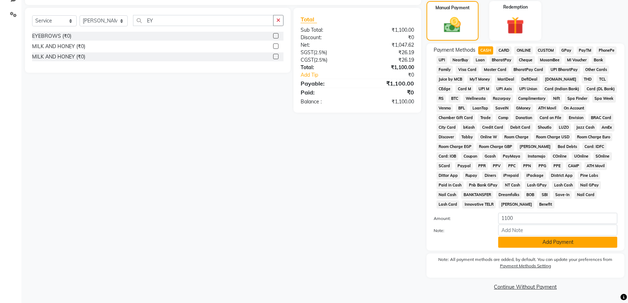
click at [513, 246] on button "Add Payment" at bounding box center [557, 242] width 119 height 11
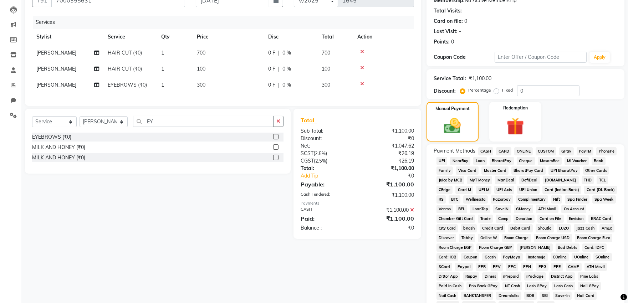
scroll to position [177, 0]
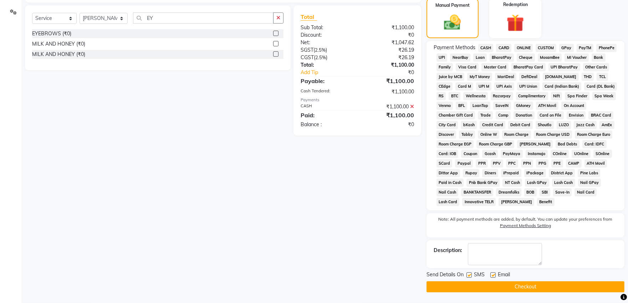
click at [493, 275] on label at bounding box center [492, 274] width 5 height 5
click at [493, 275] on input "checkbox" at bounding box center [492, 275] width 5 height 5
click at [470, 275] on label at bounding box center [468, 274] width 5 height 5
click at [470, 275] on input "checkbox" at bounding box center [468, 275] width 5 height 5
click at [476, 287] on button "Checkout" at bounding box center [525, 286] width 198 height 11
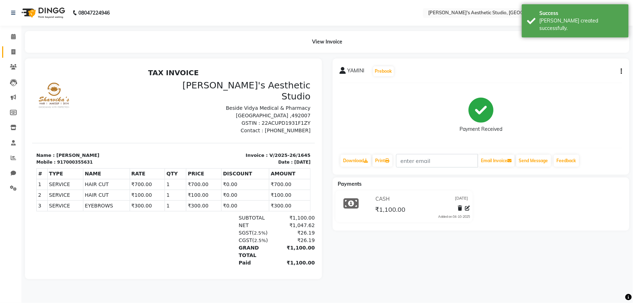
click at [11, 47] on link "Invoice" at bounding box center [10, 52] width 17 height 12
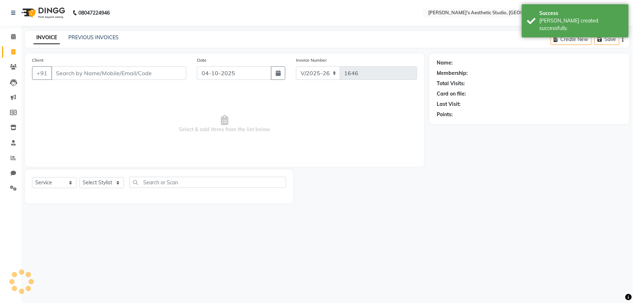
click at [91, 74] on input "Client" at bounding box center [118, 73] width 135 height 14
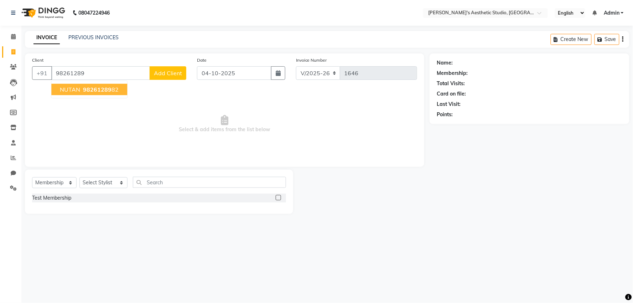
click at [101, 90] on span "98261289" at bounding box center [97, 89] width 29 height 7
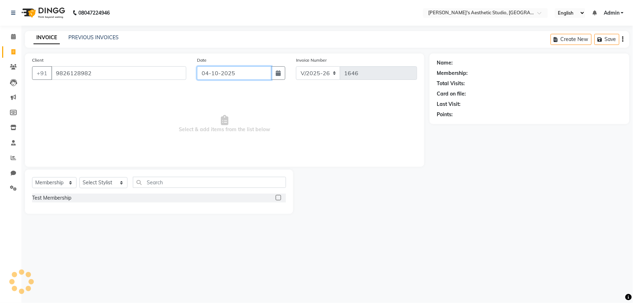
click at [225, 73] on input "04-10-2025" at bounding box center [234, 73] width 74 height 14
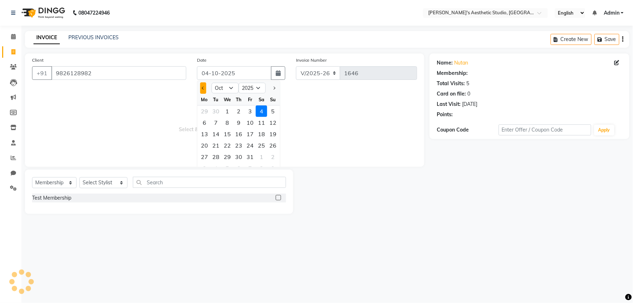
click at [201, 87] on button "Previous month" at bounding box center [203, 87] width 6 height 11
click at [239, 147] on div "25" at bounding box center [238, 145] width 11 height 11
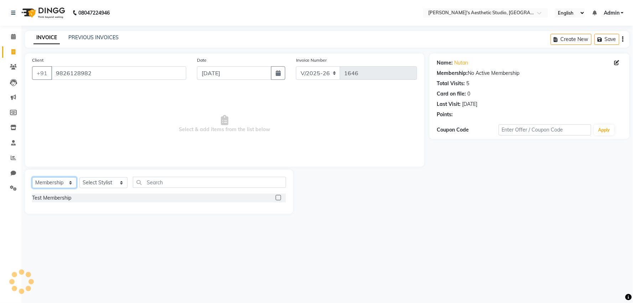
drag, startPoint x: 36, startPoint y: 182, endPoint x: 38, endPoint y: 187, distance: 6.1
click at [36, 182] on select "Select Service Product Membership Package Voucher Prepaid Gift Card" at bounding box center [54, 182] width 45 height 11
click at [32, 178] on select "Select Service Product Membership Package Voucher Prepaid Gift Card" at bounding box center [54, 182] width 45 height 11
click at [52, 186] on select "Select Service Product Membership Package Voucher Prepaid Gift Card" at bounding box center [54, 182] width 45 height 11
click at [32, 178] on select "Select Service Product Membership Package Voucher Prepaid Gift Card" at bounding box center [54, 182] width 45 height 11
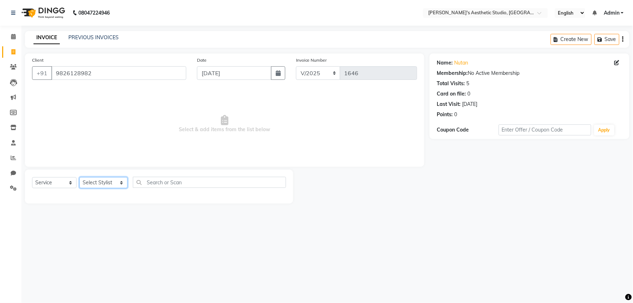
click at [108, 187] on select "Select Stylist AVINIHAL BHUMI [PERSON_NAME] [PERSON_NAME] [PERSON_NAME] (STUDEN…" at bounding box center [103, 182] width 48 height 11
click at [79, 178] on select "Select Stylist AVINIHAL BHUMI [PERSON_NAME] [PERSON_NAME] [PERSON_NAME] (STUDEN…" at bounding box center [103, 182] width 48 height 11
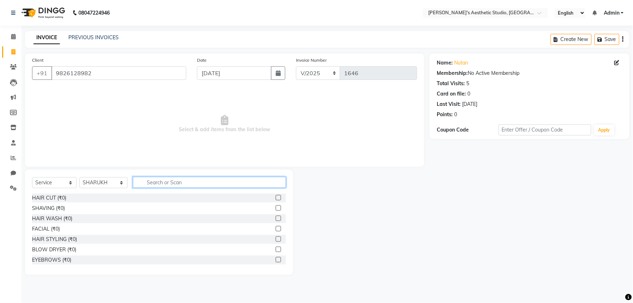
click at [165, 184] on input "text" at bounding box center [209, 182] width 153 height 11
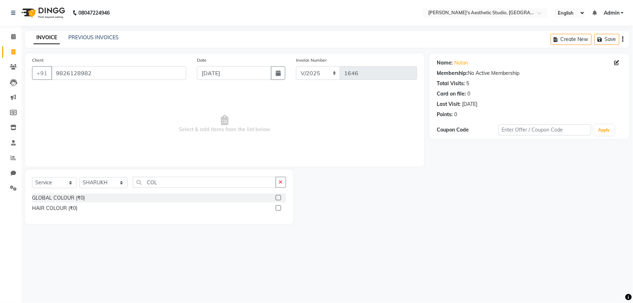
click at [279, 200] on label at bounding box center [278, 197] width 5 height 5
click at [279, 200] on input "checkbox" at bounding box center [278, 198] width 5 height 5
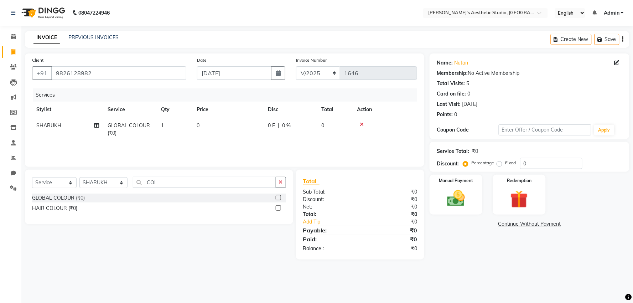
click at [245, 118] on table "Stylist Service Qty Price Disc Total Action [PERSON_NAME] GLOBAL COLOUR (₹0) 1 …" at bounding box center [224, 122] width 385 height 40
click at [250, 126] on td "0" at bounding box center [227, 130] width 71 height 24
click at [250, 126] on input "0" at bounding box center [258, 127] width 61 height 11
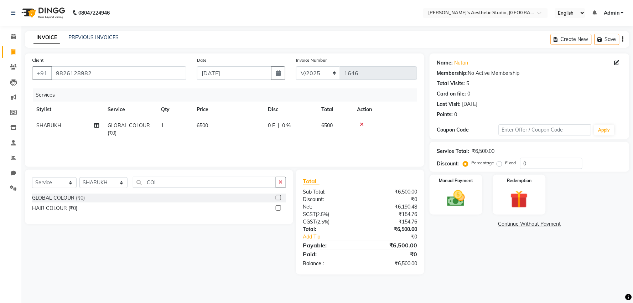
click at [525, 250] on div "Name: Nutan Membership: No Active Membership Total Visits: 5 Card on file: 0 La…" at bounding box center [532, 163] width 205 height 221
click at [540, 157] on div "Service Total: ₹6,500.00 Discount: Percentage Fixed 0" at bounding box center [530, 157] width 186 height 24
click at [541, 160] on input "0" at bounding box center [551, 163] width 62 height 11
click at [474, 202] on div "Manual Payment" at bounding box center [456, 194] width 55 height 41
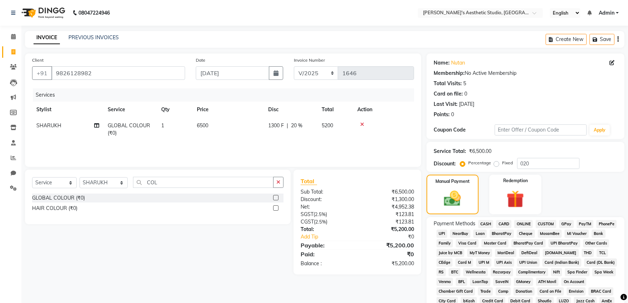
click at [517, 223] on span "ONLINE" at bounding box center [523, 224] width 19 height 8
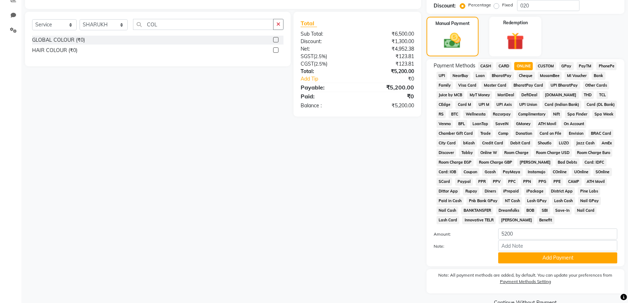
scroll to position [158, 0]
click at [515, 261] on button "Add Payment" at bounding box center [557, 257] width 119 height 11
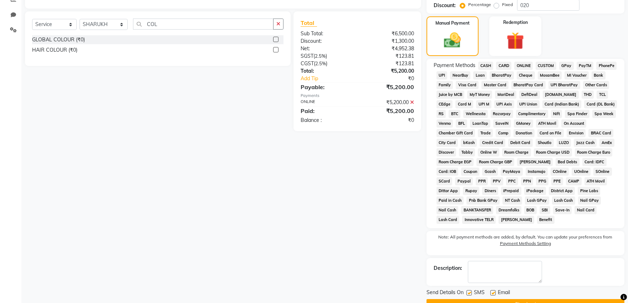
click at [493, 294] on label at bounding box center [492, 292] width 5 height 5
click at [493, 294] on input "checkbox" at bounding box center [492, 293] width 5 height 5
click at [470, 294] on label at bounding box center [468, 292] width 5 height 5
click at [470, 294] on input "checkbox" at bounding box center [468, 293] width 5 height 5
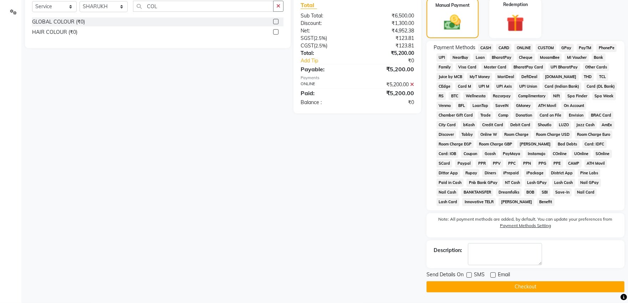
scroll to position [177, 0]
click at [477, 285] on button "Checkout" at bounding box center [525, 286] width 198 height 11
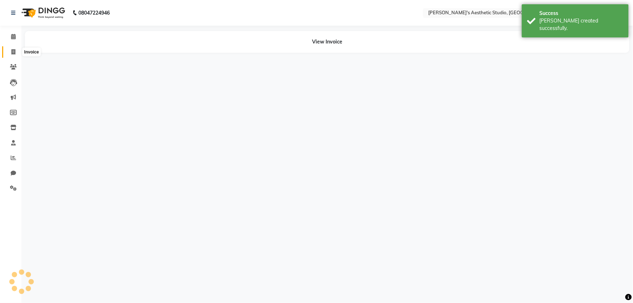
click at [13, 55] on span at bounding box center [13, 52] width 12 height 8
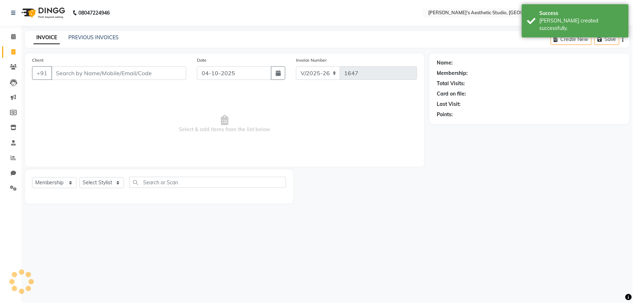
click at [63, 76] on input "Client" at bounding box center [118, 73] width 135 height 14
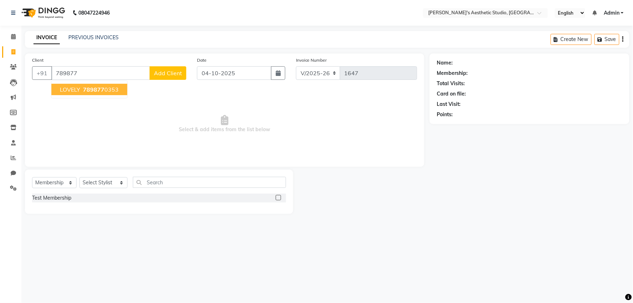
click at [90, 92] on span "789877" at bounding box center [93, 89] width 21 height 7
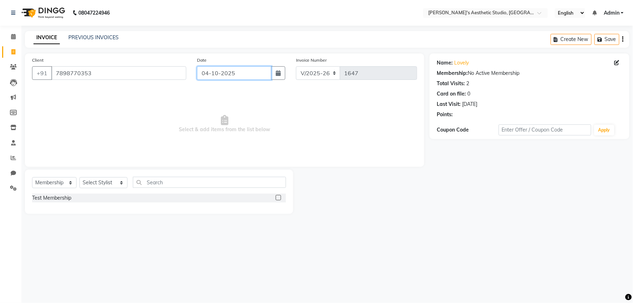
click at [205, 77] on input "04-10-2025" at bounding box center [234, 73] width 74 height 14
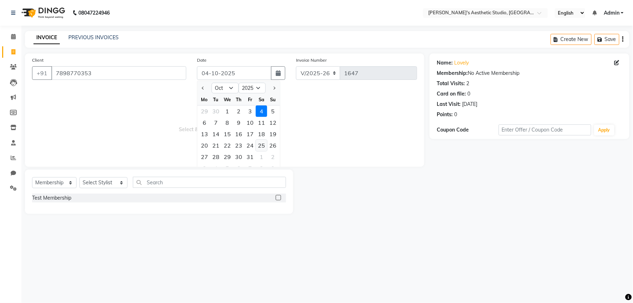
click at [261, 144] on div "25" at bounding box center [261, 145] width 11 height 11
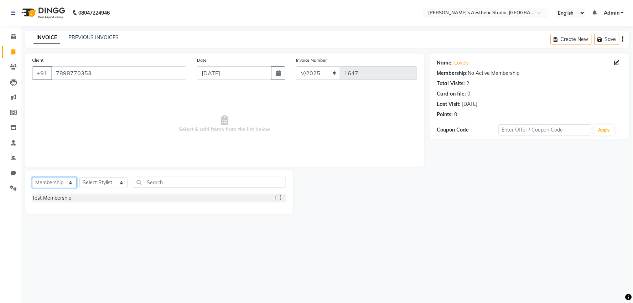
click at [58, 186] on select "Select Service Product Membership Package Voucher Prepaid Gift Card" at bounding box center [54, 182] width 45 height 11
click at [32, 178] on select "Select Service Product Membership Package Voucher Prepaid Gift Card" at bounding box center [54, 182] width 45 height 11
click at [102, 183] on select "Select Stylist AVINIHAL BHUMI [PERSON_NAME] [PERSON_NAME] [PERSON_NAME] (STUDEN…" at bounding box center [103, 182] width 48 height 11
click at [79, 178] on select "Select Stylist AVINIHAL BHUMI [PERSON_NAME] [PERSON_NAME] [PERSON_NAME] (STUDEN…" at bounding box center [103, 182] width 48 height 11
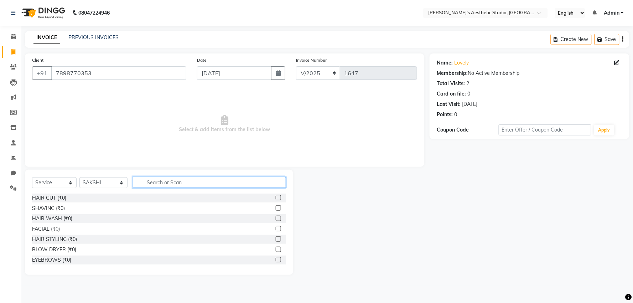
click at [158, 187] on input "text" at bounding box center [209, 182] width 153 height 11
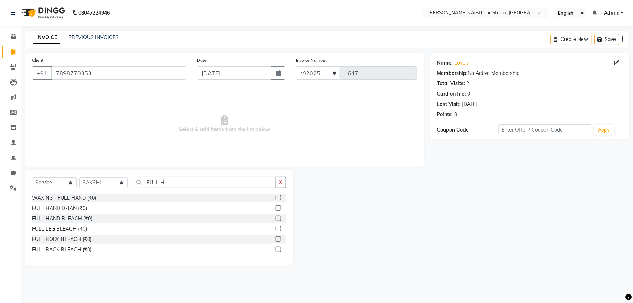
click at [276, 197] on label at bounding box center [278, 197] width 5 height 5
click at [276, 197] on input "checkbox" at bounding box center [278, 198] width 5 height 5
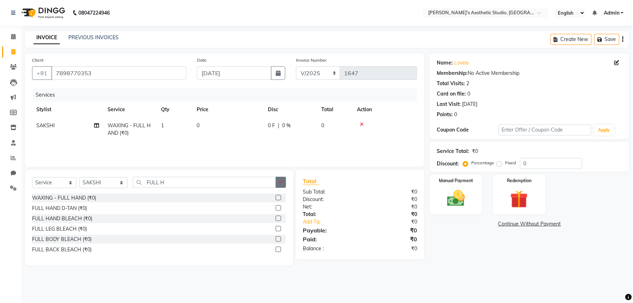
click at [284, 185] on button "button" at bounding box center [281, 182] width 10 height 11
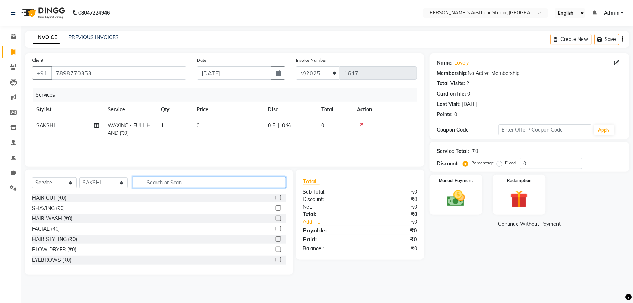
click at [284, 185] on input "text" at bounding box center [209, 182] width 153 height 11
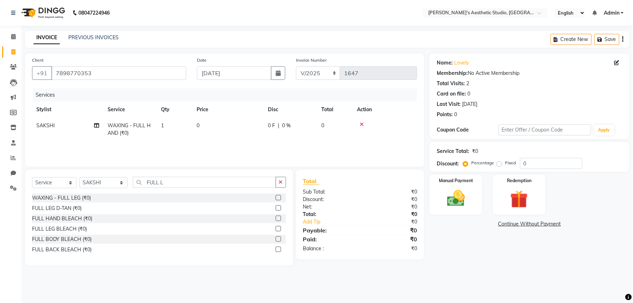
click at [279, 197] on label at bounding box center [278, 197] width 5 height 5
click at [279, 197] on input "checkbox" at bounding box center [278, 198] width 5 height 5
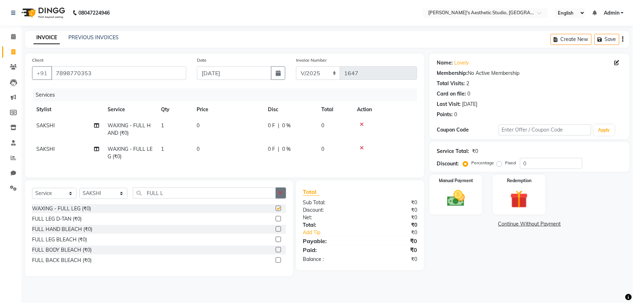
click at [279, 196] on button "button" at bounding box center [281, 192] width 10 height 11
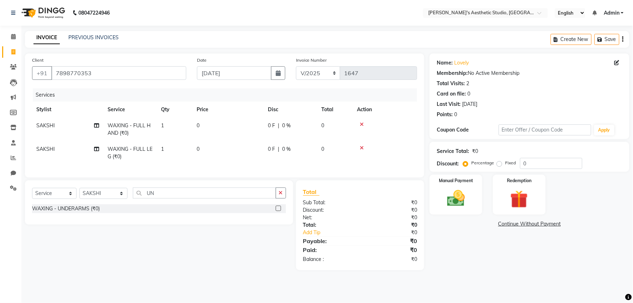
click at [277, 211] on label at bounding box center [278, 208] width 5 height 5
click at [277, 211] on input "checkbox" at bounding box center [278, 208] width 5 height 5
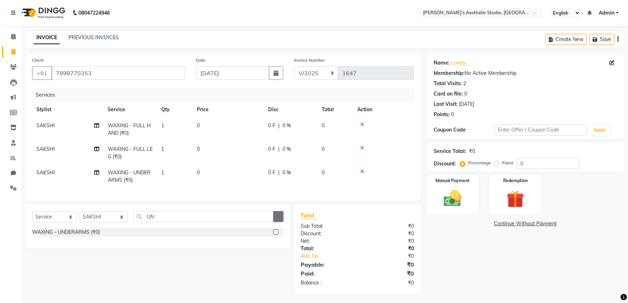
click at [276, 219] on icon "button" at bounding box center [278, 216] width 4 height 5
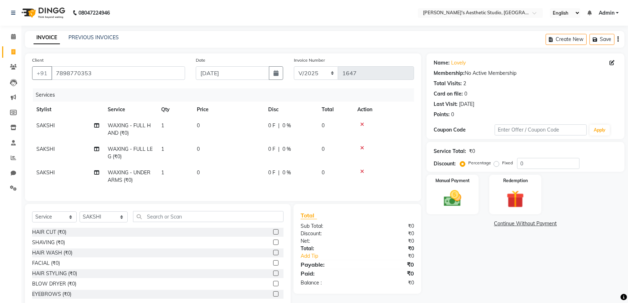
click at [273, 235] on label at bounding box center [275, 231] width 5 height 5
click at [273, 235] on input "checkbox" at bounding box center [275, 232] width 5 height 5
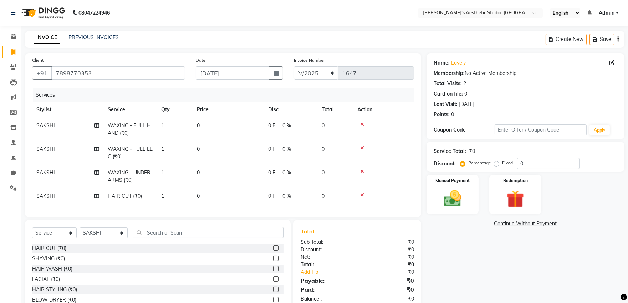
click at [240, 117] on th "Price" at bounding box center [227, 110] width 71 height 16
click at [247, 119] on td "0" at bounding box center [227, 130] width 71 height 24
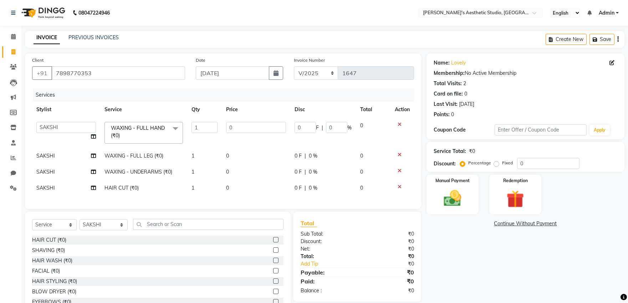
click at [250, 127] on input "0" at bounding box center [256, 127] width 60 height 11
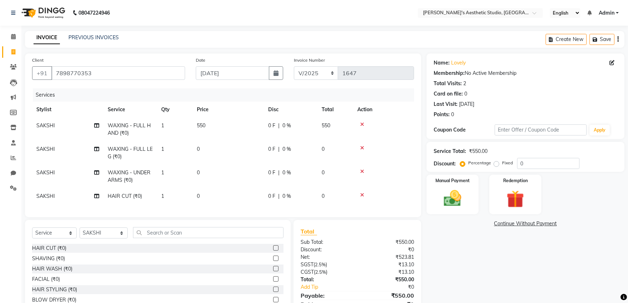
click at [248, 148] on td "0" at bounding box center [227, 153] width 71 height 24
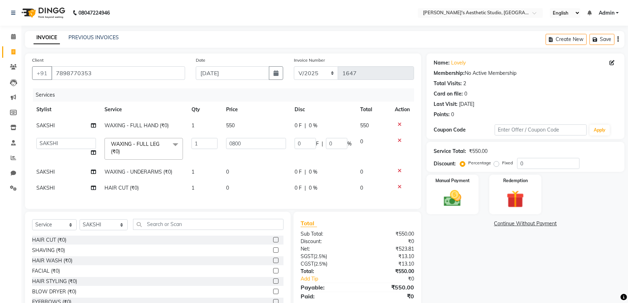
click at [251, 166] on td "0" at bounding box center [256, 172] width 68 height 16
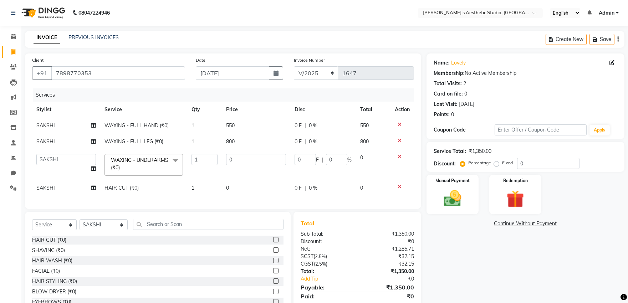
click at [251, 166] on td "0" at bounding box center [256, 165] width 68 height 30
click at [251, 159] on input "0" at bounding box center [256, 159] width 60 height 11
click at [247, 177] on td "0200" at bounding box center [256, 165] width 68 height 30
drag, startPoint x: 247, startPoint y: 177, endPoint x: 243, endPoint y: 201, distance: 23.8
click at [246, 184] on tbody "[PERSON_NAME] WAXING - FULL HAND (₹0) 1 550 0 F | 0 % 550 [PERSON_NAME] WAXING …" at bounding box center [223, 157] width 382 height 78
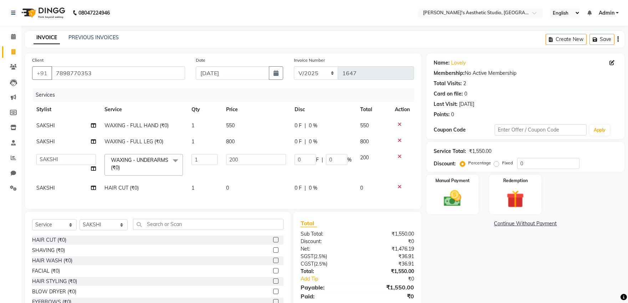
click at [246, 188] on td "0" at bounding box center [256, 188] width 68 height 16
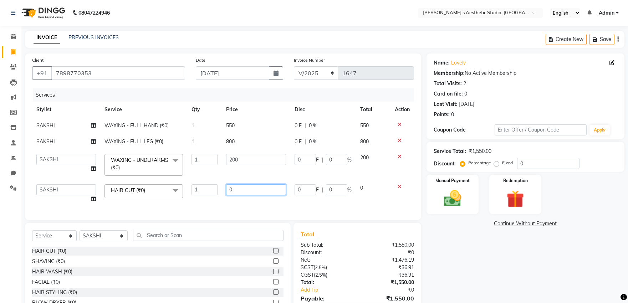
click at [246, 188] on input "0" at bounding box center [256, 189] width 60 height 11
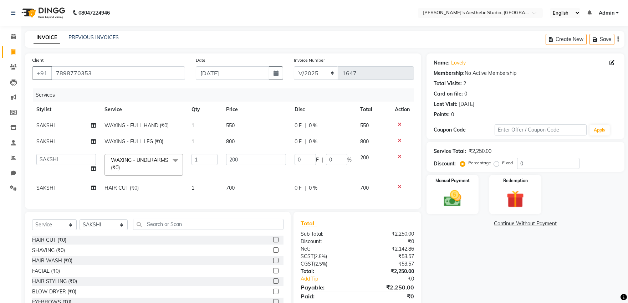
click at [76, 190] on td "SAKSHI" at bounding box center [66, 188] width 68 height 16
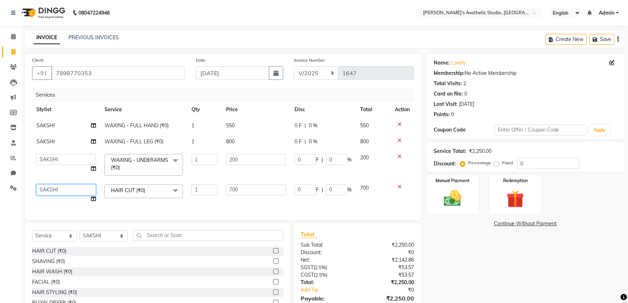
click at [76, 190] on select "AVINIHAL BHUMI [PERSON_NAME] [PERSON_NAME] (STUDENT) [PERSON_NAME] [PERSON_NAME…" at bounding box center [66, 189] width 60 height 11
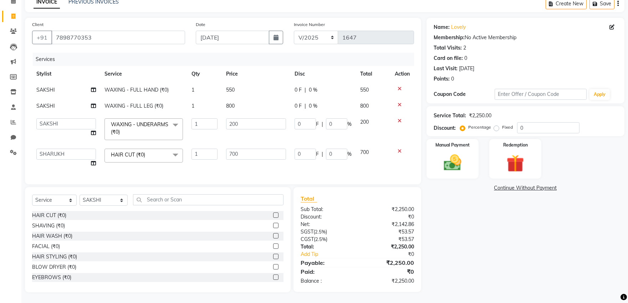
scroll to position [41, 0]
click at [553, 122] on input "0" at bounding box center [548, 127] width 62 height 11
click at [493, 225] on div "Name: Lovely Membership: No Active Membership Total Visits: 2 Card on file: 0 L…" at bounding box center [527, 155] width 203 height 274
click at [445, 152] on img at bounding box center [452, 162] width 30 height 21
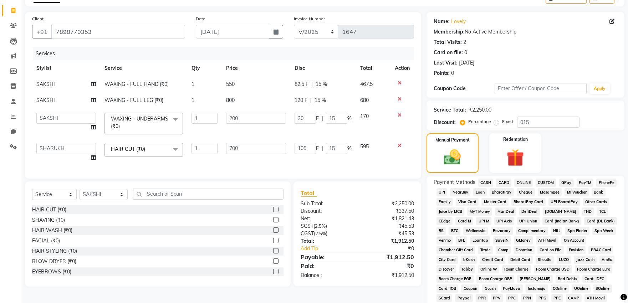
click at [525, 179] on div "ONLINE" at bounding box center [521, 184] width 21 height 10
click at [525, 179] on span "ONLINE" at bounding box center [523, 183] width 19 height 8
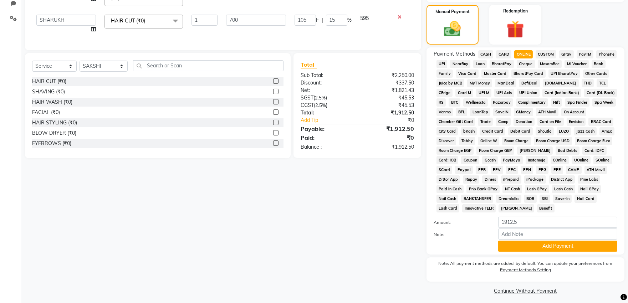
scroll to position [175, 0]
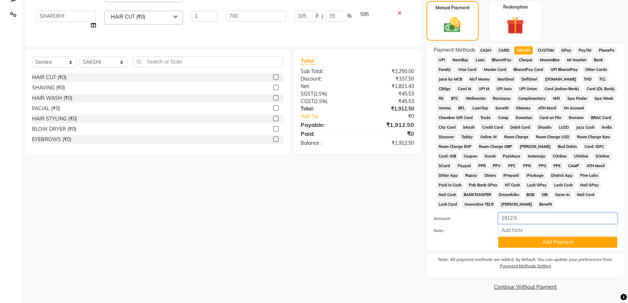
click at [532, 214] on input "1912.5" at bounding box center [557, 218] width 119 height 11
click at [537, 239] on button "Add Payment" at bounding box center [557, 242] width 119 height 11
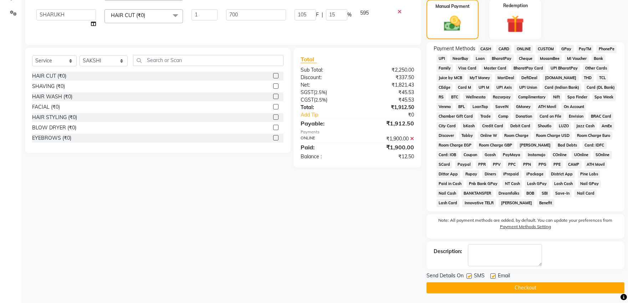
click at [493, 277] on label at bounding box center [492, 275] width 5 height 5
click at [493, 277] on input "checkbox" at bounding box center [492, 276] width 5 height 5
click at [470, 276] on label at bounding box center [468, 275] width 5 height 5
click at [470, 276] on input "checkbox" at bounding box center [468, 276] width 5 height 5
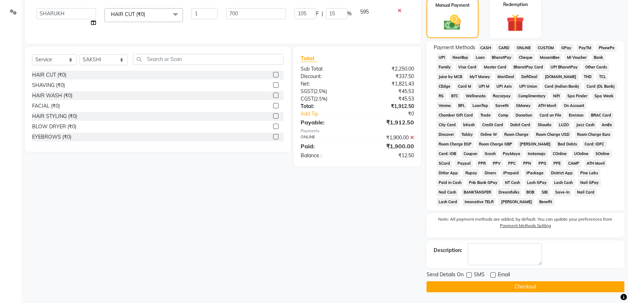
scroll to position [177, 0]
click at [468, 284] on button "Checkout" at bounding box center [525, 286] width 198 height 11
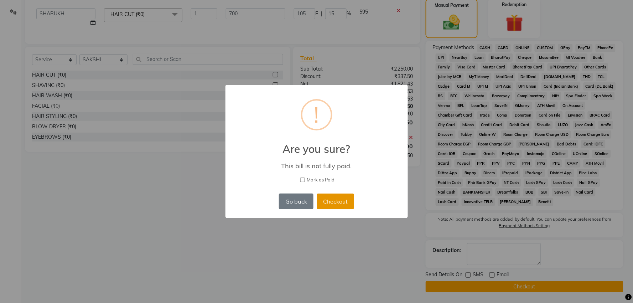
click at [350, 205] on button "Checkout" at bounding box center [335, 202] width 37 height 16
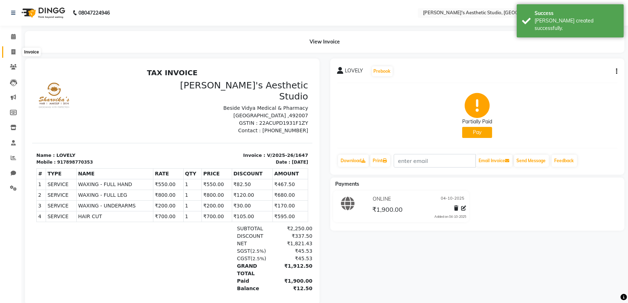
click at [11, 52] on icon at bounding box center [13, 51] width 4 height 5
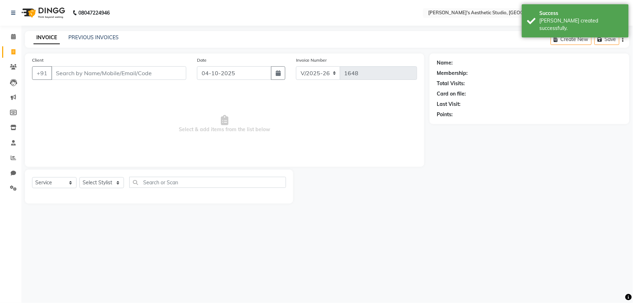
click at [111, 87] on div "Client +91 Date [DATE] Invoice Number V/2025 V/[PHONE_NUMBER] Select & add item…" at bounding box center [225, 109] width 400 height 113
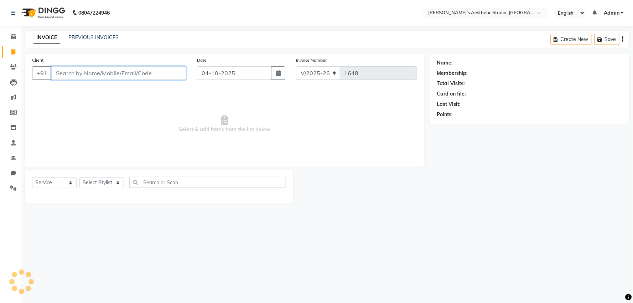
click at [114, 78] on input "Client" at bounding box center [118, 73] width 135 height 14
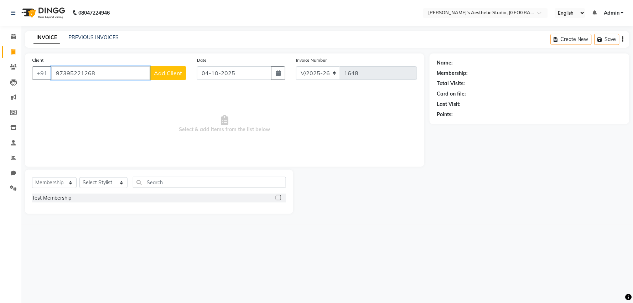
click at [82, 71] on input "97395221268" at bounding box center [100, 73] width 99 height 14
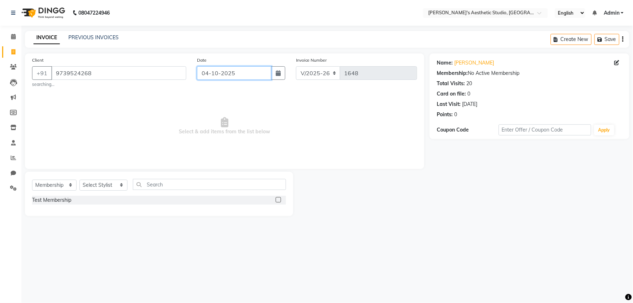
click at [259, 66] on input "04-10-2025" at bounding box center [234, 73] width 74 height 14
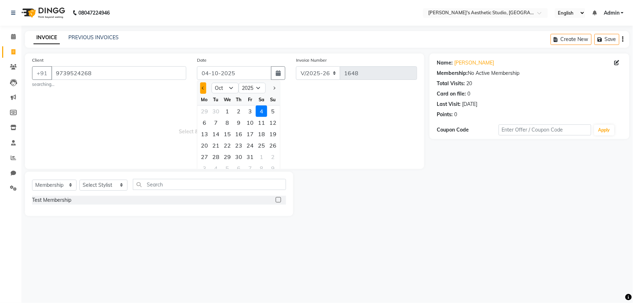
click at [201, 86] on button "Previous month" at bounding box center [203, 87] width 6 height 11
click at [240, 145] on div "25" at bounding box center [238, 145] width 11 height 11
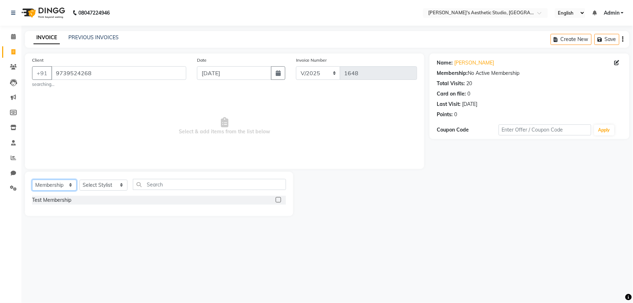
drag, startPoint x: 61, startPoint y: 184, endPoint x: 61, endPoint y: 190, distance: 6.1
click at [61, 189] on select "Select Service Product Membership Package Voucher Prepaid Gift Card" at bounding box center [54, 185] width 45 height 11
click at [32, 180] on select "Select Service Product Membership Package Voucher Prepaid Gift Card" at bounding box center [54, 185] width 45 height 11
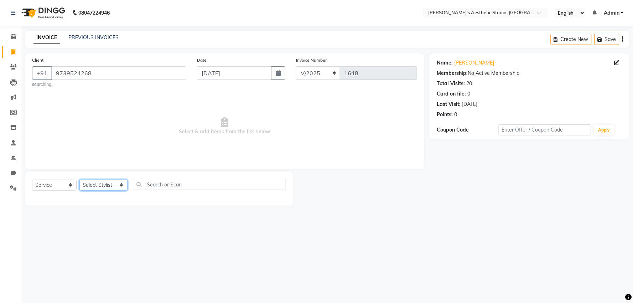
click at [97, 186] on select "Select Stylist AVINIHAL BHUMI [PERSON_NAME] [PERSON_NAME] [PERSON_NAME] (STUDEN…" at bounding box center [103, 185] width 48 height 11
click at [79, 180] on select "Select Stylist AVINIHAL BHUMI [PERSON_NAME] [PERSON_NAME] [PERSON_NAME] (STUDEN…" at bounding box center [103, 185] width 48 height 11
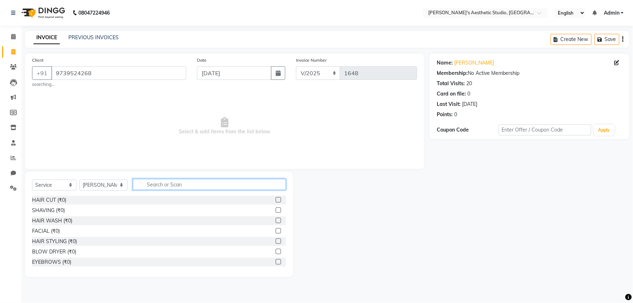
click at [176, 183] on input "text" at bounding box center [209, 184] width 153 height 11
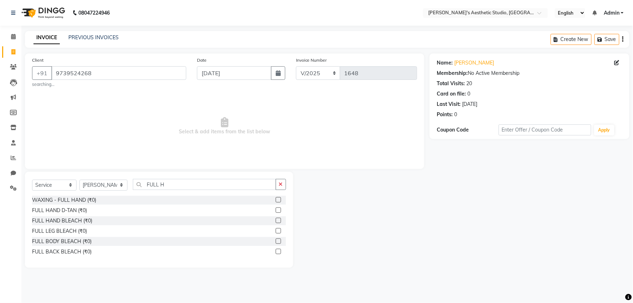
click at [277, 200] on label at bounding box center [278, 199] width 5 height 5
click at [277, 200] on input "checkbox" at bounding box center [278, 200] width 5 height 5
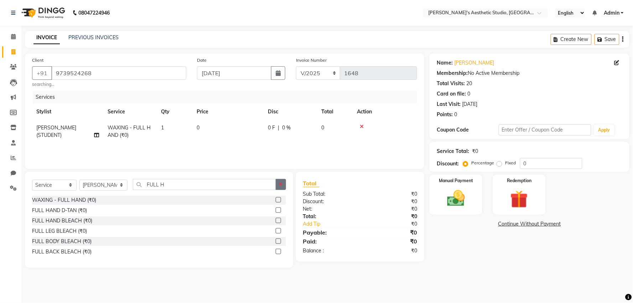
click at [280, 184] on icon "button" at bounding box center [281, 184] width 4 height 5
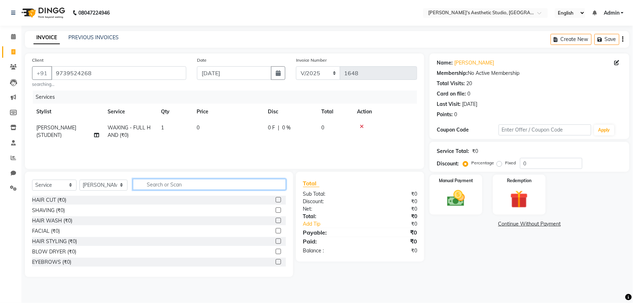
click at [277, 184] on input "text" at bounding box center [209, 184] width 153 height 11
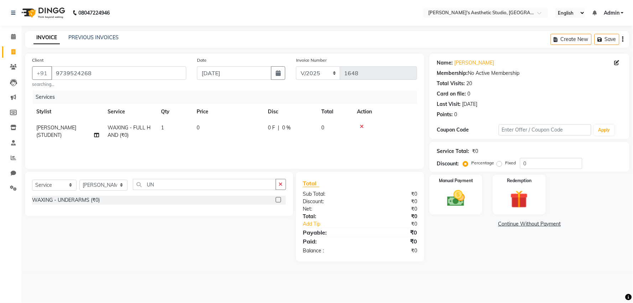
click at [278, 201] on label at bounding box center [278, 199] width 5 height 5
click at [278, 201] on input "checkbox" at bounding box center [278, 200] width 5 height 5
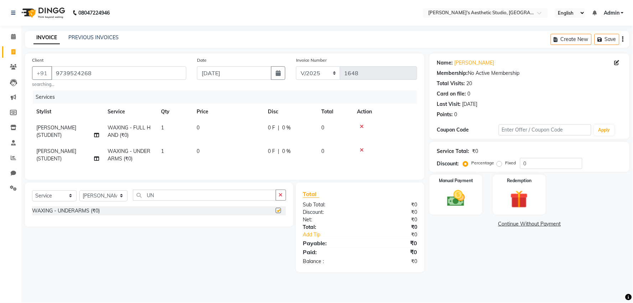
click at [279, 194] on div "Select Service Product Membership Package Voucher Prepaid Gift Card Select Styl…" at bounding box center [159, 204] width 268 height 44
click at [282, 201] on button "button" at bounding box center [281, 195] width 10 height 11
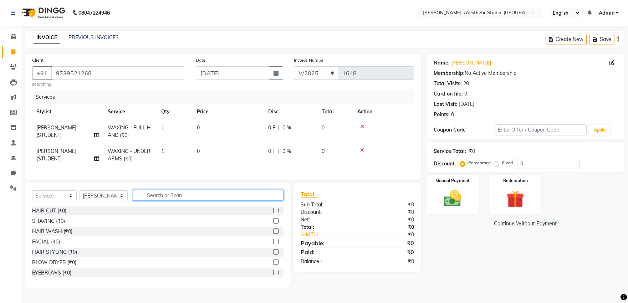
click at [282, 201] on input "text" at bounding box center [208, 195] width 151 height 11
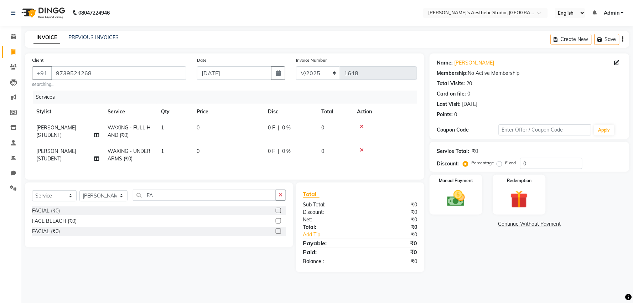
click at [279, 223] on label at bounding box center [278, 220] width 5 height 5
click at [279, 223] on input "checkbox" at bounding box center [278, 221] width 5 height 5
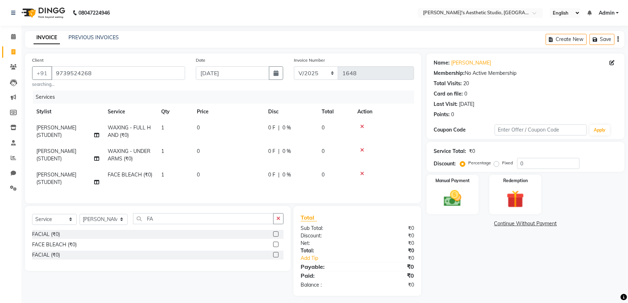
click at [234, 124] on td "0" at bounding box center [227, 132] width 71 height 24
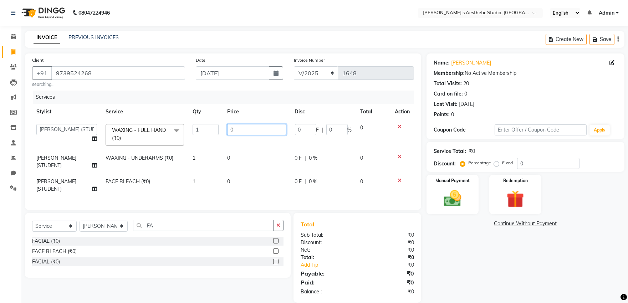
click at [234, 125] on input "0" at bounding box center [256, 129] width 59 height 11
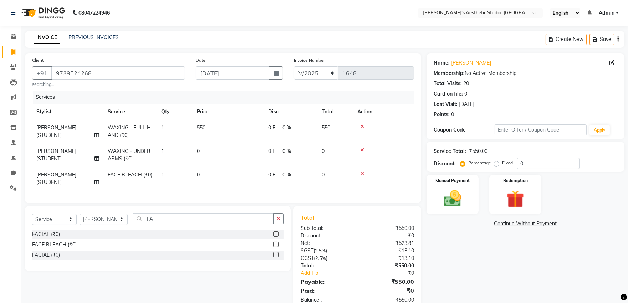
click at [240, 154] on td "0" at bounding box center [227, 155] width 71 height 24
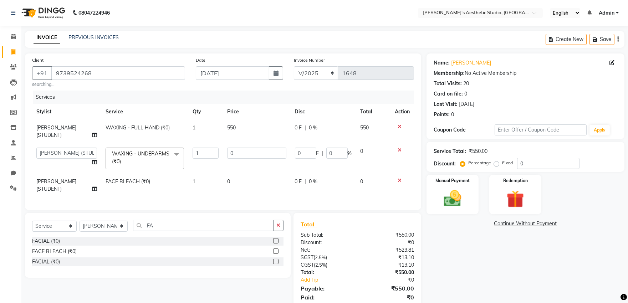
click at [241, 154] on input "0" at bounding box center [256, 153] width 59 height 11
click at [247, 182] on td "0" at bounding box center [256, 186] width 67 height 24
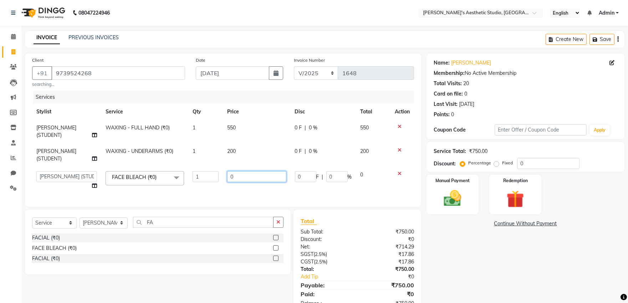
click at [247, 173] on input "0" at bounding box center [256, 176] width 59 height 11
click at [259, 188] on td "01000" at bounding box center [256, 180] width 67 height 27
click at [256, 155] on td "200" at bounding box center [256, 155] width 67 height 24
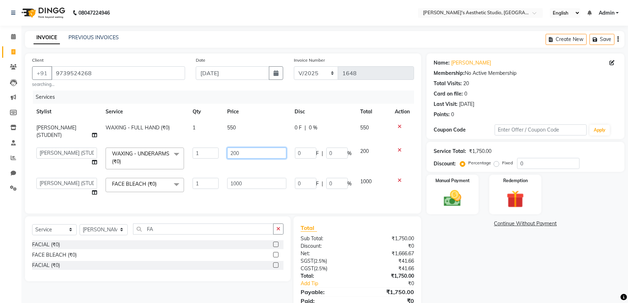
click at [256, 155] on input "200" at bounding box center [256, 153] width 59 height 11
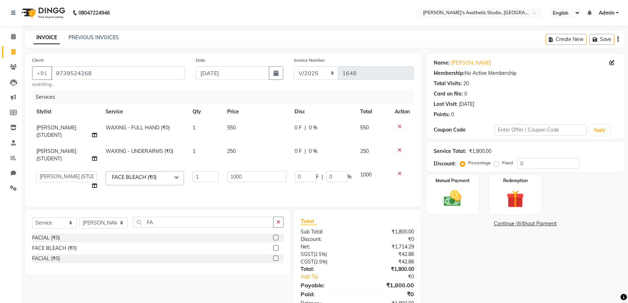
click at [500, 262] on div "Name: [PERSON_NAME] Membership: No Active Membership Total Visits: 20 Card on f…" at bounding box center [527, 183] width 203 height 261
click at [468, 195] on div "Manual Payment" at bounding box center [452, 194] width 54 height 41
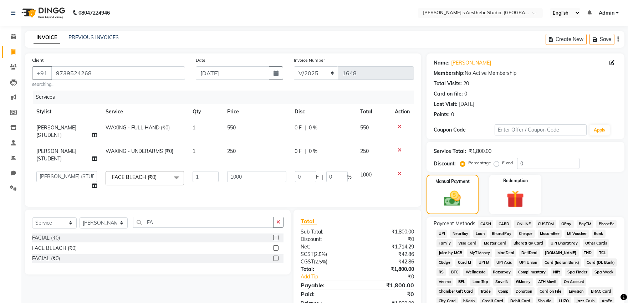
click at [523, 220] on div "ONLINE" at bounding box center [521, 225] width 21 height 10
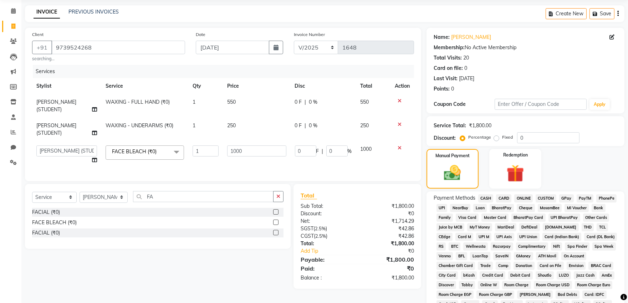
scroll to position [40, 0]
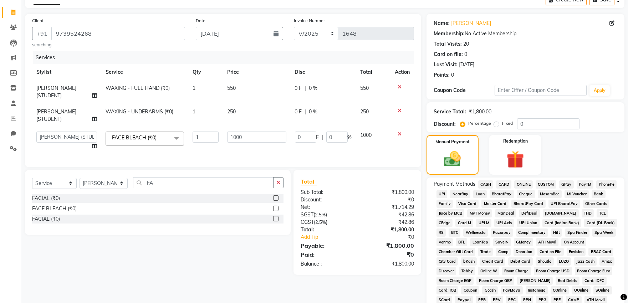
click at [524, 187] on span "ONLINE" at bounding box center [523, 184] width 19 height 8
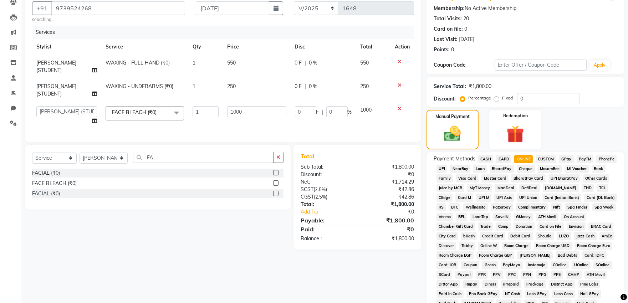
scroll to position [158, 0]
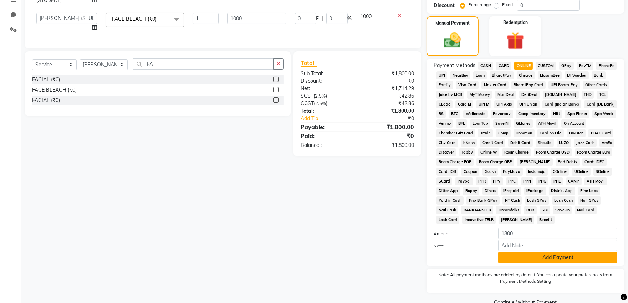
click at [530, 259] on button "Add Payment" at bounding box center [557, 257] width 119 height 11
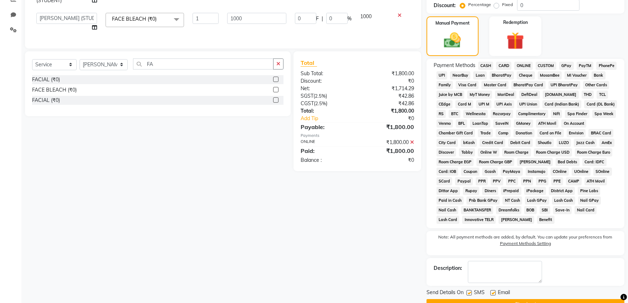
drag, startPoint x: 493, startPoint y: 291, endPoint x: 484, endPoint y: 297, distance: 10.7
click at [491, 294] on label at bounding box center [492, 292] width 5 height 5
click at [491, 294] on input "checkbox" at bounding box center [492, 293] width 5 height 5
click at [470, 293] on label at bounding box center [468, 292] width 5 height 5
click at [470, 293] on input "checkbox" at bounding box center [468, 293] width 5 height 5
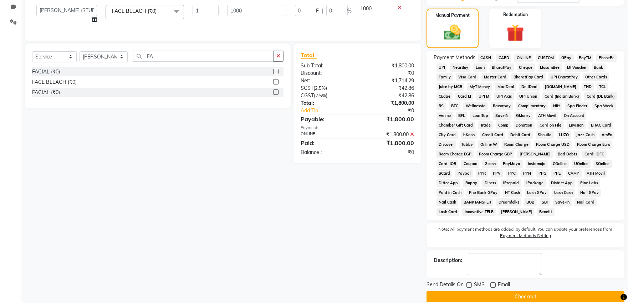
scroll to position [177, 0]
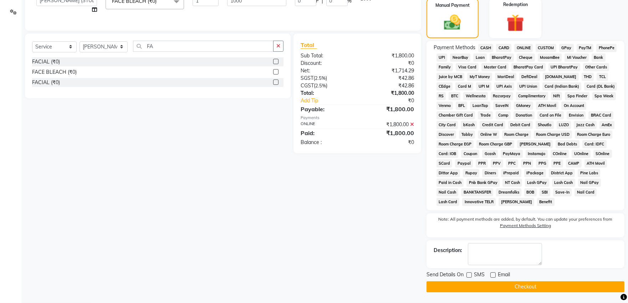
click at [471, 287] on button "Checkout" at bounding box center [525, 286] width 198 height 11
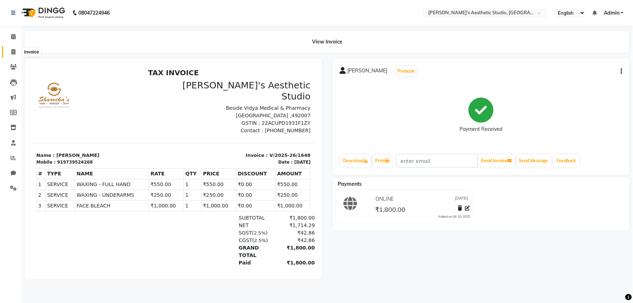
click at [10, 55] on span at bounding box center [13, 52] width 12 height 8
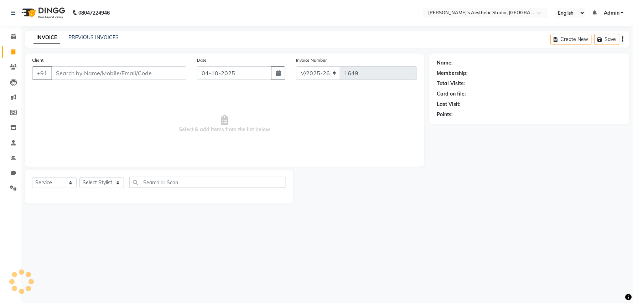
click at [61, 65] on div "Client +91" at bounding box center [109, 70] width 165 height 29
click at [63, 70] on input "Client" at bounding box center [118, 73] width 135 height 14
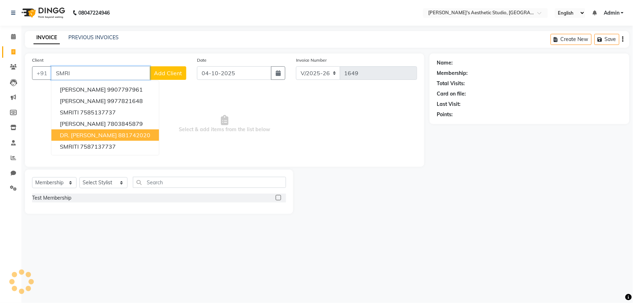
click at [69, 136] on span "DR. [PERSON_NAME]" at bounding box center [88, 135] width 57 height 7
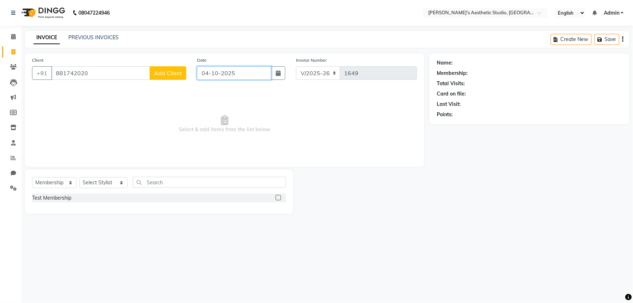
click at [256, 73] on input "04-10-2025" at bounding box center [234, 73] width 74 height 14
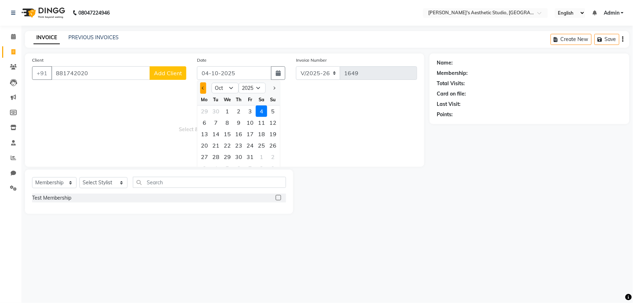
click at [201, 87] on button "Previous month" at bounding box center [203, 87] width 6 height 11
click at [238, 144] on div "25" at bounding box center [238, 145] width 11 height 11
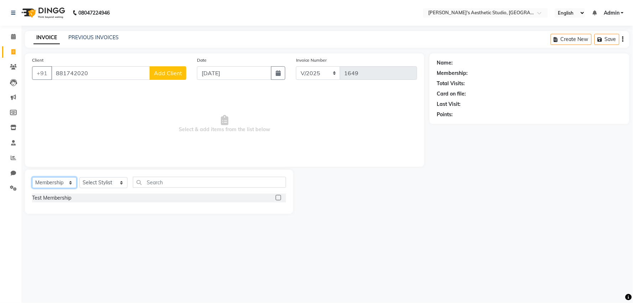
drag, startPoint x: 66, startPoint y: 179, endPoint x: 63, endPoint y: 186, distance: 7.3
click at [65, 182] on select "Select Service Product Membership Package Voucher Prepaid Gift Card" at bounding box center [54, 182] width 45 height 11
click at [32, 178] on select "Select Service Product Membership Package Voucher Prepaid Gift Card" at bounding box center [54, 182] width 45 height 11
click at [96, 55] on div "Client [PHONE_NUMBER] Add Client Date [DATE] Invoice Number V/2025 V/[PHONE_NUM…" at bounding box center [225, 109] width 400 height 113
click at [101, 68] on input "881742020" at bounding box center [100, 73] width 99 height 14
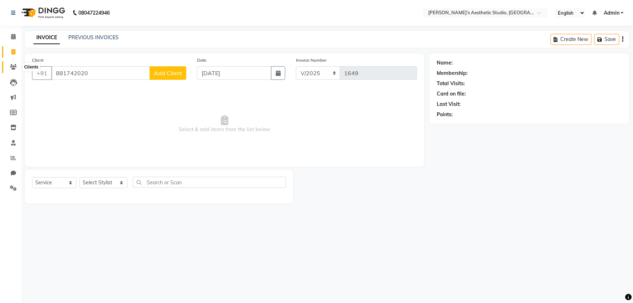
click at [12, 68] on icon at bounding box center [13, 66] width 7 height 5
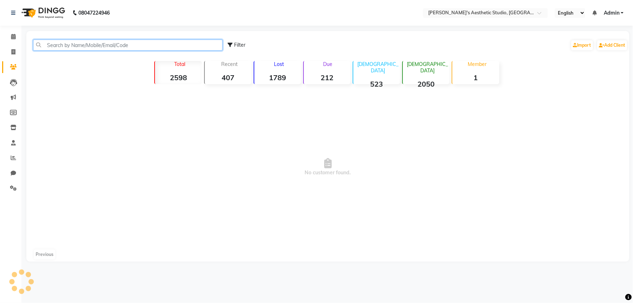
click at [211, 42] on input "text" at bounding box center [128, 45] width 190 height 11
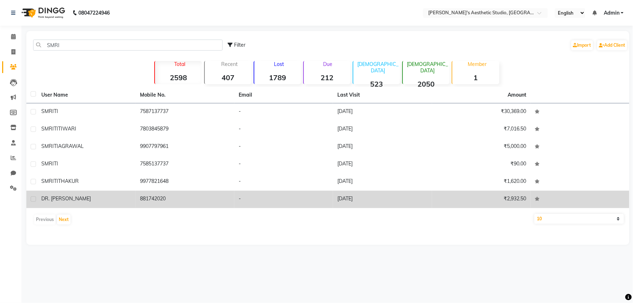
click at [192, 200] on td "881742020" at bounding box center [185, 199] width 99 height 17
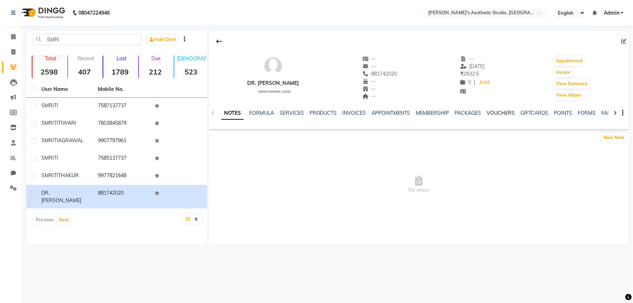
click at [503, 111] on link "VOUCHERS" at bounding box center [501, 113] width 28 height 6
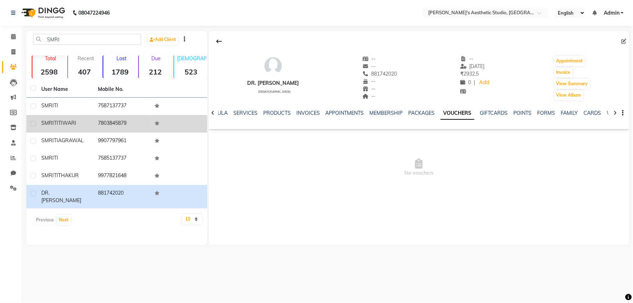
click at [66, 117] on td "[PERSON_NAME]" at bounding box center [65, 123] width 57 height 17
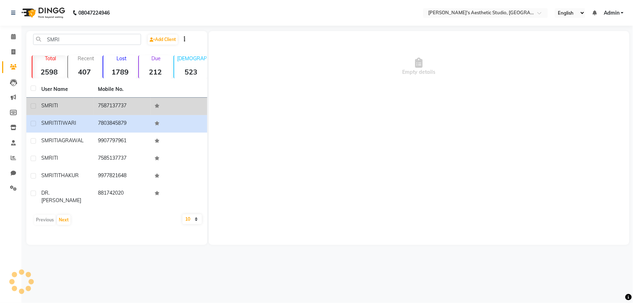
click at [75, 103] on div "SMRITI" at bounding box center [65, 105] width 48 height 7
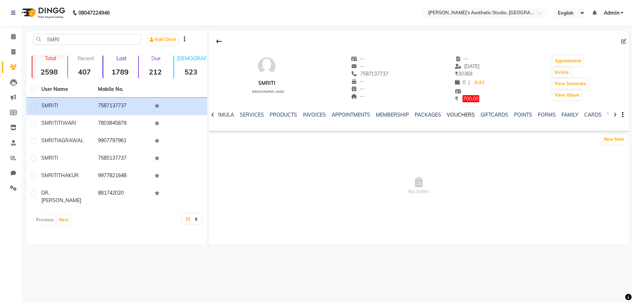
click at [469, 114] on link "VOUCHERS" at bounding box center [461, 115] width 28 height 6
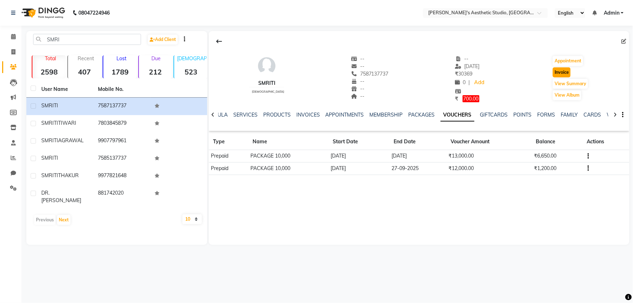
click at [562, 73] on button "Invoice" at bounding box center [562, 72] width 18 height 10
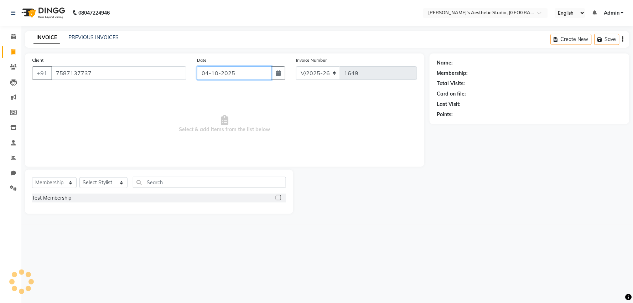
click at [266, 77] on input "04-10-2025" at bounding box center [234, 73] width 74 height 14
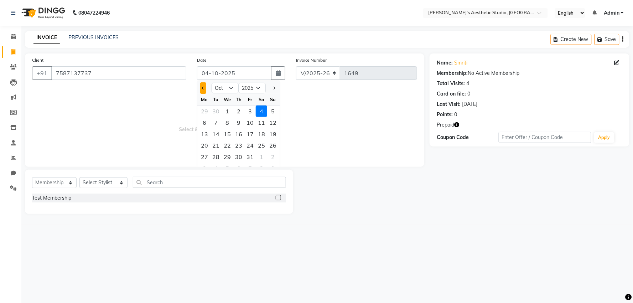
click at [203, 84] on button "Previous month" at bounding box center [203, 87] width 6 height 11
click at [240, 145] on div "25" at bounding box center [238, 145] width 11 height 11
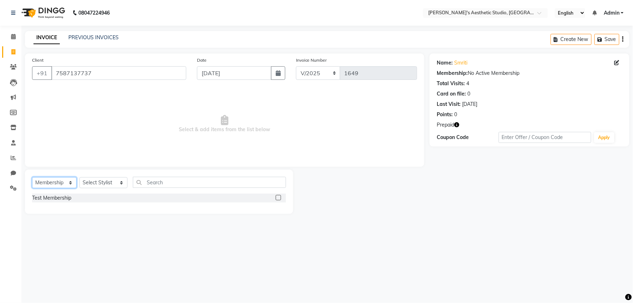
drag, startPoint x: 50, startPoint y: 182, endPoint x: 51, endPoint y: 186, distance: 4.0
click at [50, 182] on select "Select Service Product Membership Package Voucher Prepaid Gift Card" at bounding box center [54, 182] width 45 height 11
click at [32, 178] on select "Select Service Product Membership Package Voucher Prepaid Gift Card" at bounding box center [54, 182] width 45 height 11
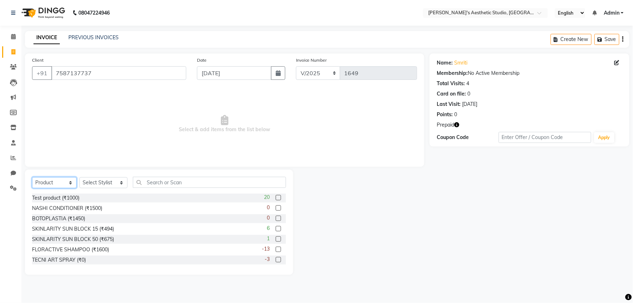
click at [57, 180] on select "Select Service Product Membership Package Voucher Prepaid Gift Card" at bounding box center [54, 182] width 45 height 11
click at [32, 178] on select "Select Service Product Membership Package Voucher Prepaid Gift Card" at bounding box center [54, 182] width 45 height 11
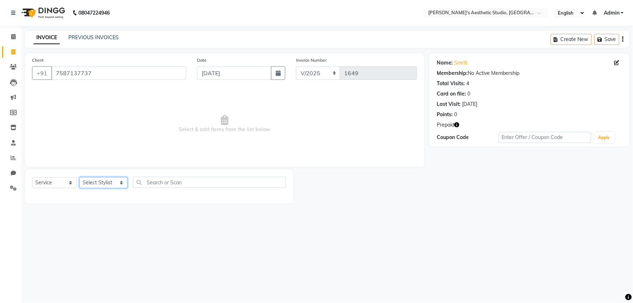
click at [93, 187] on select "Select Stylist AVINIHAL BHUMI [PERSON_NAME] [PERSON_NAME] [PERSON_NAME] (STUDEN…" at bounding box center [103, 182] width 48 height 11
click at [79, 178] on select "Select Stylist AVINIHAL BHUMI [PERSON_NAME] [PERSON_NAME] [PERSON_NAME] (STUDEN…" at bounding box center [103, 182] width 48 height 11
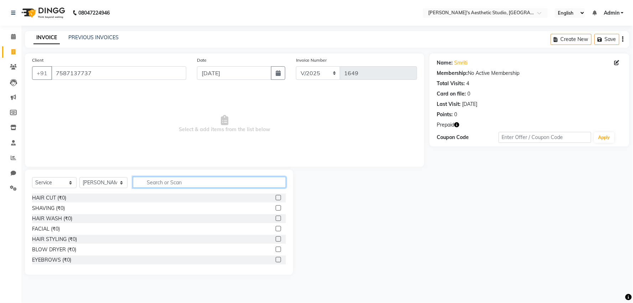
click at [165, 179] on input "text" at bounding box center [209, 182] width 153 height 11
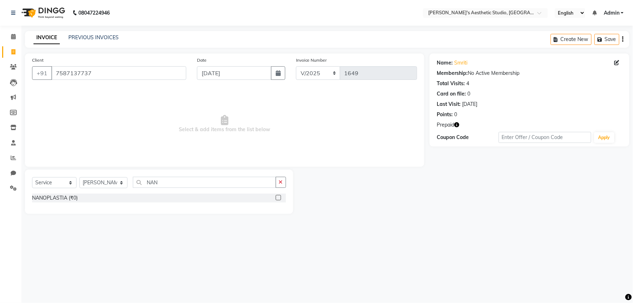
click at [279, 198] on label at bounding box center [278, 197] width 5 height 5
click at [279, 198] on input "checkbox" at bounding box center [278, 198] width 5 height 5
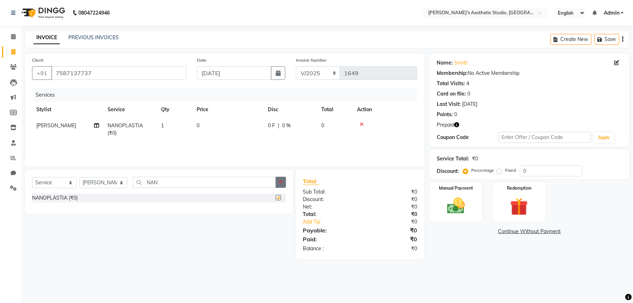
click at [279, 186] on button "button" at bounding box center [281, 182] width 10 height 11
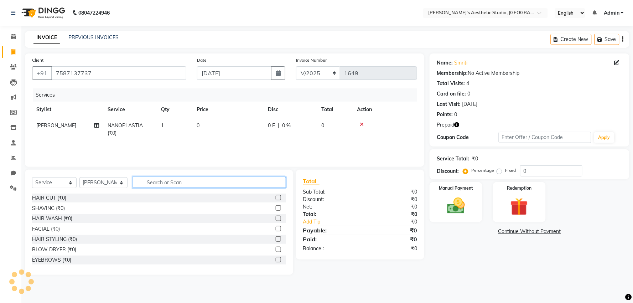
click at [279, 186] on input "text" at bounding box center [209, 182] width 153 height 11
click at [276, 197] on label at bounding box center [278, 197] width 5 height 5
click at [276, 197] on input "checkbox" at bounding box center [278, 198] width 5 height 5
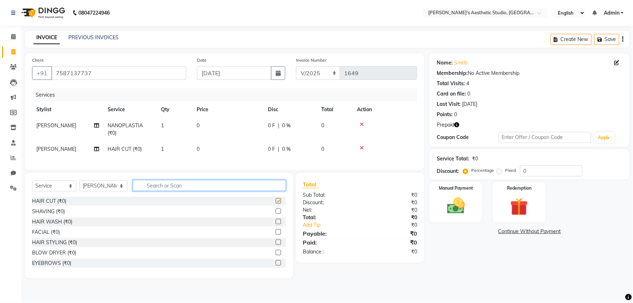
click at [272, 191] on input "text" at bounding box center [209, 185] width 153 height 11
click at [276, 204] on label at bounding box center [278, 200] width 5 height 5
click at [276, 204] on input "checkbox" at bounding box center [278, 201] width 5 height 5
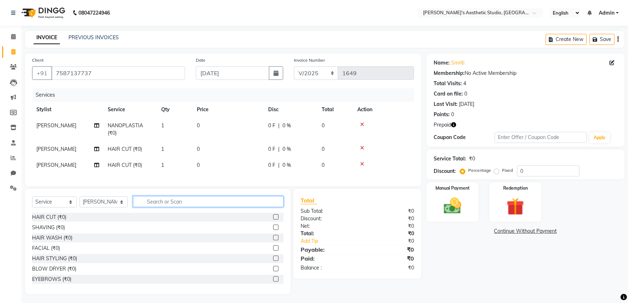
click at [267, 205] on input "text" at bounding box center [208, 201] width 151 height 11
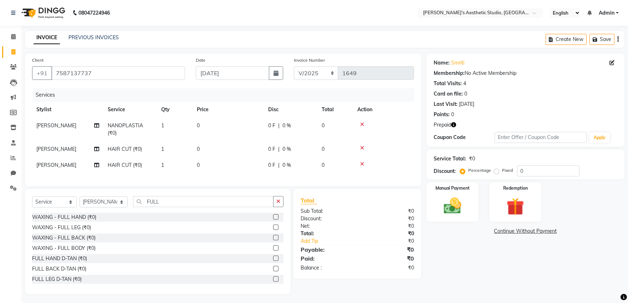
click at [273, 220] on label at bounding box center [275, 216] width 5 height 5
click at [273, 220] on input "checkbox" at bounding box center [275, 217] width 5 height 5
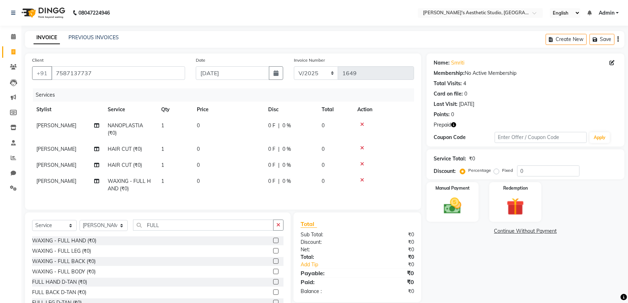
click at [273, 253] on label at bounding box center [275, 250] width 5 height 5
click at [273, 253] on input "checkbox" at bounding box center [275, 251] width 5 height 5
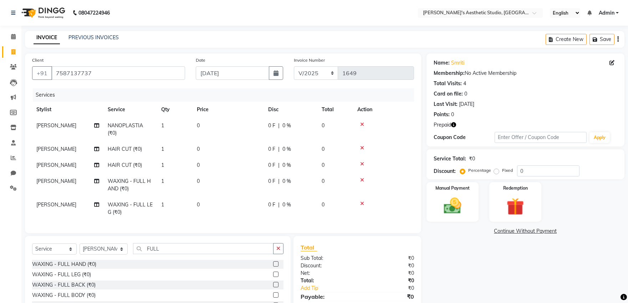
click at [231, 124] on td "0" at bounding box center [227, 130] width 71 height 24
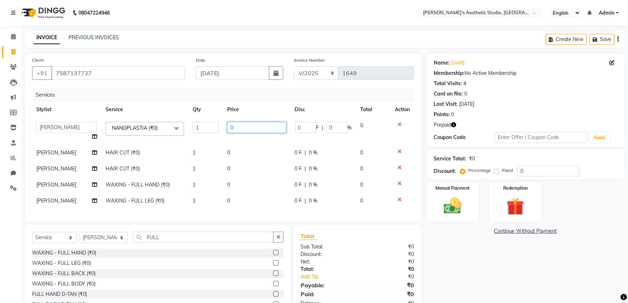
click at [235, 123] on input "0" at bounding box center [256, 127] width 59 height 11
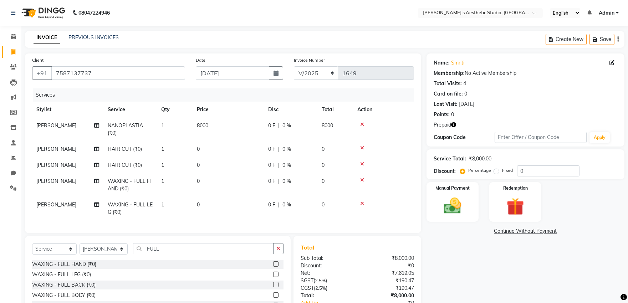
click at [257, 151] on td "0" at bounding box center [227, 149] width 71 height 16
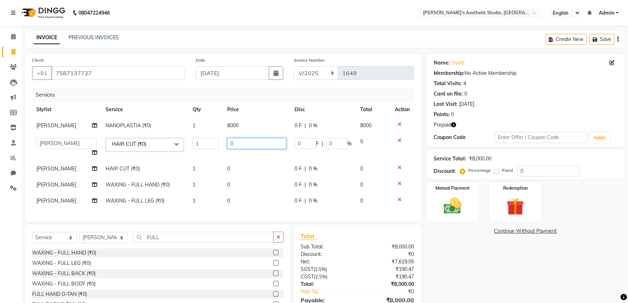
click at [256, 146] on input "0" at bounding box center [256, 143] width 59 height 11
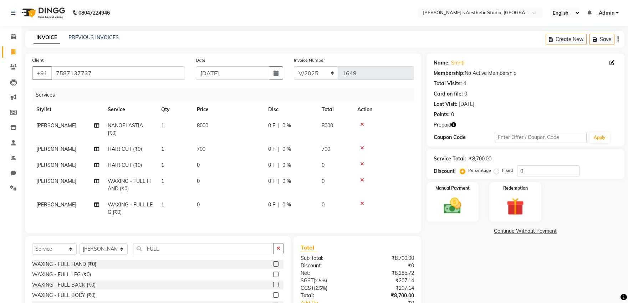
click at [253, 166] on td "0" at bounding box center [227, 165] width 71 height 16
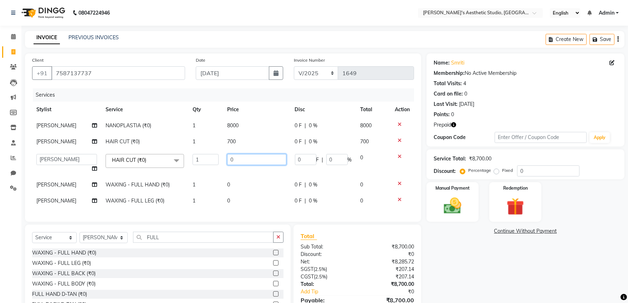
click at [253, 162] on input "0" at bounding box center [256, 159] width 59 height 11
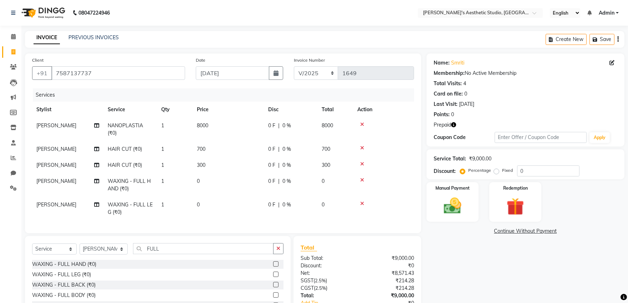
click at [254, 191] on td "0" at bounding box center [227, 185] width 71 height 24
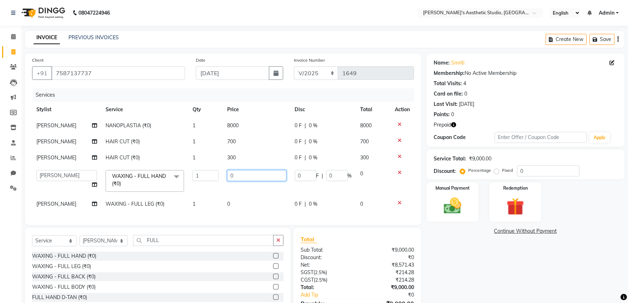
click at [253, 175] on input "0" at bounding box center [256, 175] width 59 height 11
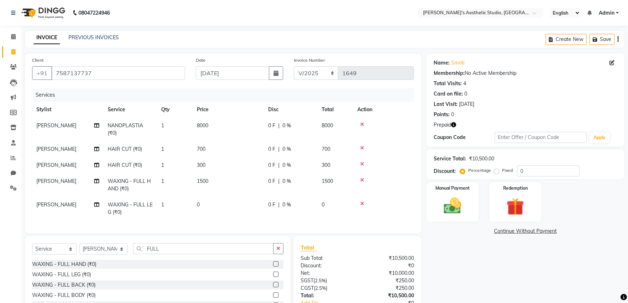
click at [253, 198] on td "0" at bounding box center [227, 209] width 71 height 24
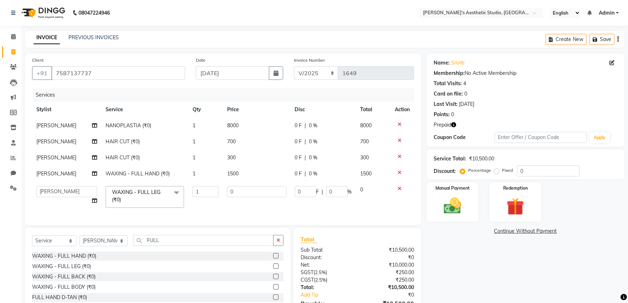
click at [253, 198] on td "0" at bounding box center [256, 197] width 67 height 30
click at [253, 193] on input "0" at bounding box center [256, 191] width 59 height 11
click at [252, 210] on td "01500" at bounding box center [256, 197] width 67 height 30
click at [61, 155] on span "[PERSON_NAME]" at bounding box center [56, 157] width 40 height 6
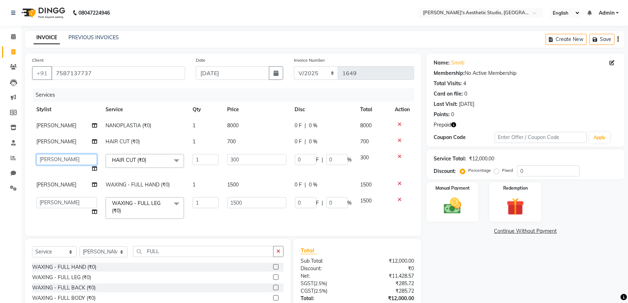
click at [61, 155] on select "AVINIHAL BHUMI [PERSON_NAME] [PERSON_NAME] (STUDENT) [PERSON_NAME] [PERSON_NAME…" at bounding box center [66, 159] width 61 height 11
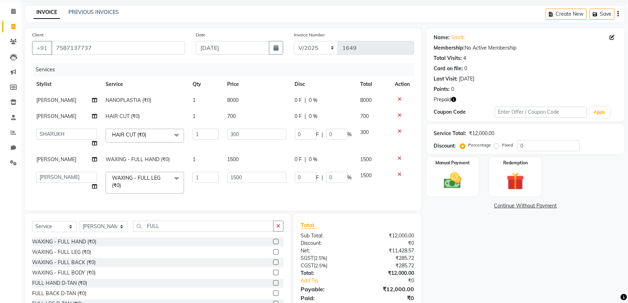
scroll to position [40, 0]
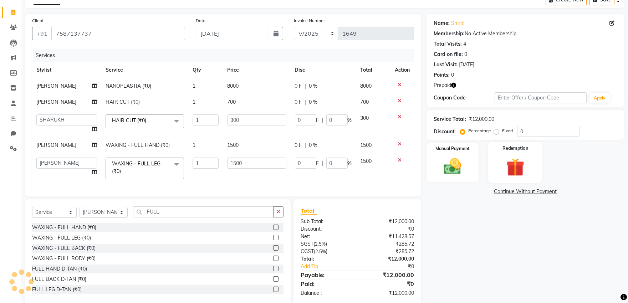
click at [527, 170] on img at bounding box center [515, 167] width 30 height 22
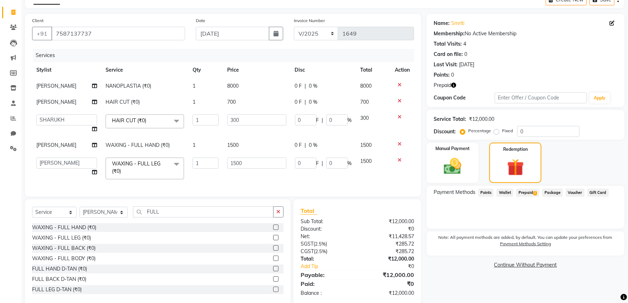
click at [532, 190] on span "Prepaid 2" at bounding box center [527, 193] width 23 height 8
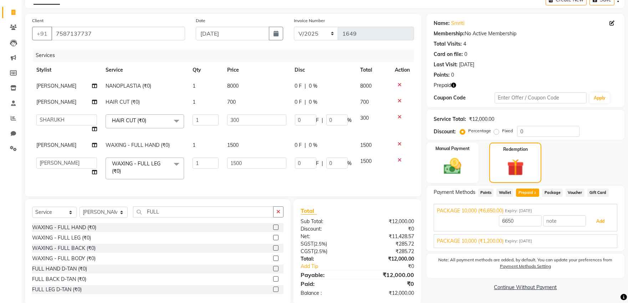
click at [589, 219] on button "Add" at bounding box center [600, 221] width 26 height 12
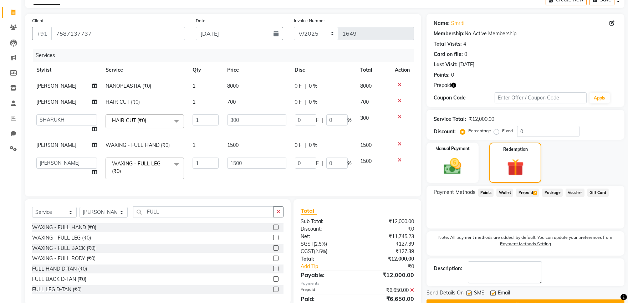
click at [524, 191] on span "Prepaid 2" at bounding box center [527, 193] width 23 height 8
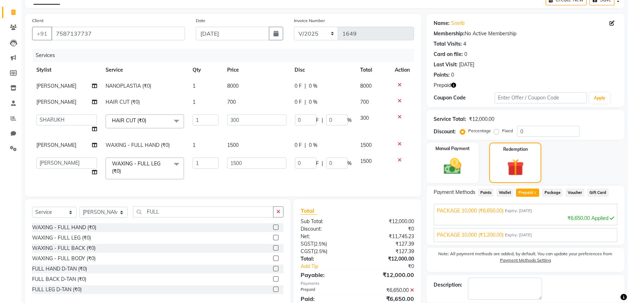
click at [526, 232] on span "Expiry: [DATE]" at bounding box center [518, 235] width 27 height 6
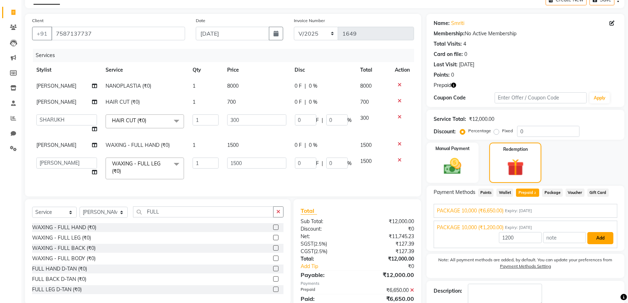
click at [592, 237] on button "Add" at bounding box center [600, 238] width 26 height 12
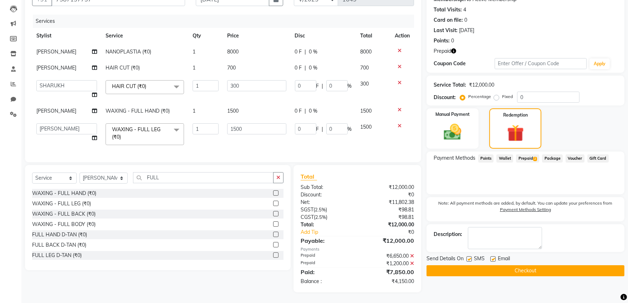
scroll to position [79, 0]
click at [46, 175] on select "Select Service Product Membership Package Voucher Prepaid Gift Card" at bounding box center [54, 178] width 45 height 11
click at [32, 173] on select "Select Service Product Membership Package Voucher Prepaid Gift Card" at bounding box center [54, 178] width 45 height 11
click at [88, 177] on select "Select Stylist AVINIHAL BHUMI [PERSON_NAME] [PERSON_NAME] [PERSON_NAME] (STUDEN…" at bounding box center [103, 178] width 48 height 11
click at [176, 179] on input "FULL" at bounding box center [203, 177] width 141 height 11
